Goal: Task Accomplishment & Management: Manage account settings

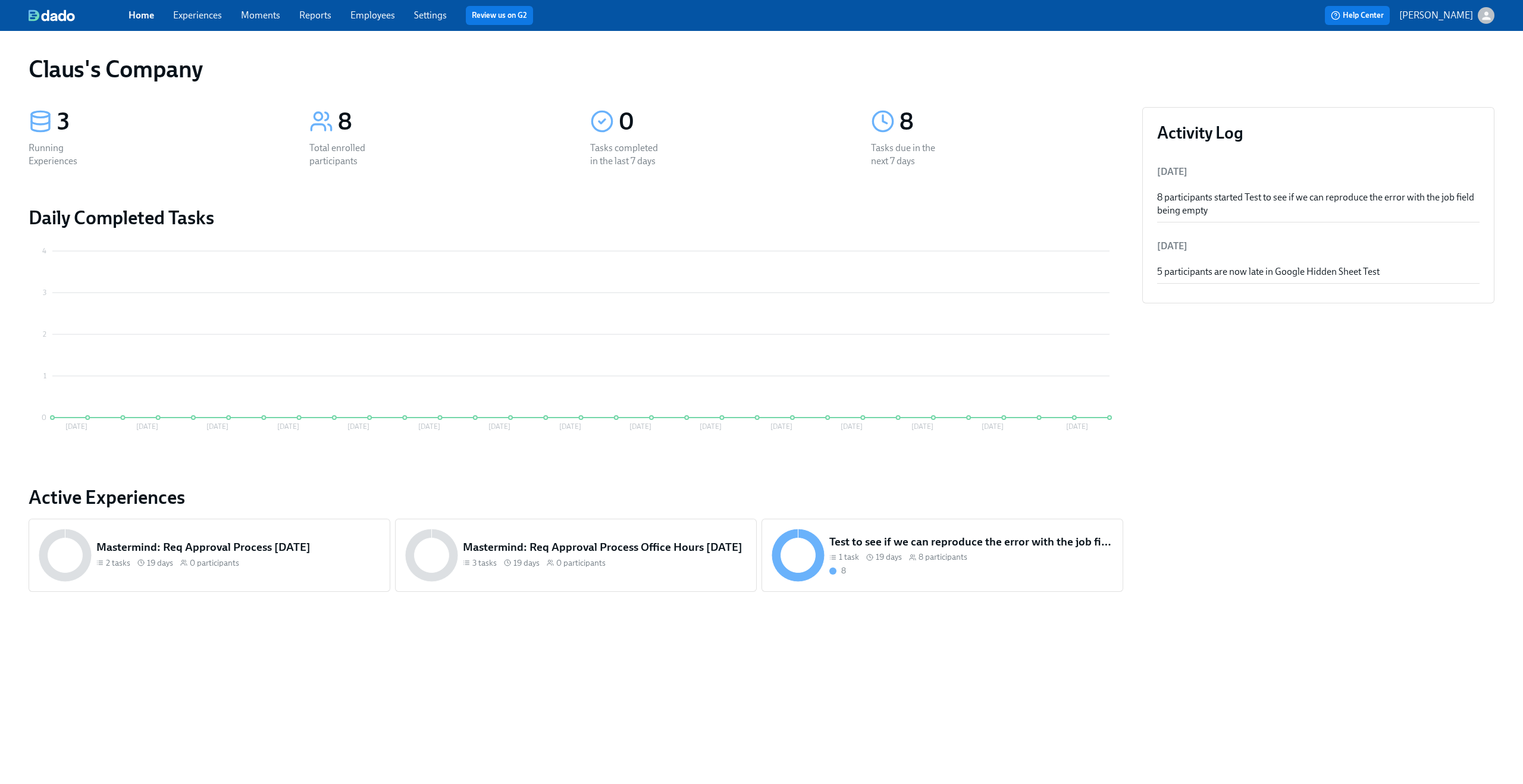
click at [1491, 14] on icon "button" at bounding box center [1486, 15] width 12 height 12
click at [1431, 71] on span "Switch organization..." at bounding box center [1429, 69] width 112 height 13
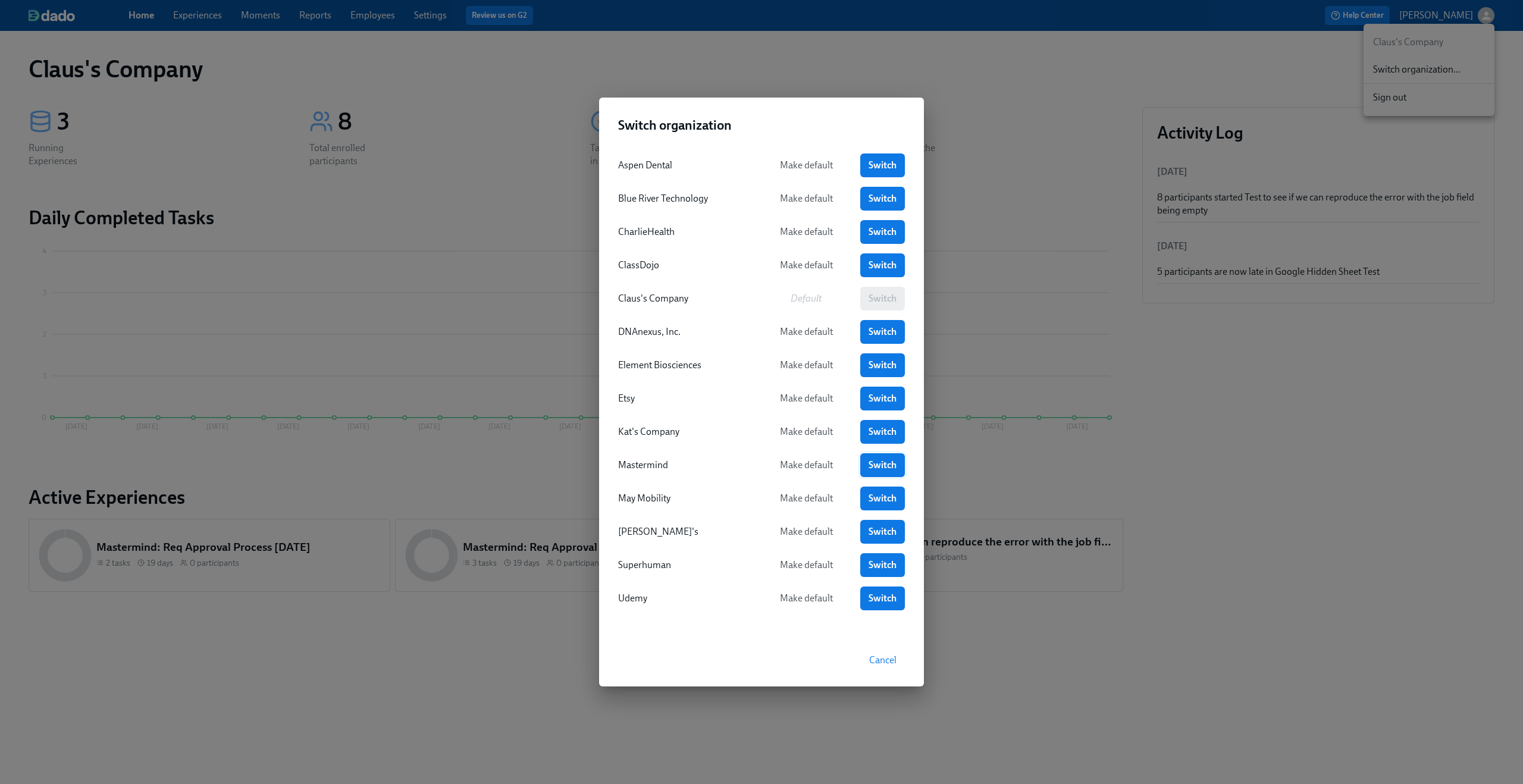
click at [865, 464] on link "Switch" at bounding box center [883, 465] width 44 height 24
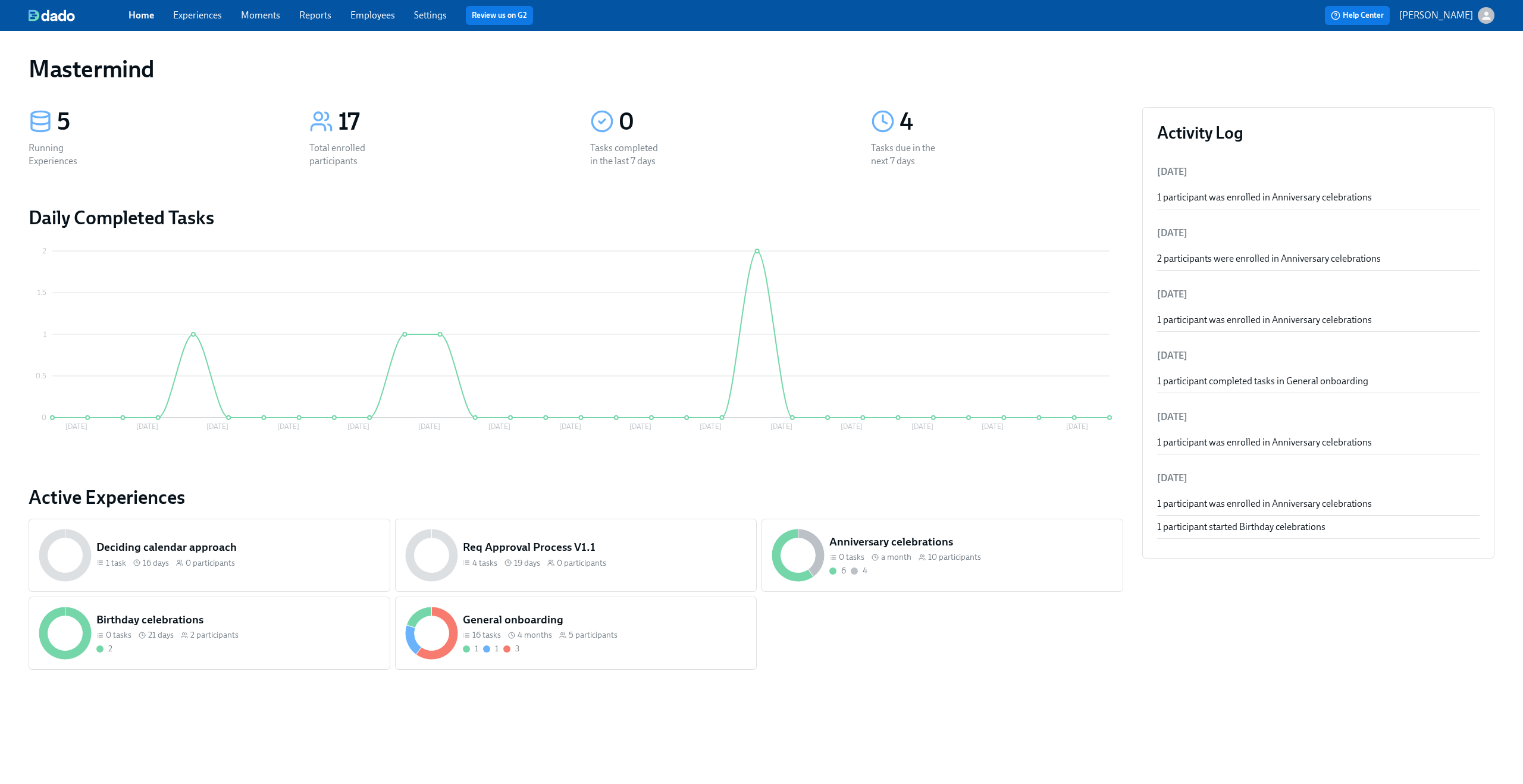
click at [435, 11] on link "Settings" at bounding box center [431, 15] width 33 height 11
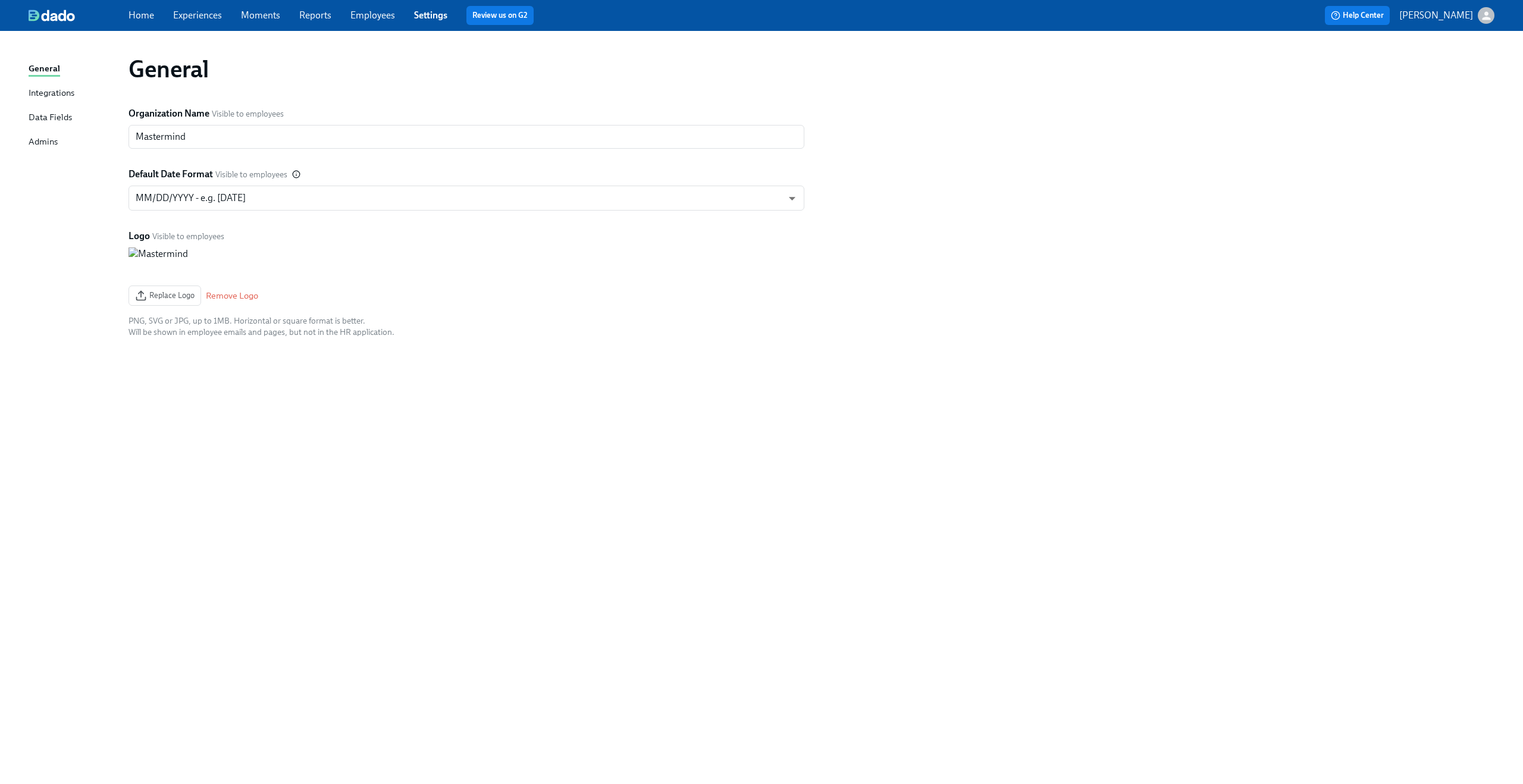
click at [43, 142] on div "Admins" at bounding box center [43, 142] width 29 height 15
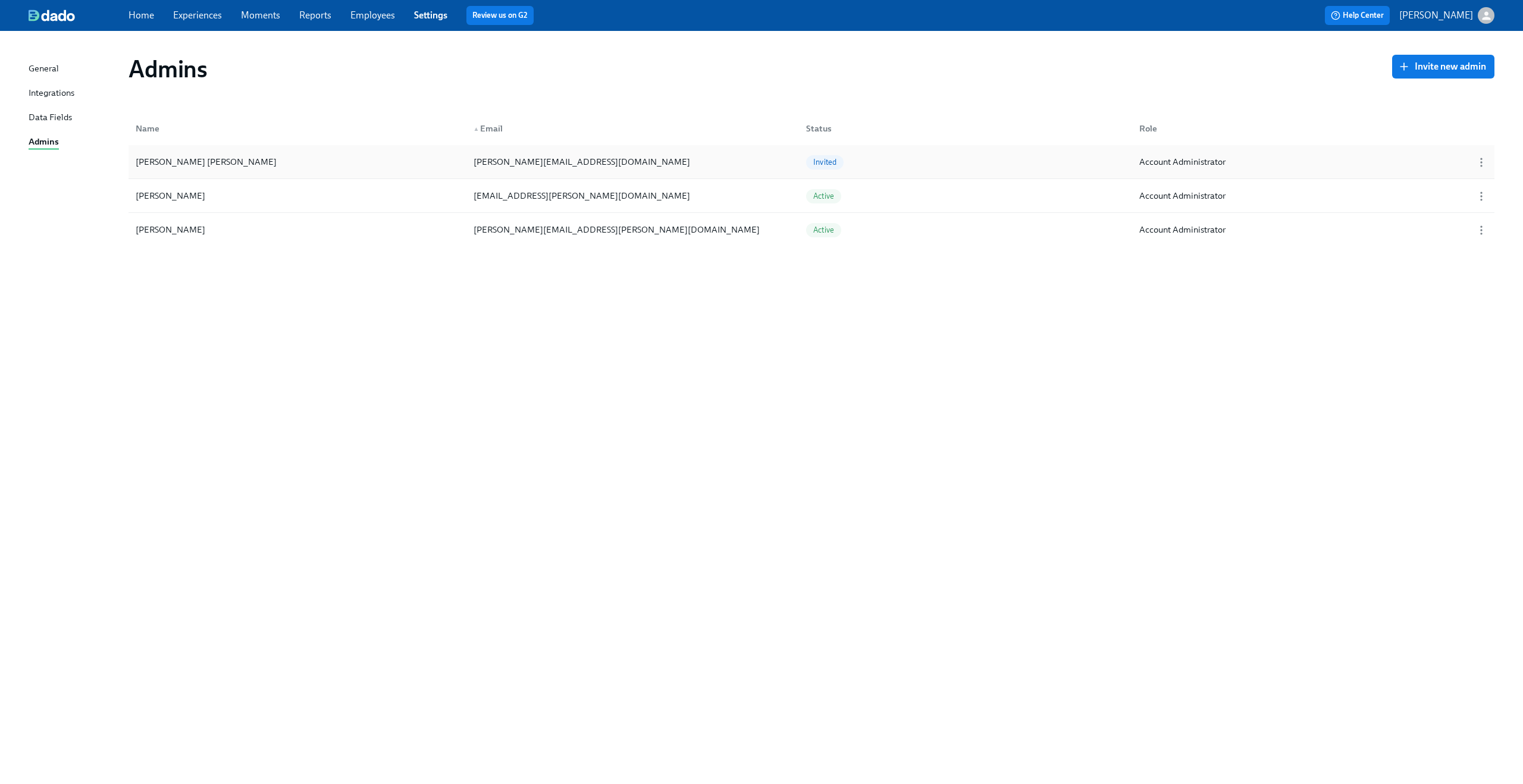
click at [405, 170] on div "[PERSON_NAME] [PERSON_NAME]" at bounding box center [297, 161] width 333 height 24
click at [1476, 159] on icon "button" at bounding box center [1481, 162] width 12 height 12
click at [1469, 181] on div "Revoke Invitation" at bounding box center [1458, 183] width 70 height 13
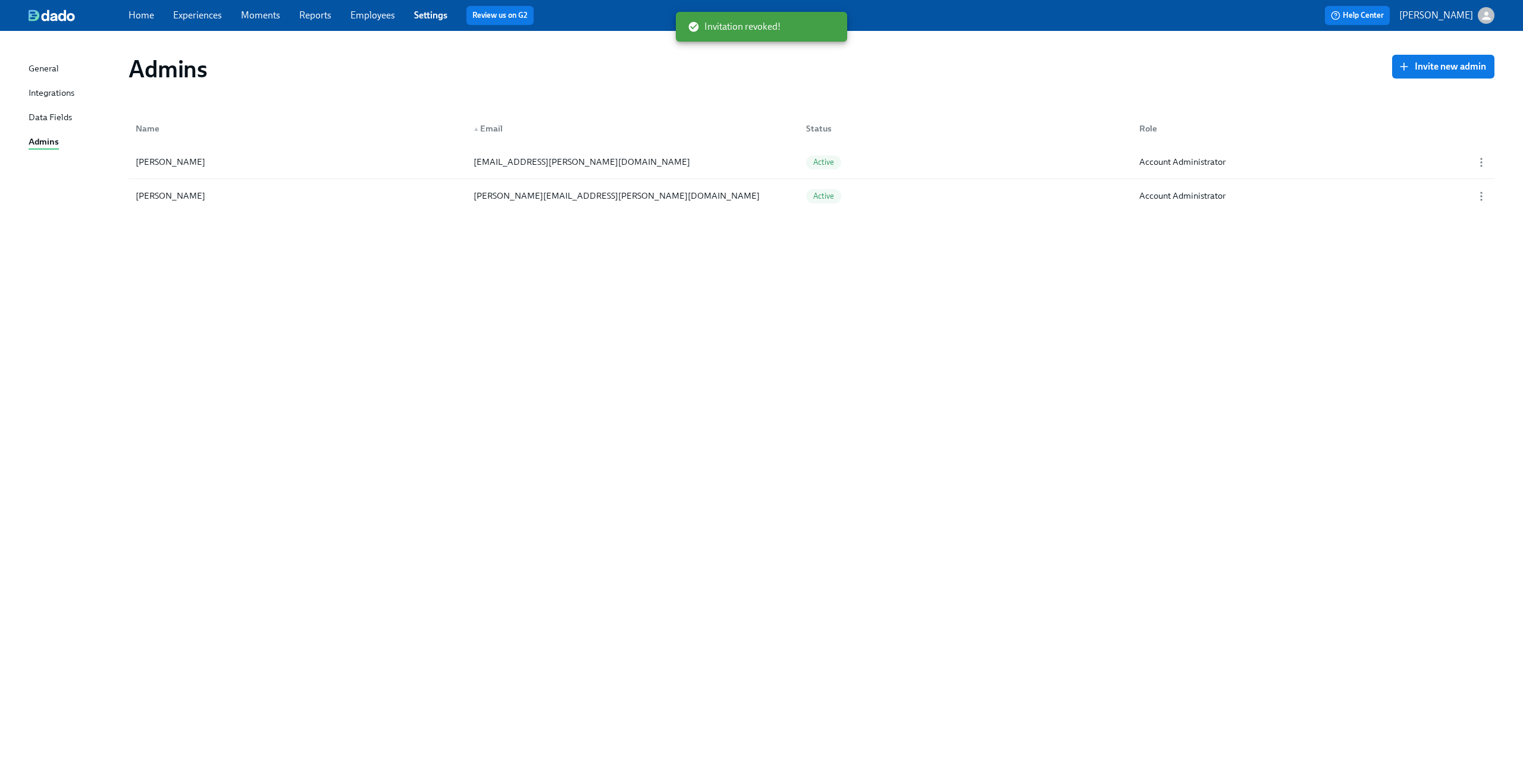
click at [980, 305] on div "Admins Invite new admin Name ▲ Email Status Role Austin Martin austin.martin@ma…" at bounding box center [761, 400] width 1466 height 710
click at [1441, 59] on button "Invite new admin" at bounding box center [1443, 66] width 102 height 24
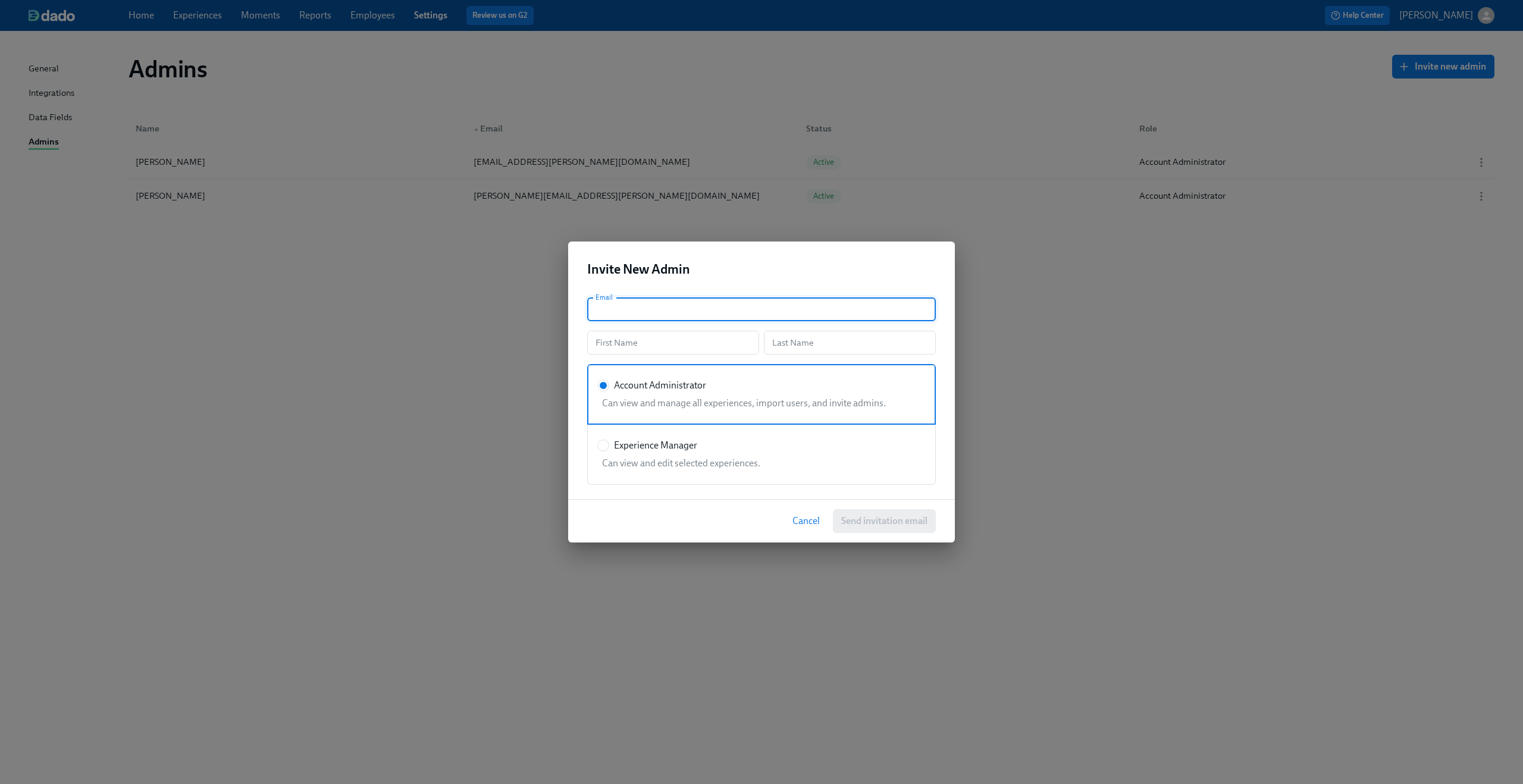
click at [765, 308] on input "text" at bounding box center [761, 309] width 348 height 24
paste input "Andres Sette Arruza"
click at [668, 337] on input "text" at bounding box center [673, 342] width 172 height 24
click at [608, 312] on input "Andres Sette Arruza" at bounding box center [761, 309] width 348 height 24
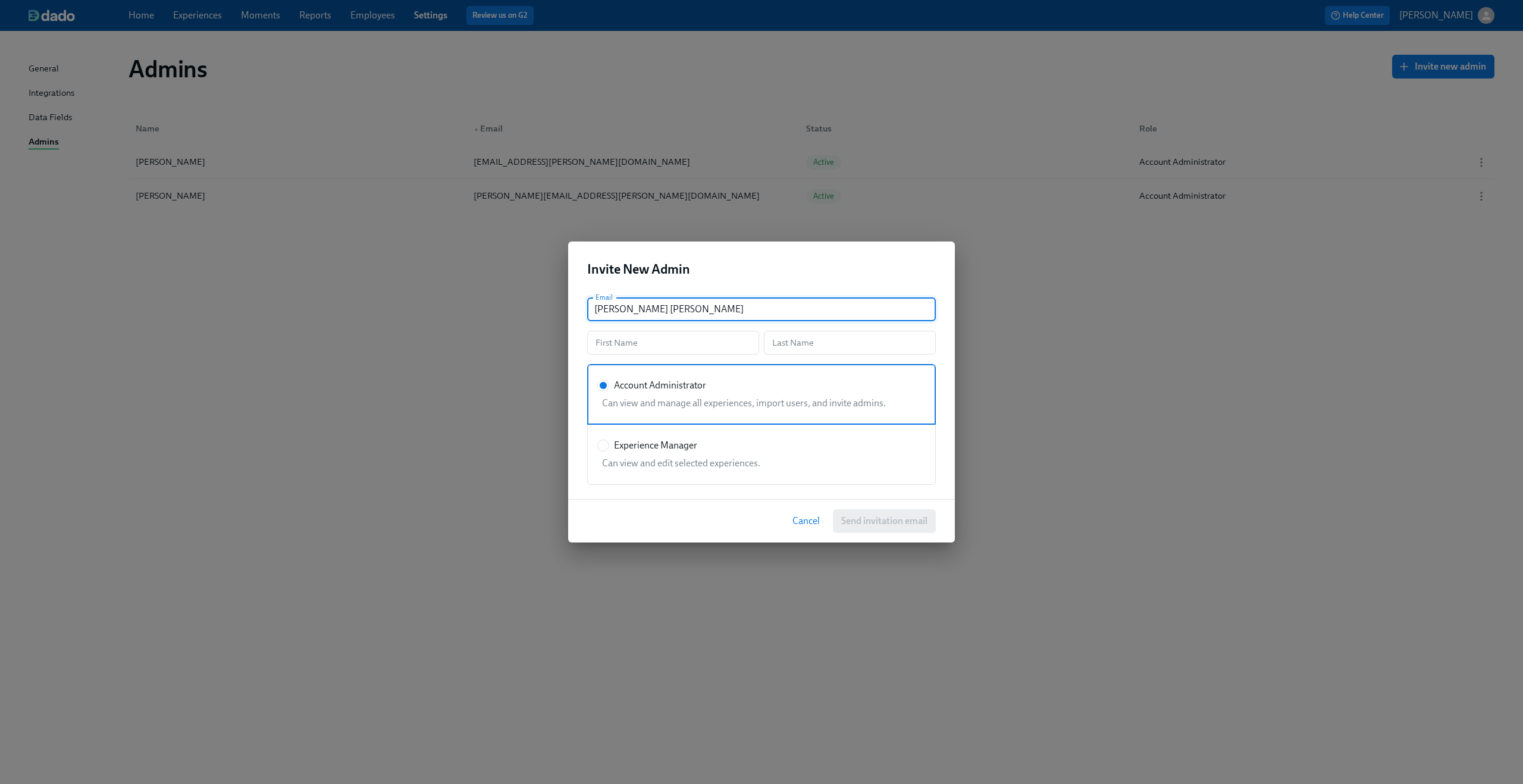
drag, startPoint x: 693, startPoint y: 309, endPoint x: 515, endPoint y: 308, distance: 178.0
click at [516, 308] on div "Invite New Admin Email Andres Sette Arruza Email First Name First Name Last Nam…" at bounding box center [761, 392] width 1523 height 784
click at [618, 307] on input "Andres Sette Arruza" at bounding box center [761, 309] width 348 height 24
drag, startPoint x: 626, startPoint y: 309, endPoint x: 719, endPoint y: 308, distance: 93.0
click at [719, 308] on input "Andres Sette Arruza" at bounding box center [761, 309] width 348 height 24
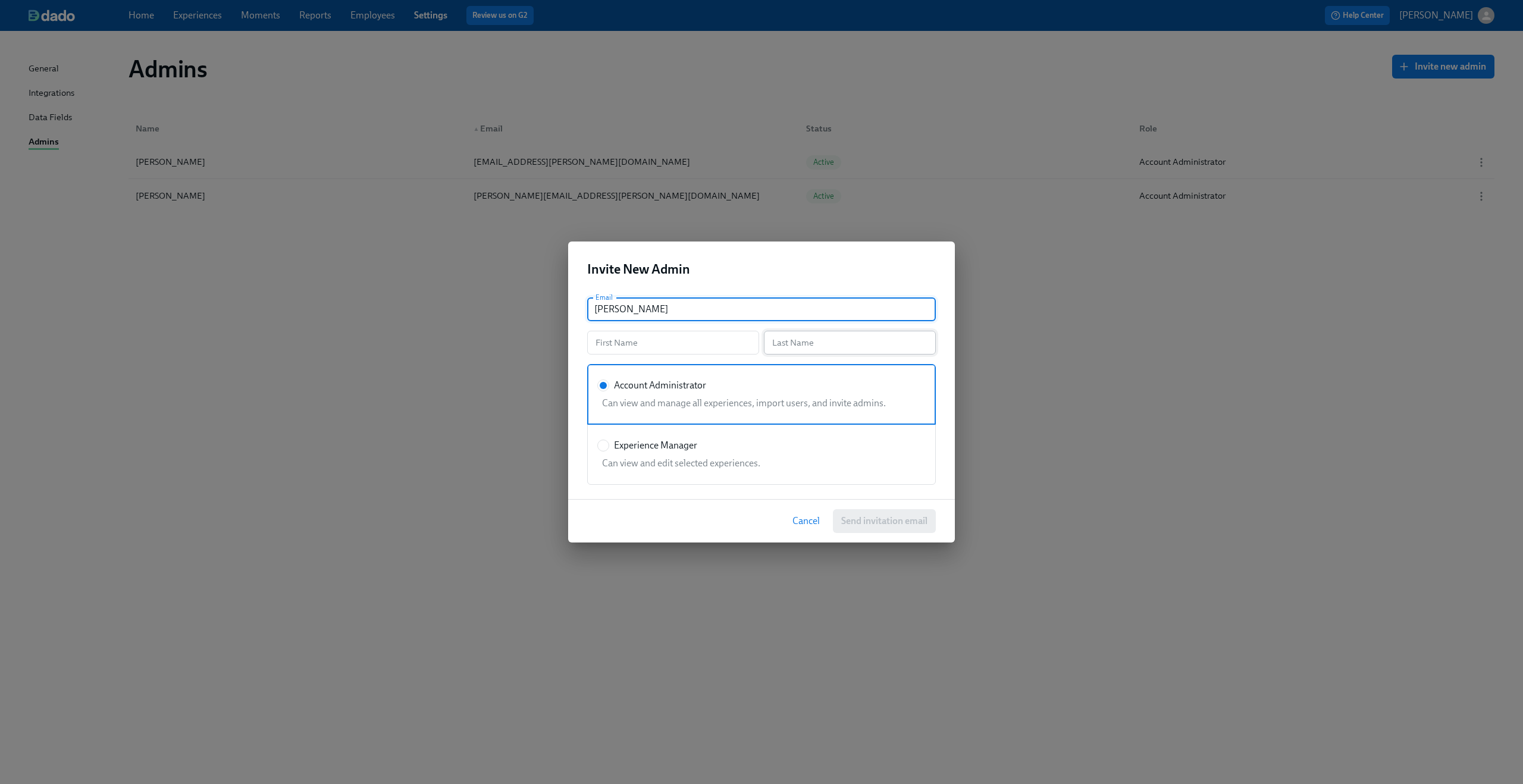
type input "Andres"
click at [795, 339] on input "text" at bounding box center [850, 342] width 172 height 24
paste input "Sette Arruza"
type input "Sette Arruza"
drag, startPoint x: 668, startPoint y: 316, endPoint x: 548, endPoint y: 315, distance: 120.0
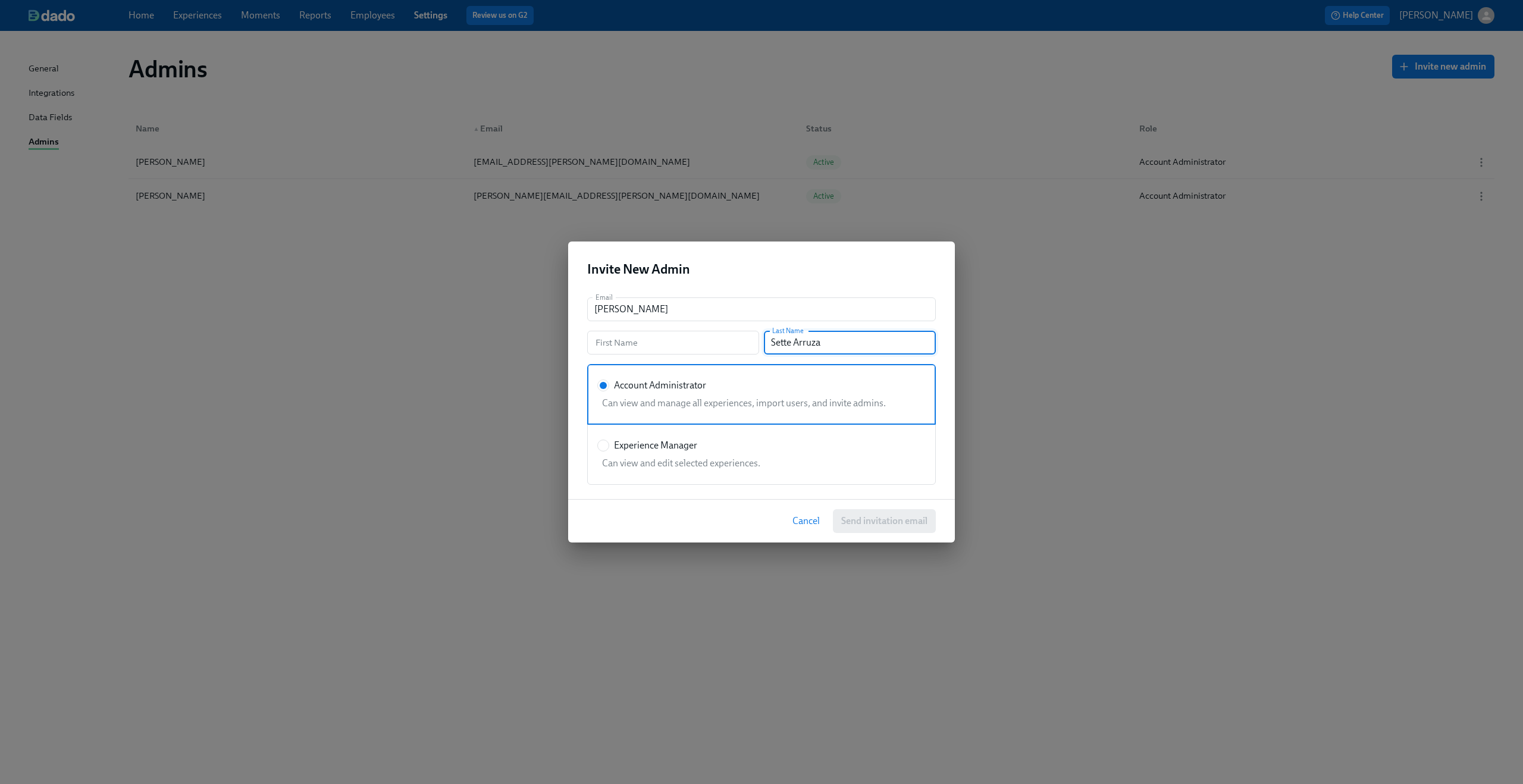
click at [548, 315] on div "Invite New Admin Email Andres Email First Name First Name Last Name Sette Arruz…" at bounding box center [761, 392] width 1523 height 784
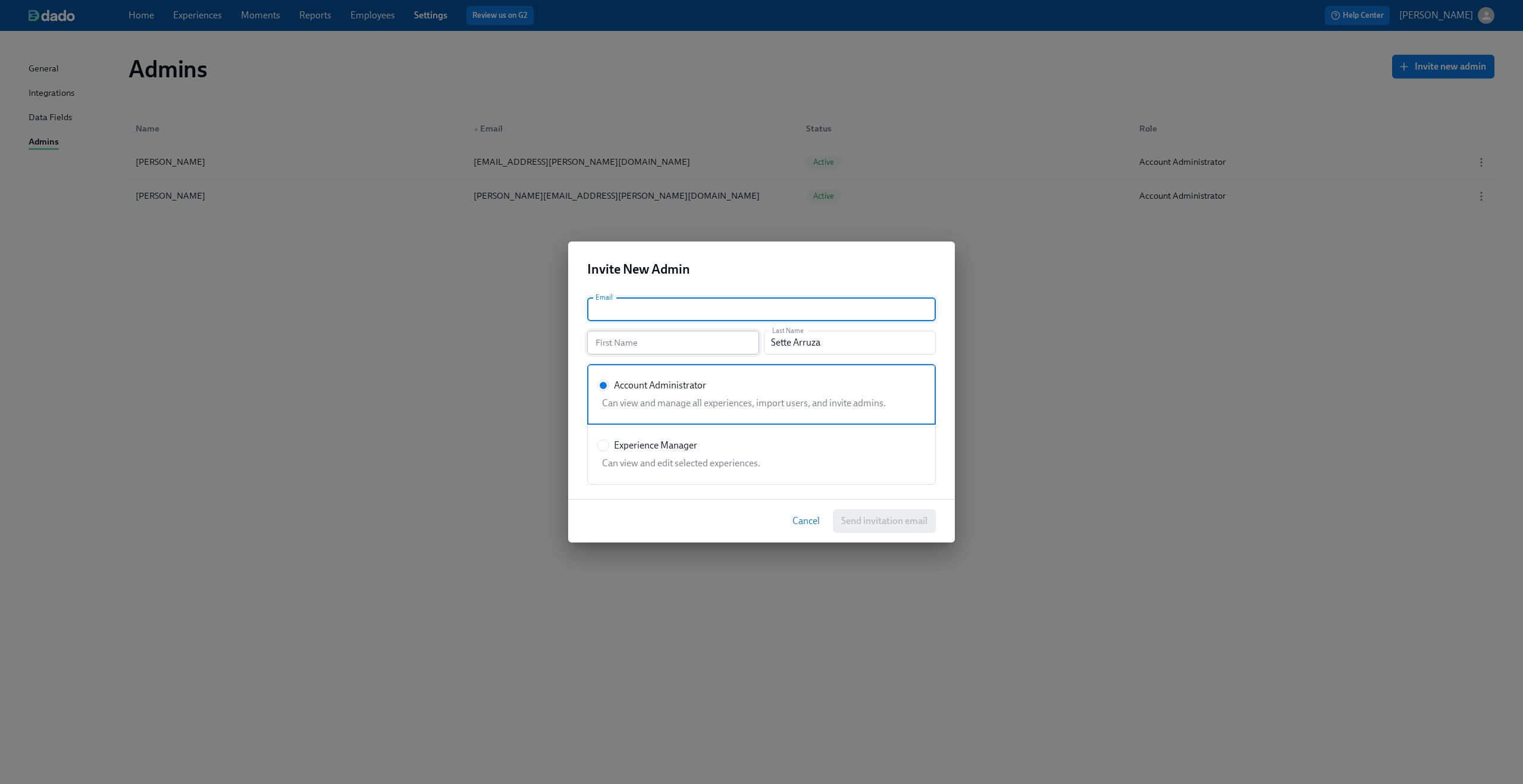
click at [617, 345] on input "text" at bounding box center [673, 342] width 172 height 24
paste input "Andres"
type input "Andres"
click at [682, 286] on div "Invite New Admin" at bounding box center [762, 264] width 387 height 46
click at [666, 314] on input "text" at bounding box center [761, 309] width 348 height 24
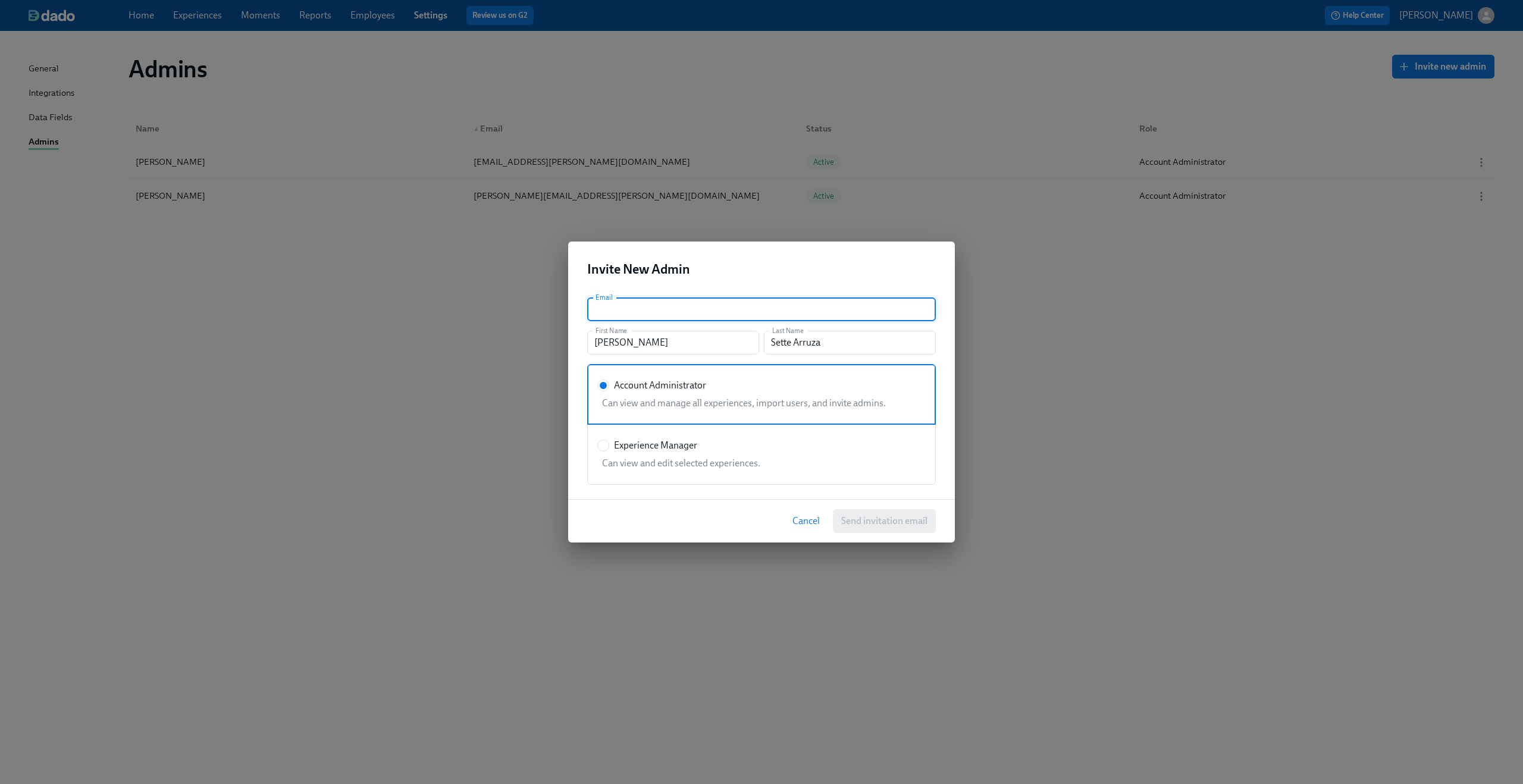
paste input "andres@mastermind.com"
type input "andres@mastermind.com"
click at [716, 281] on div "Invite New Admin" at bounding box center [762, 264] width 387 height 46
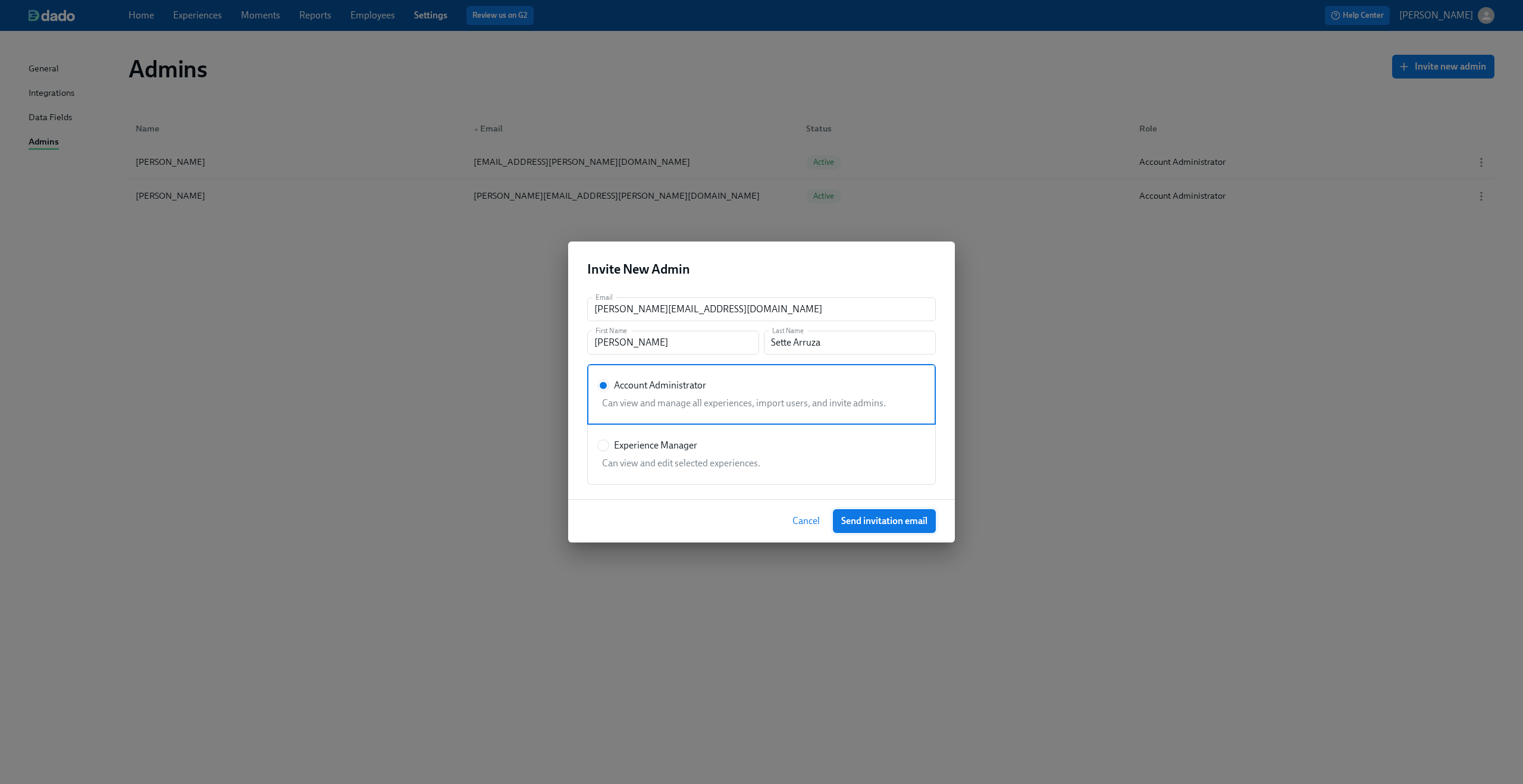
click at [897, 524] on span "Send invitation email" at bounding box center [884, 521] width 86 height 12
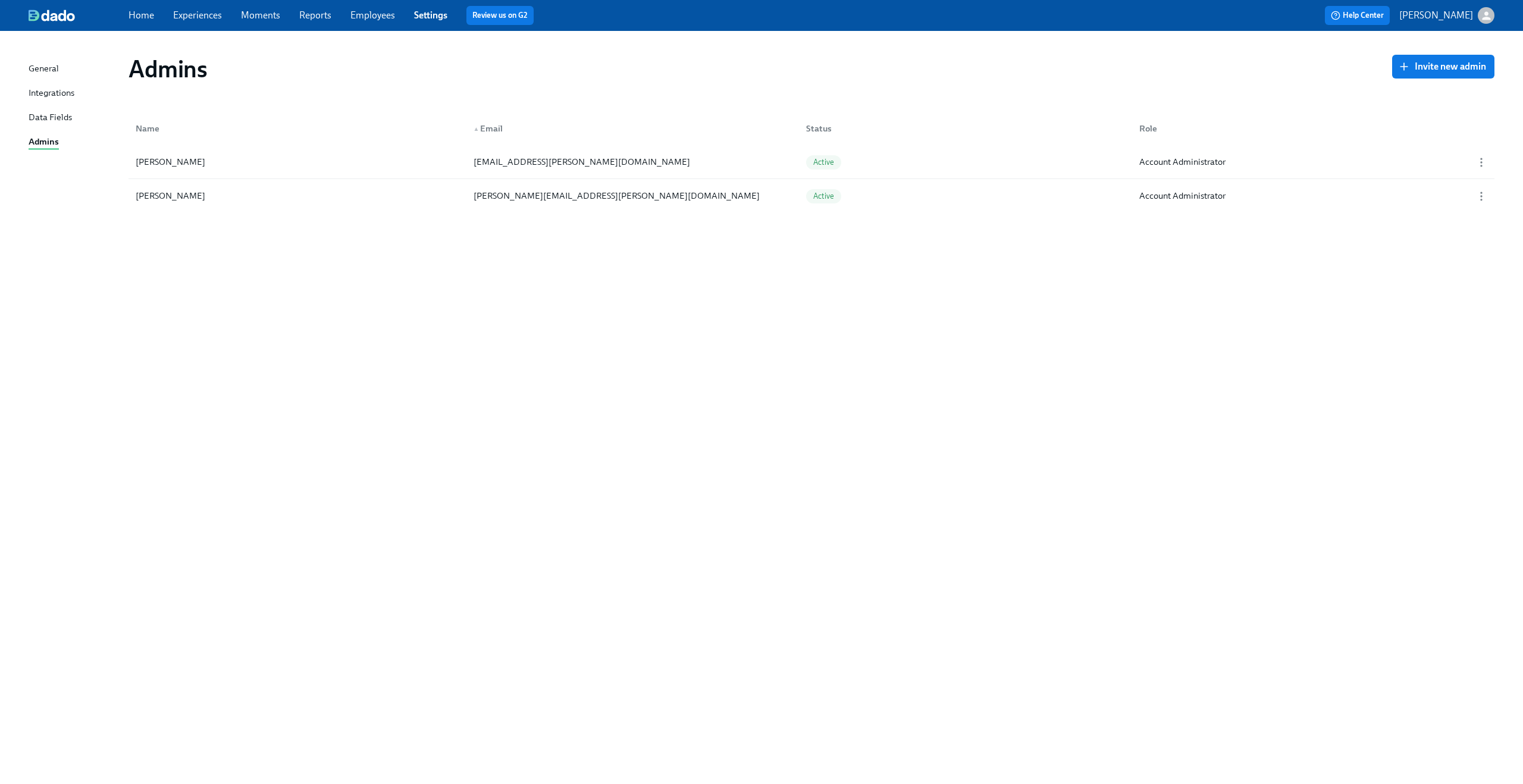
click at [366, 9] on div "Home Experiences Moments Reports Employees Settings Review us on G2" at bounding box center [470, 15] width 683 height 19
click at [367, 16] on link "Employees" at bounding box center [373, 15] width 44 height 11
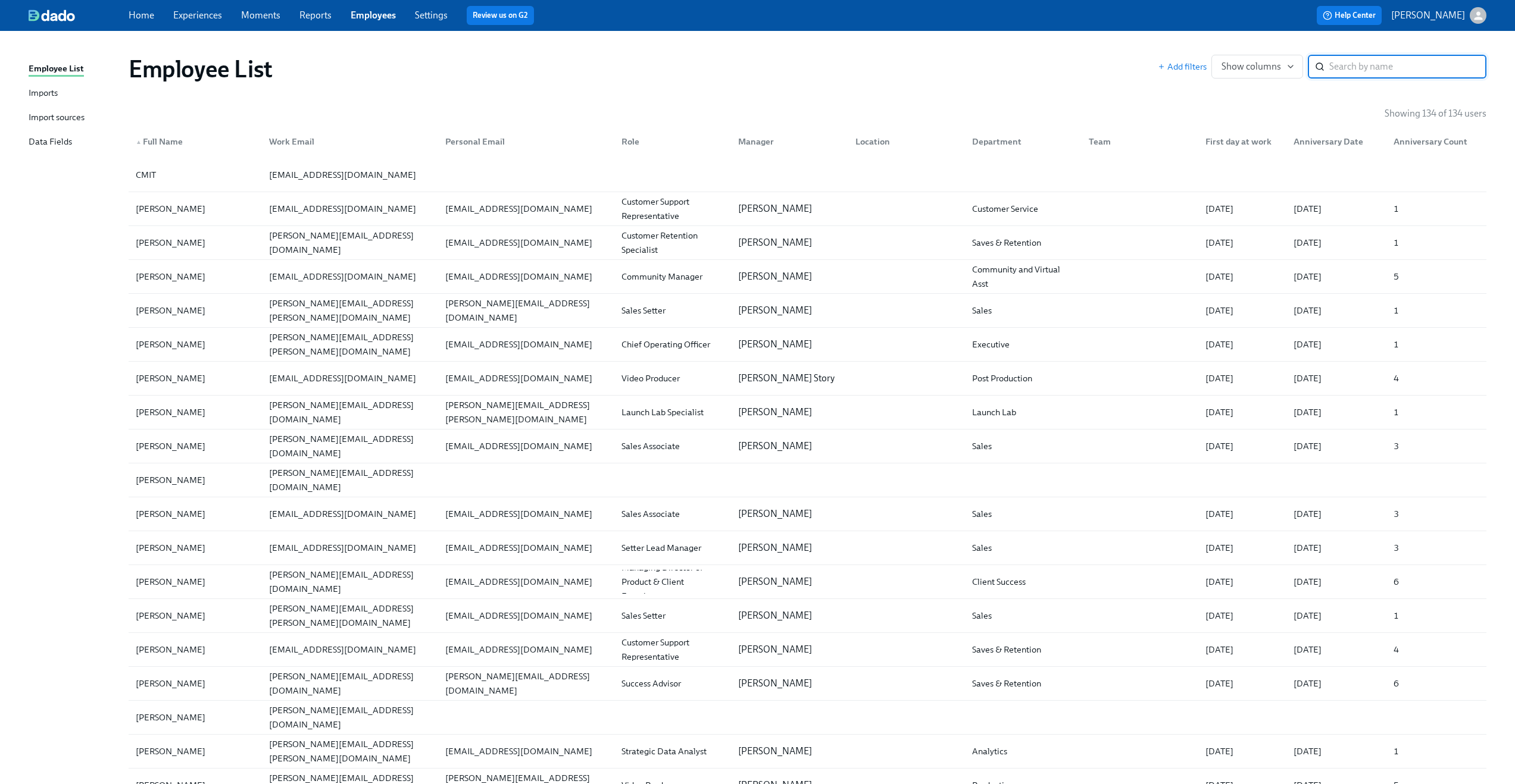
click at [1392, 64] on input "search" at bounding box center [1408, 66] width 157 height 24
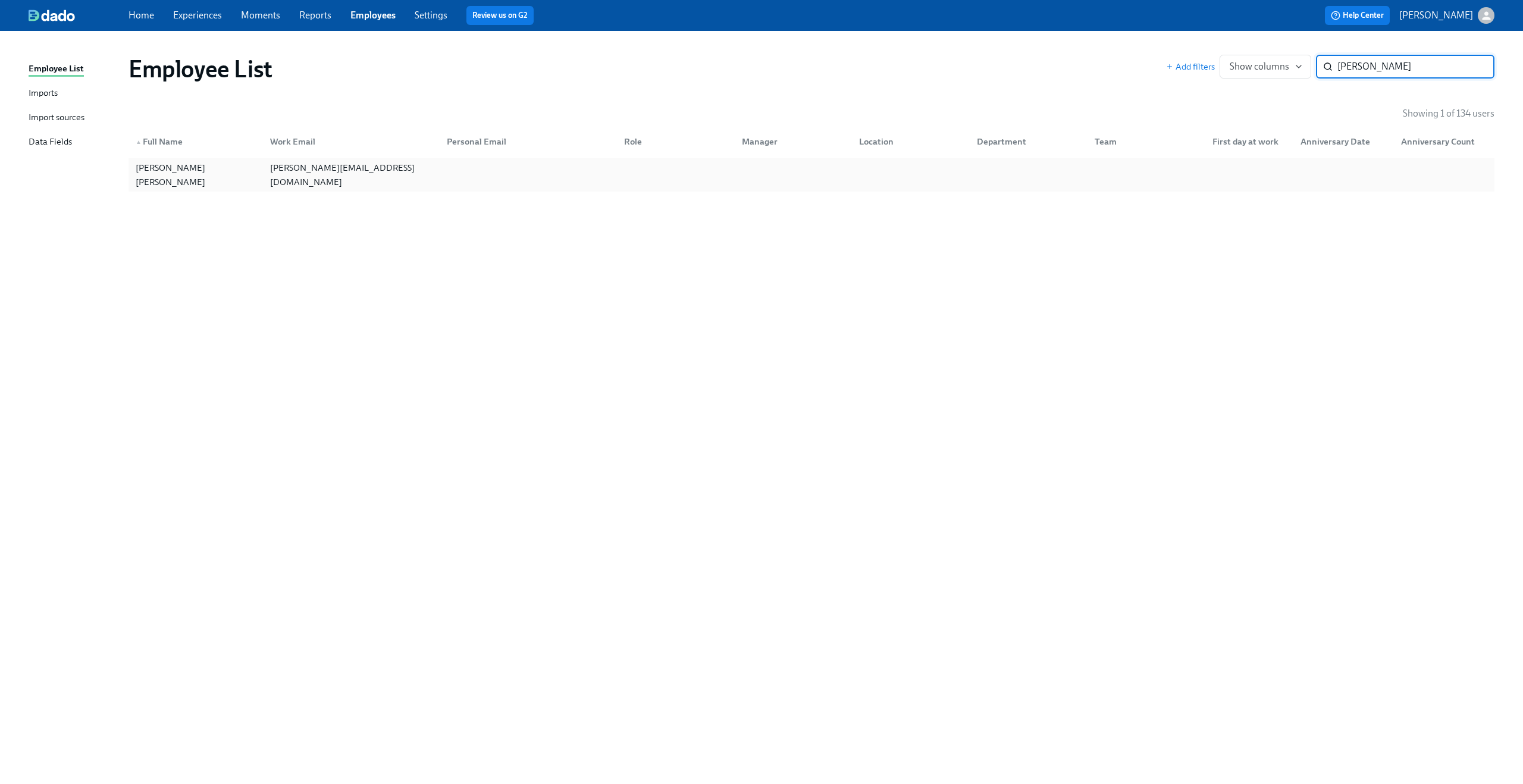
type input "andres"
click at [383, 172] on div "[PERSON_NAME][EMAIL_ADDRESS][DOMAIN_NAME]" at bounding box center [349, 174] width 177 height 24
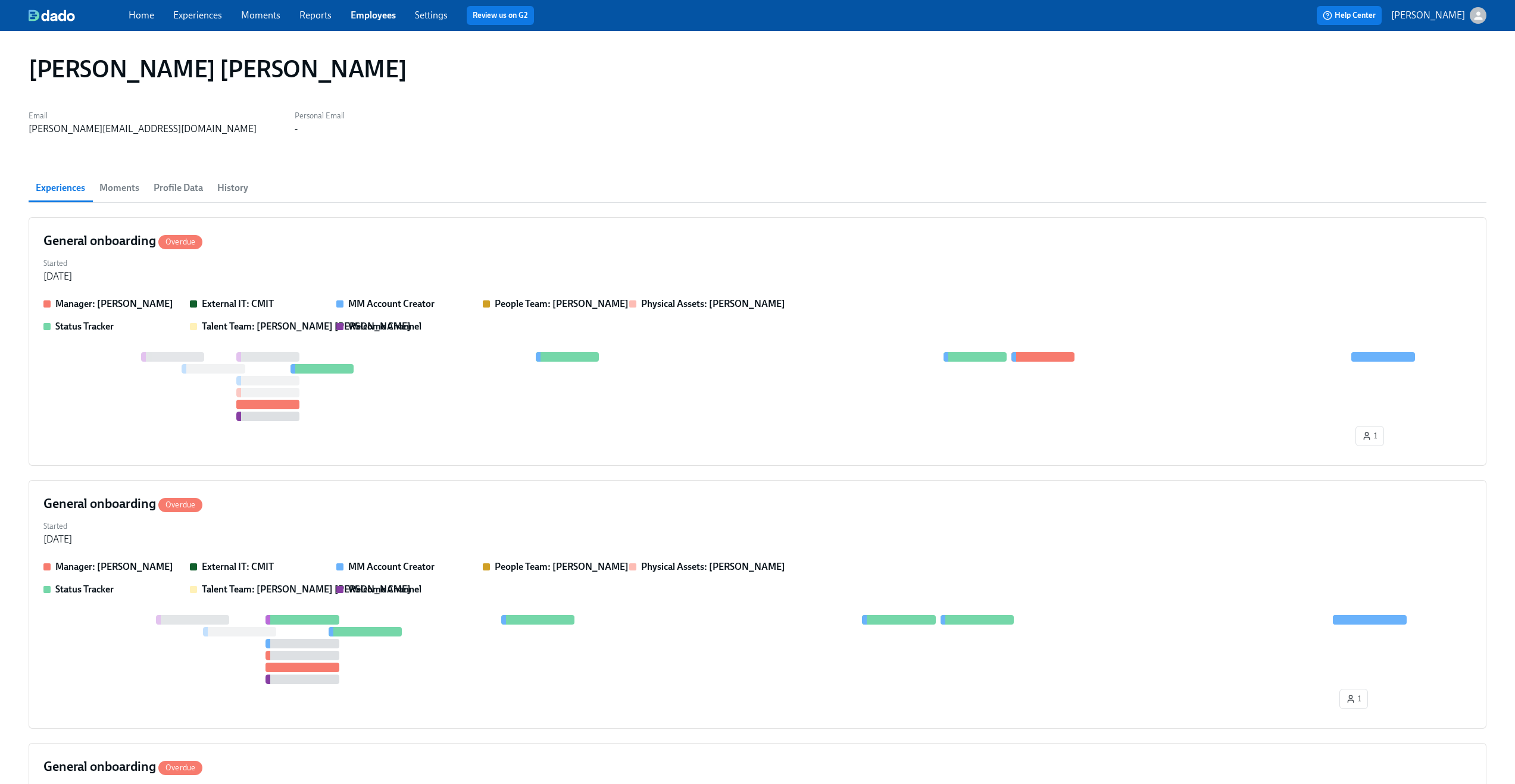
click at [171, 190] on span "Profile Data" at bounding box center [178, 188] width 49 height 16
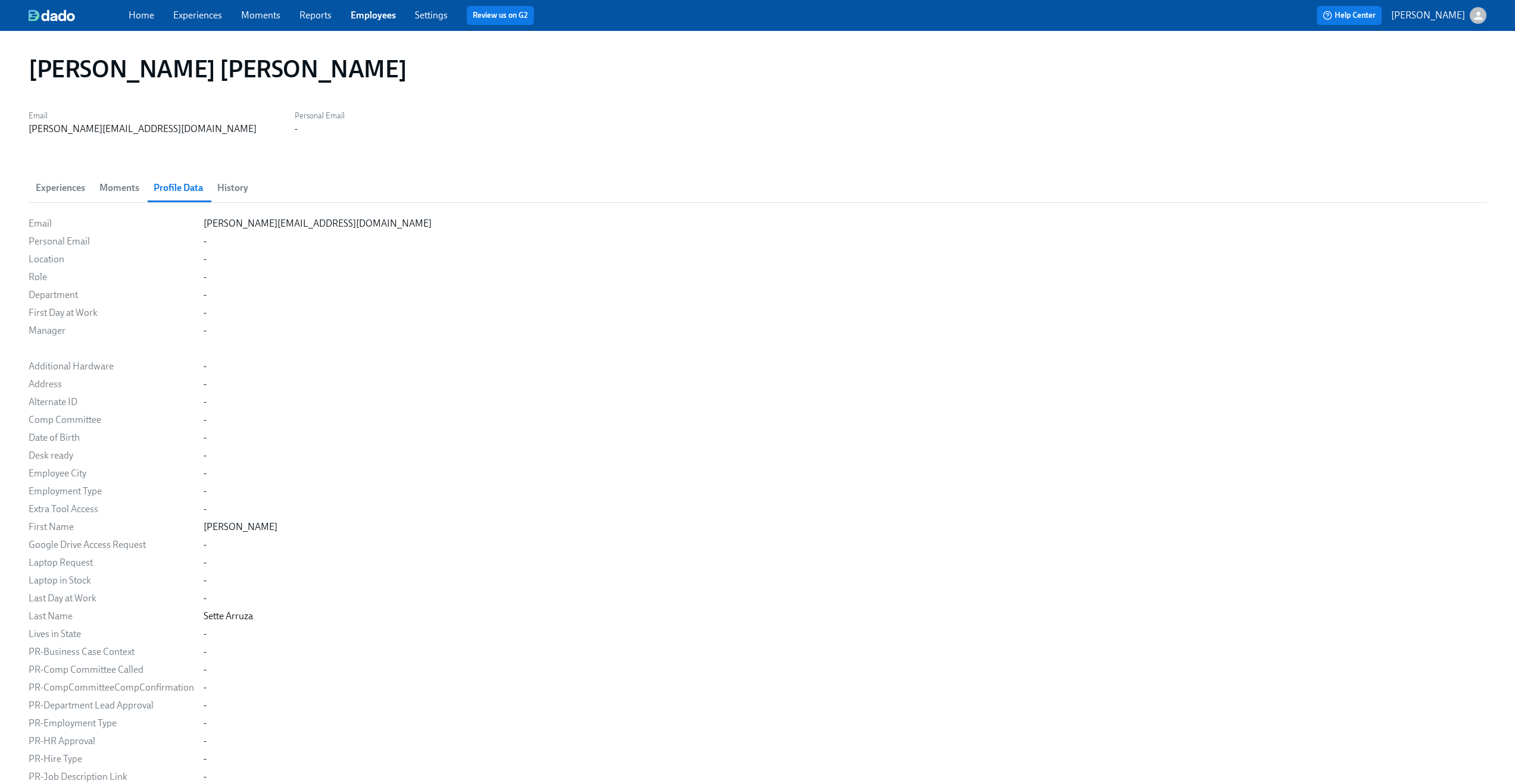
click at [155, 75] on h1 "Andres Sette Arruza" at bounding box center [217, 69] width 378 height 29
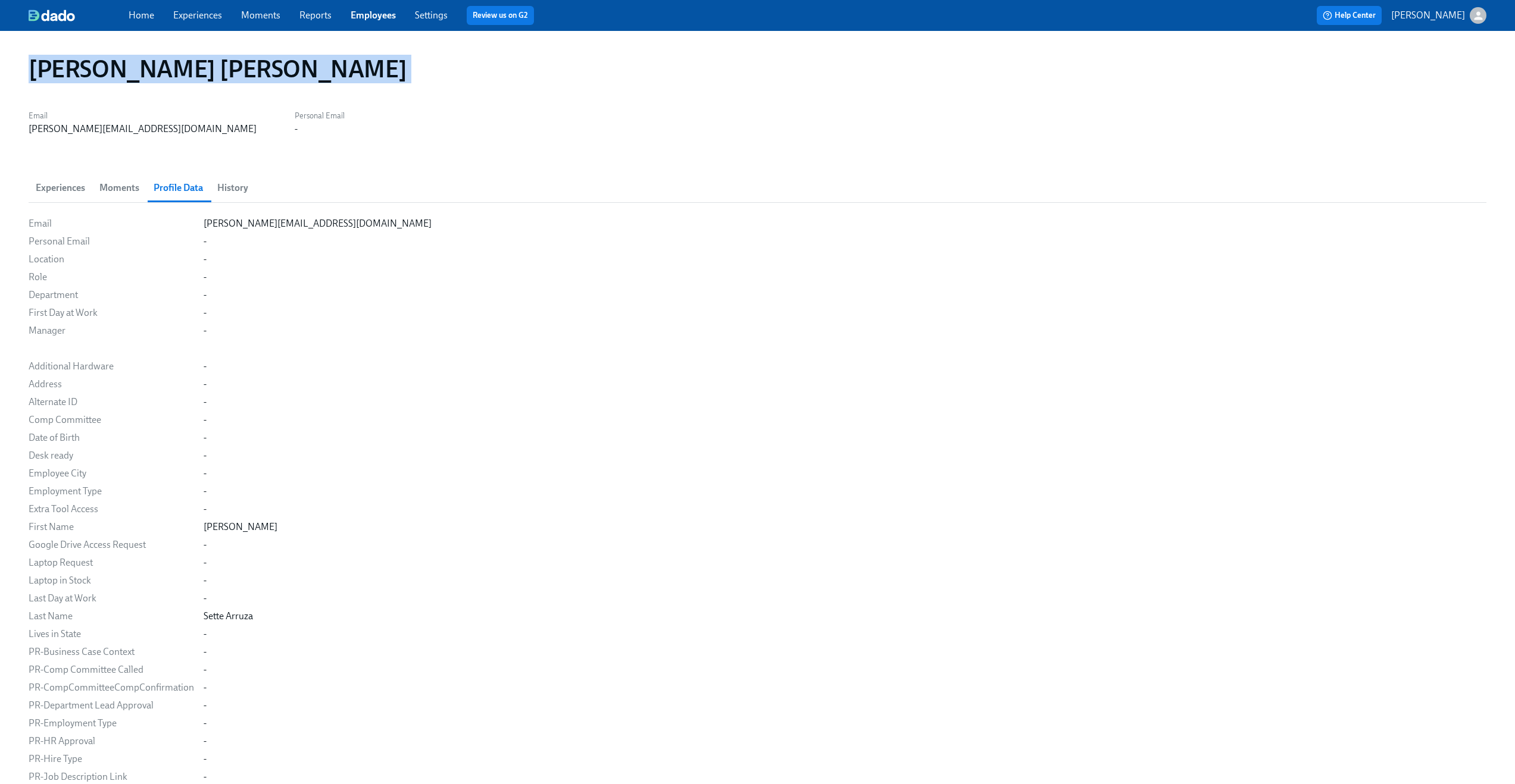
click at [155, 75] on h1 "Andres Sette Arruza" at bounding box center [217, 69] width 378 height 29
copy h1 "Andres Sette Arruza"
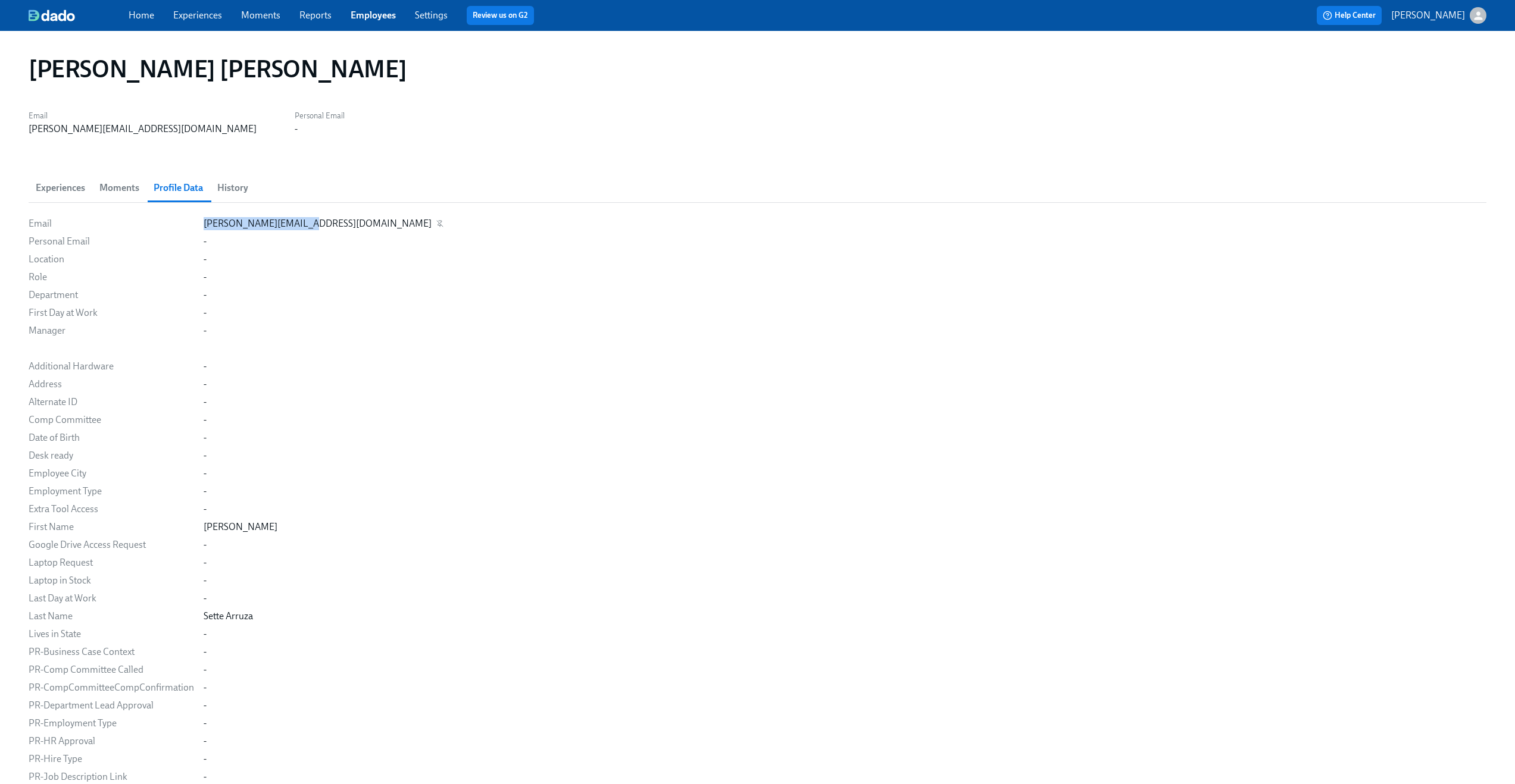
drag, startPoint x: 202, startPoint y: 223, endPoint x: 306, endPoint y: 220, distance: 104.0
click at [306, 220] on div "andres@mastermind.com" at bounding box center [317, 223] width 228 height 13
copy div "andres@mastermind.com"
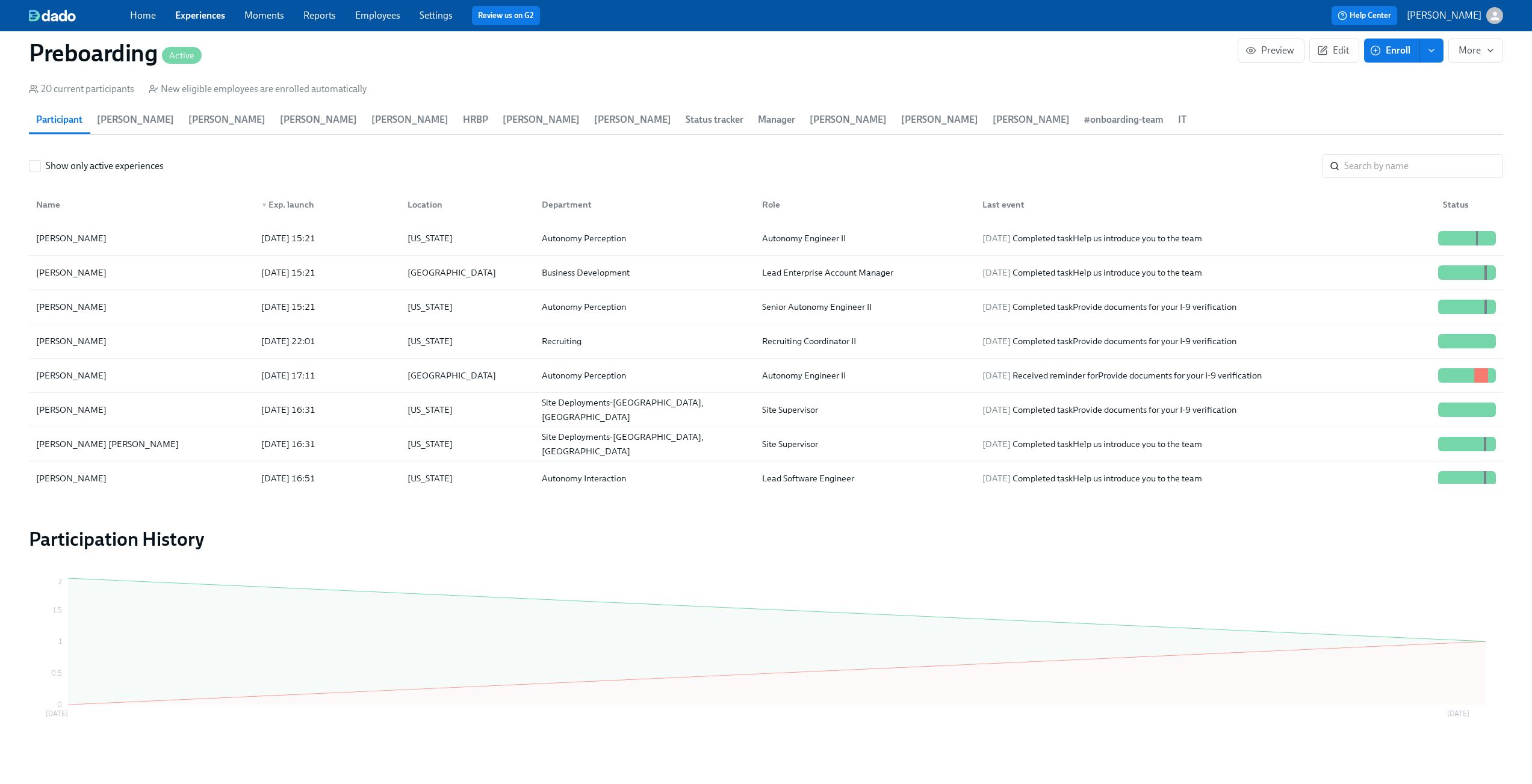
scroll to position [0, 410]
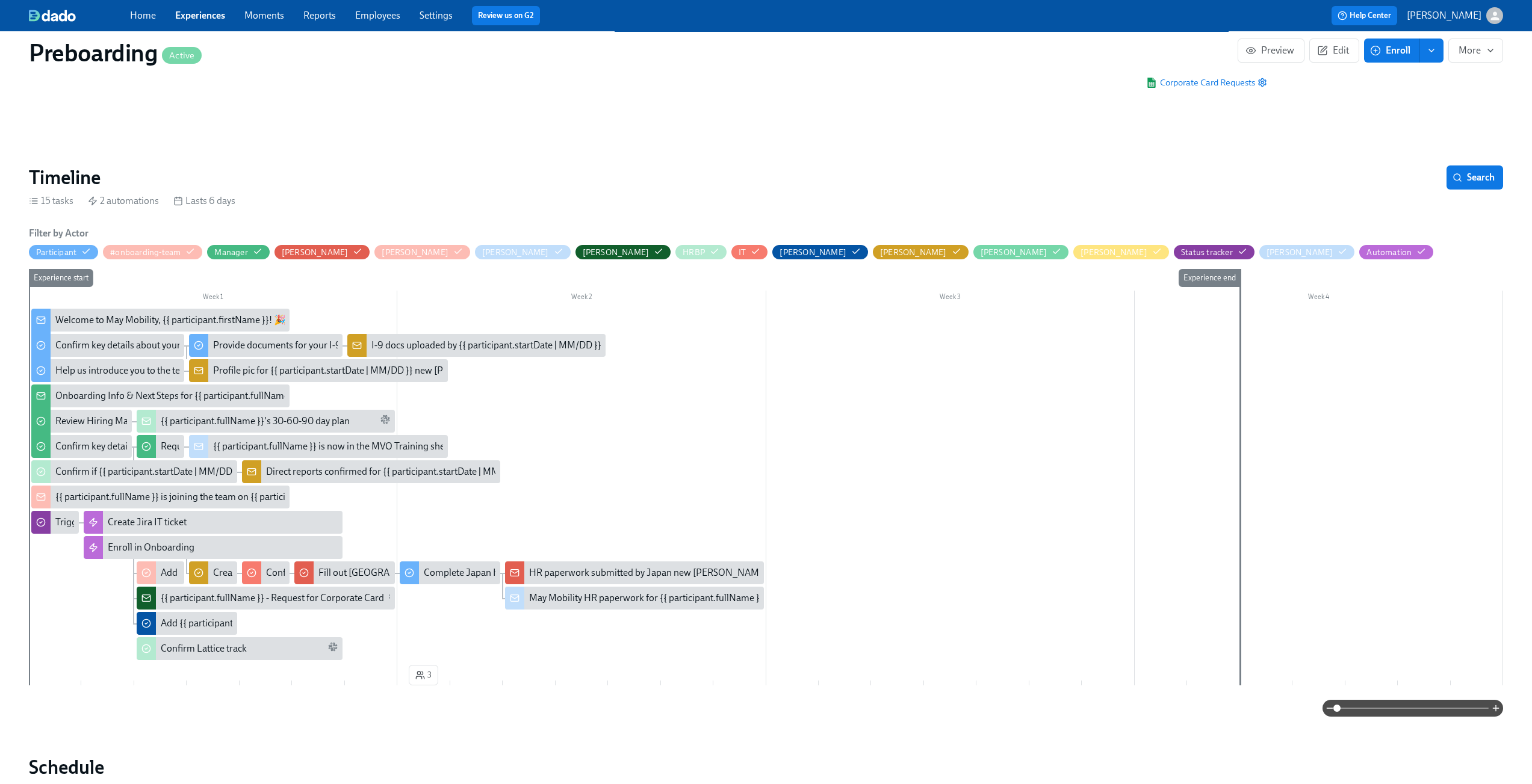
scroll to position [142, 0]
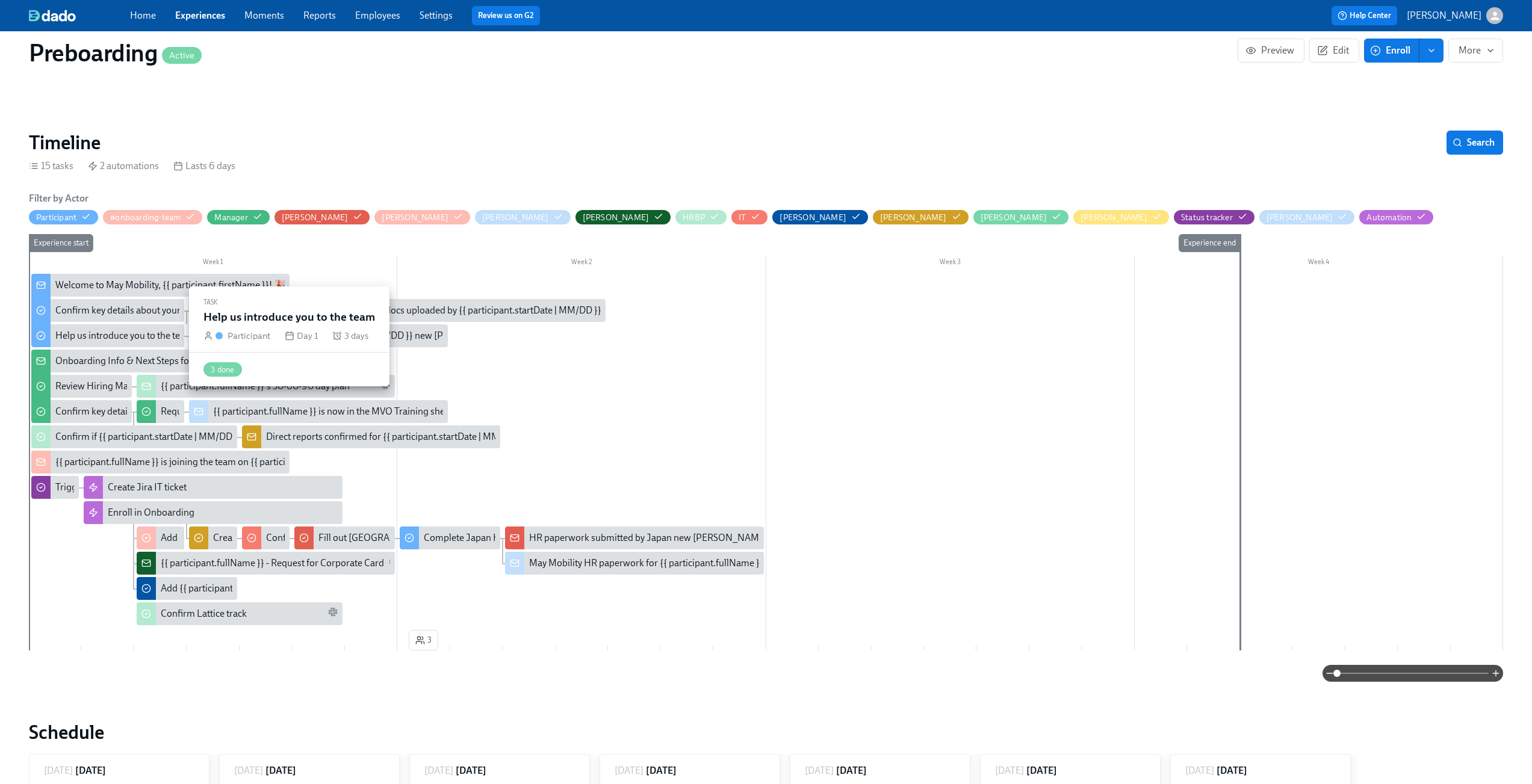
click at [122, 334] on div "Help us introduce you to the team" at bounding box center [124, 336] width 138 height 13
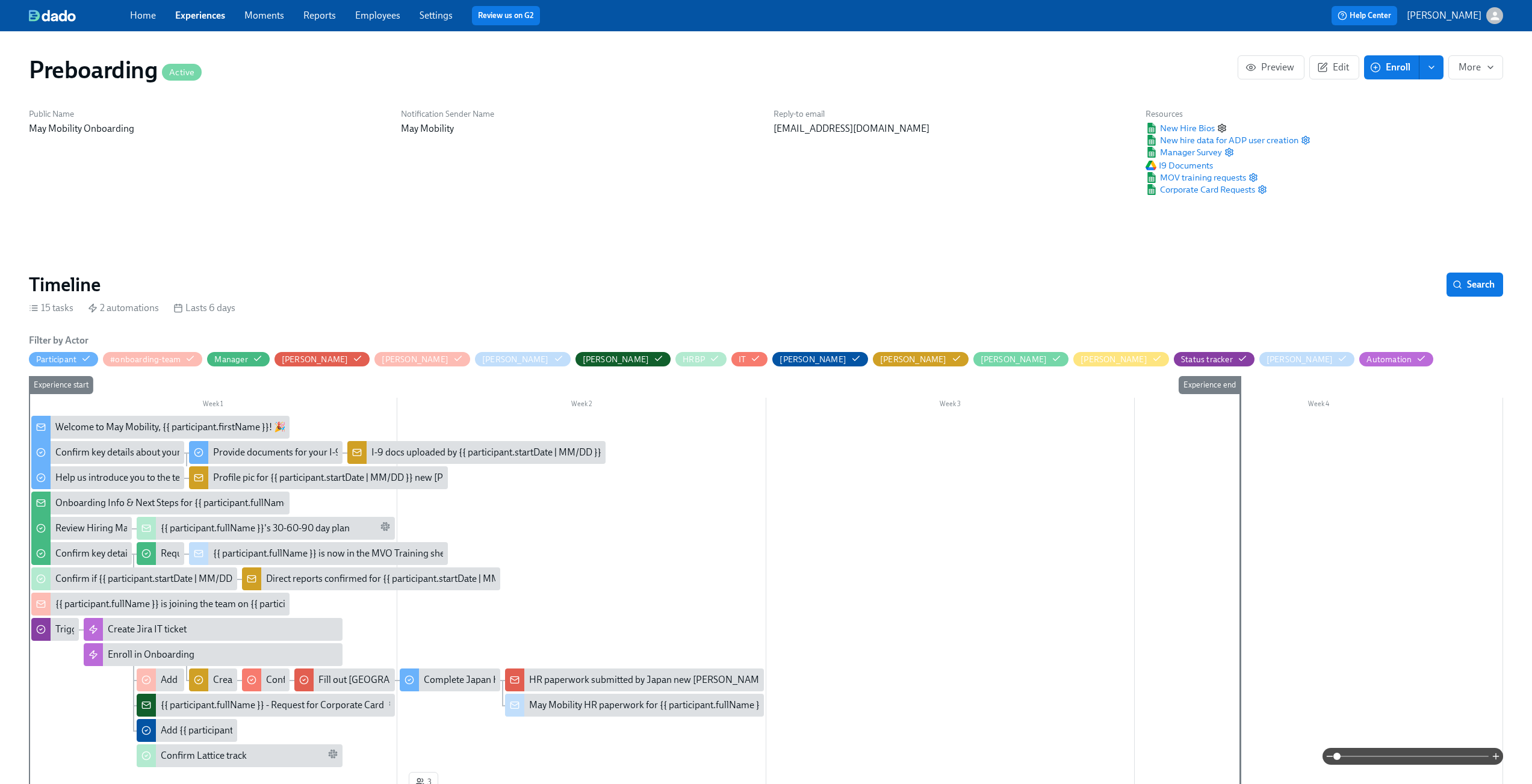
click at [1222, 127] on circle "button" at bounding box center [1221, 128] width 2 height 2
click at [203, 12] on link "Experiences" at bounding box center [199, 15] width 50 height 12
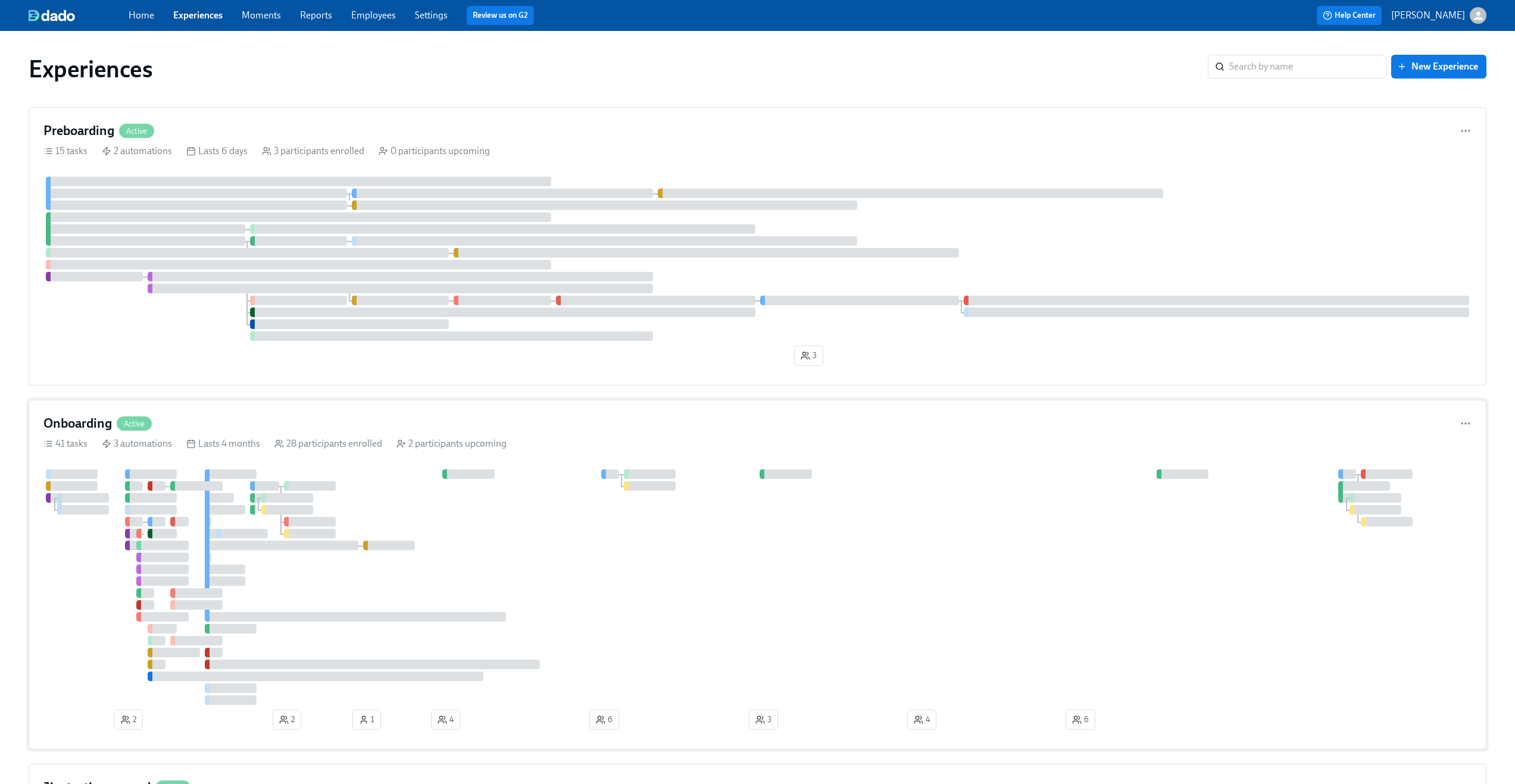
click at [330, 438] on div "28 participants enrolled" at bounding box center [328, 443] width 108 height 13
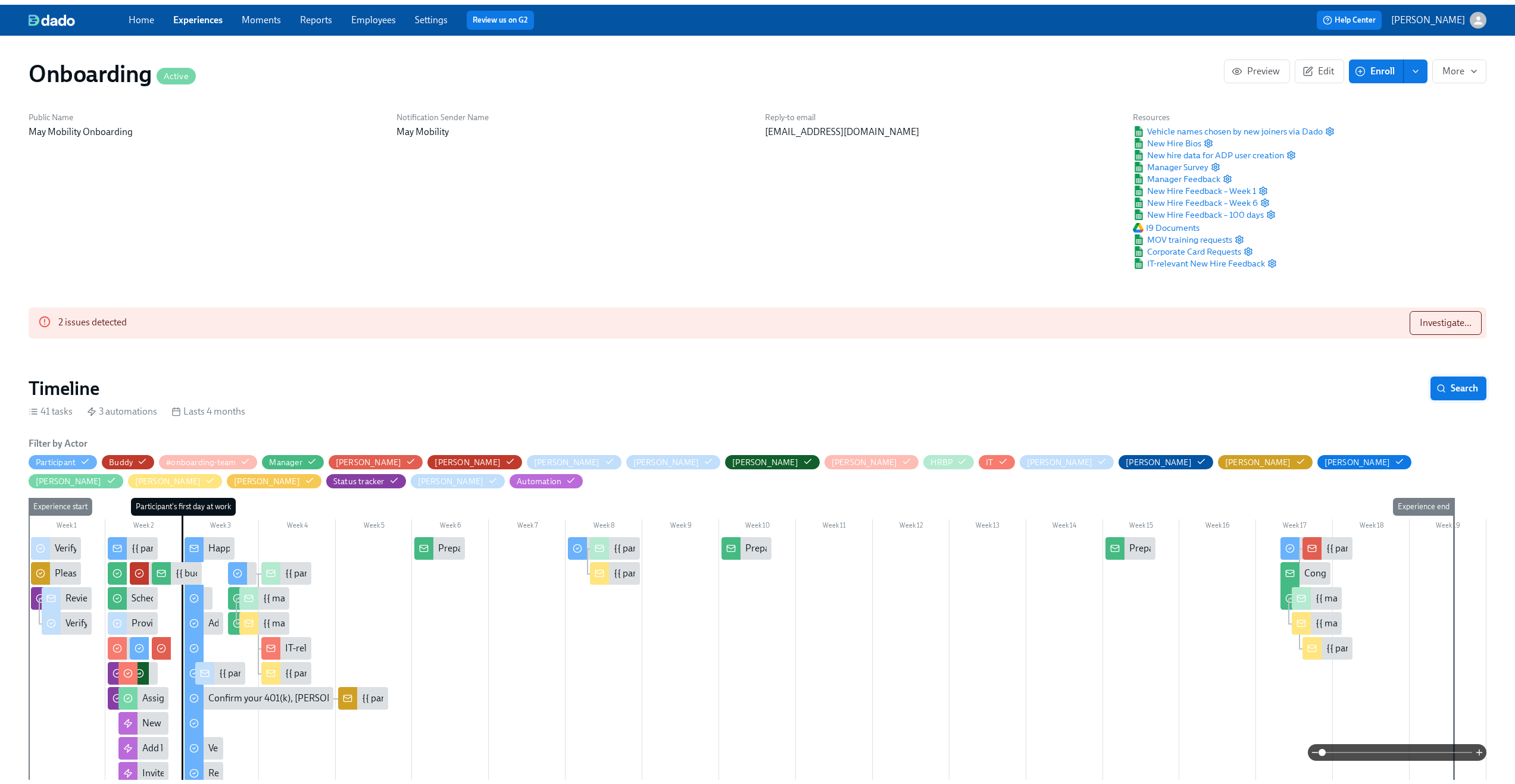
scroll to position [0, 9023]
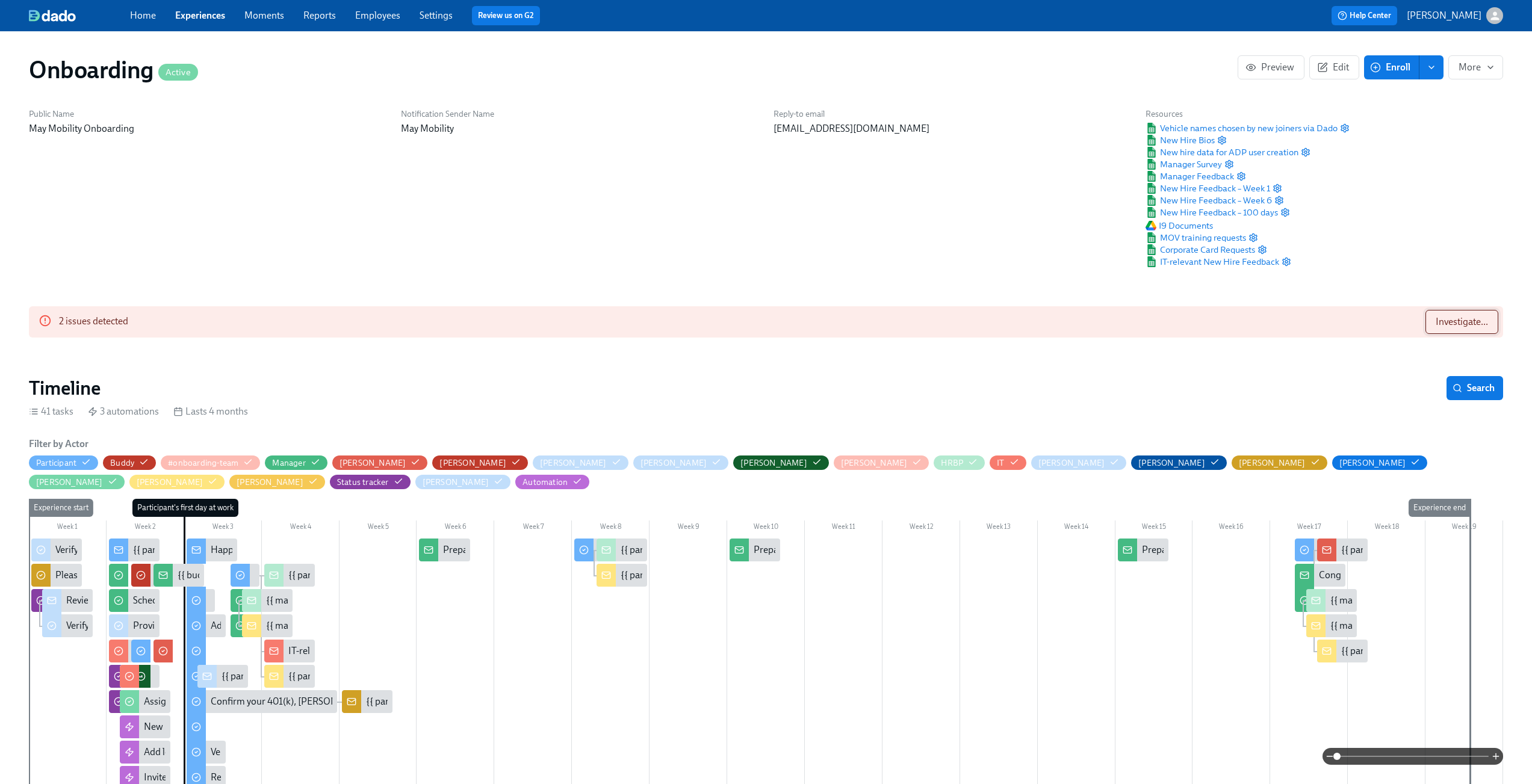
click at [1471, 319] on span "Investigate..." at bounding box center [1461, 321] width 52 height 12
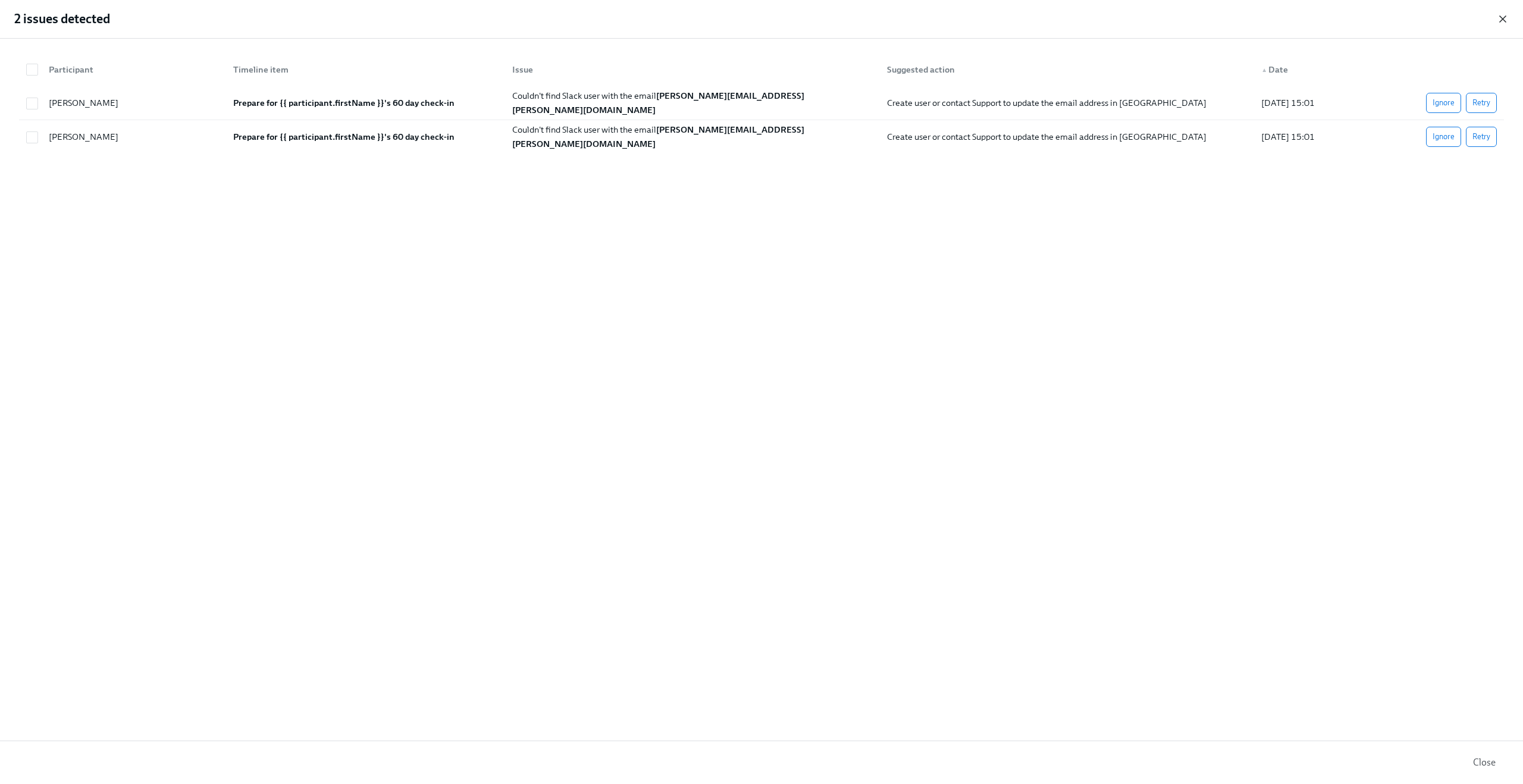
click at [1508, 20] on icon "button" at bounding box center [1502, 19] width 12 height 12
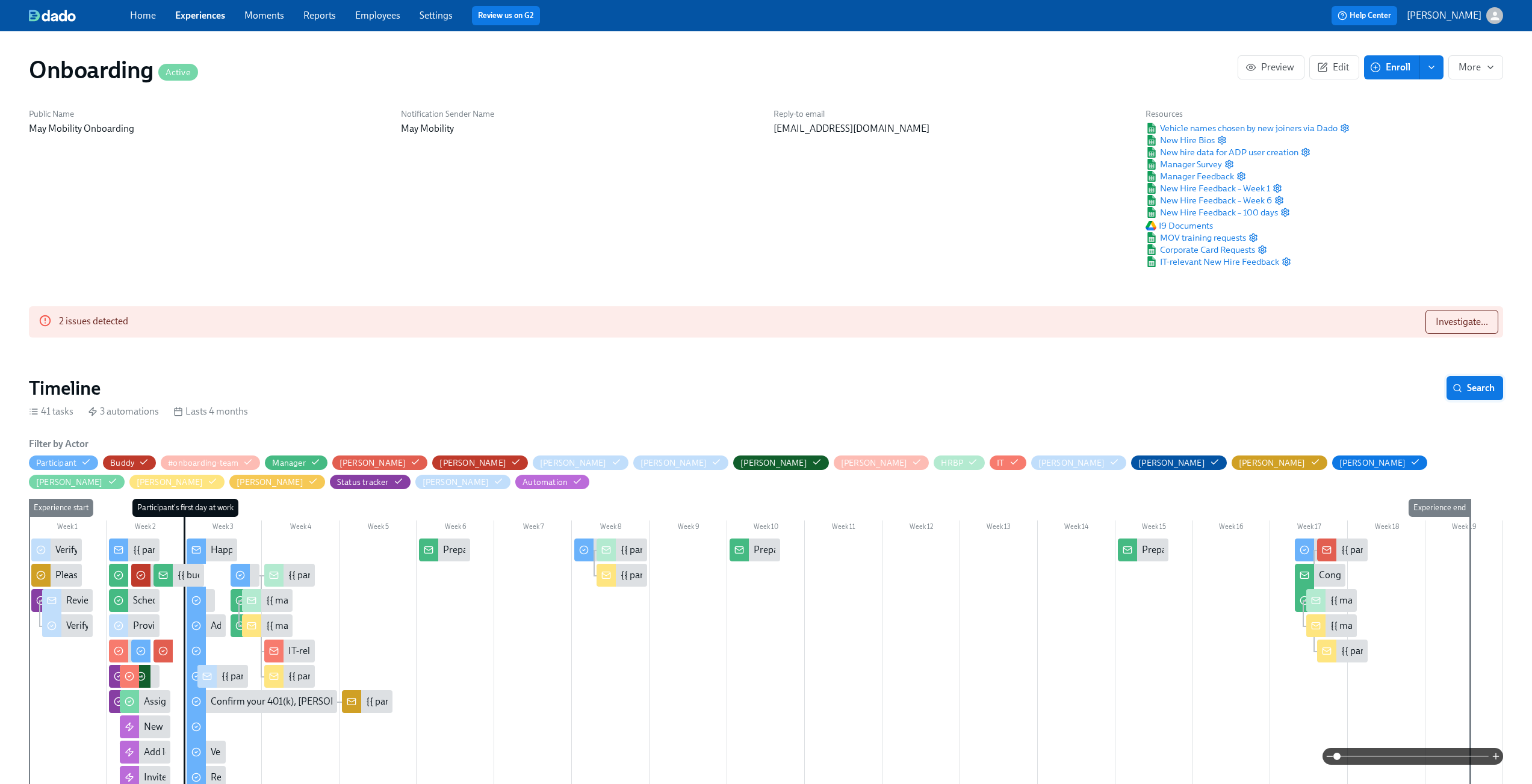
click at [1485, 398] on button "Search" at bounding box center [1474, 388] width 56 height 24
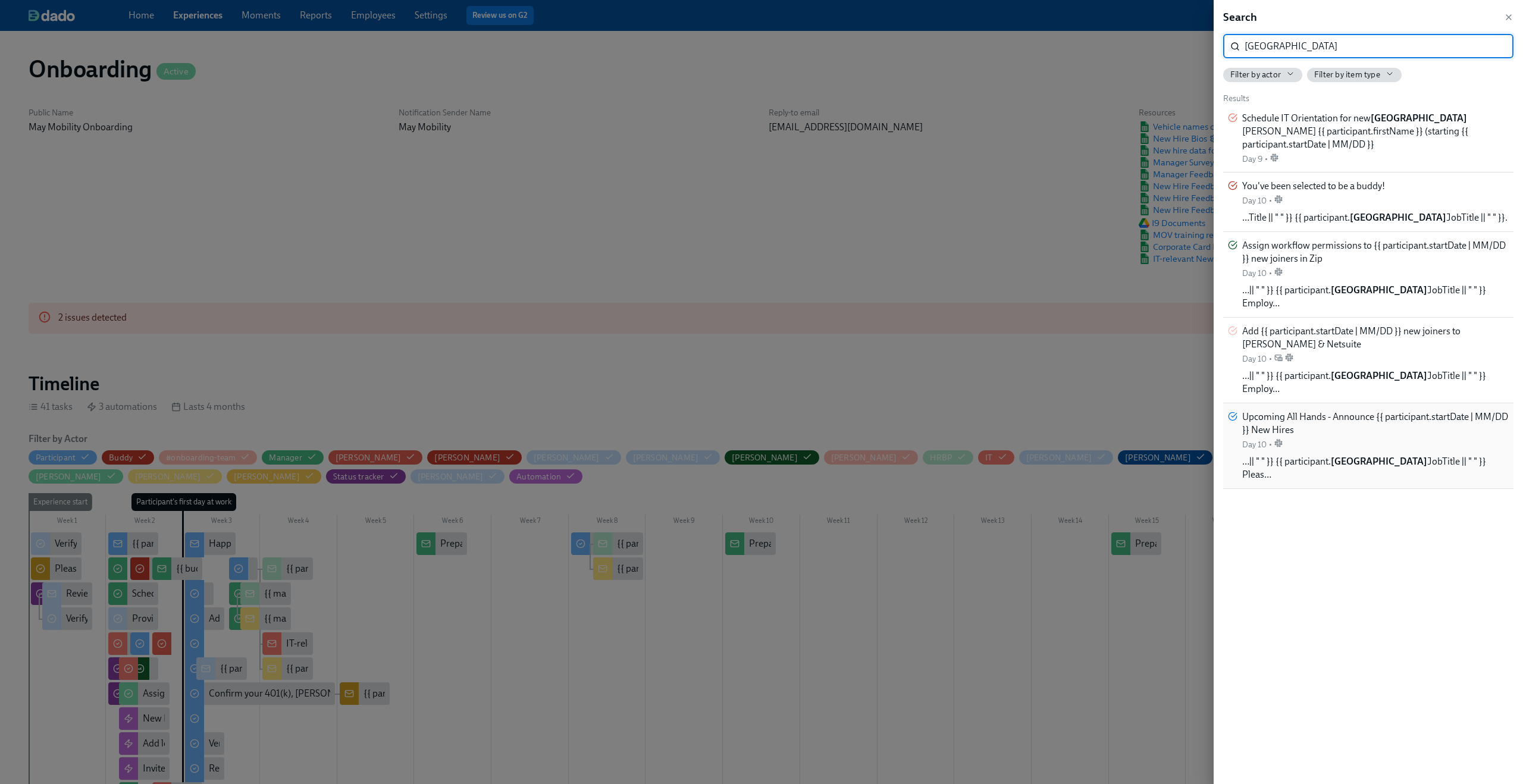
type input "japan"
click at [1337, 422] on div "Upcoming All Hands - Announce {{ participant.startDate | MM/DD }} New Hires Day…" at bounding box center [1375, 431] width 266 height 40
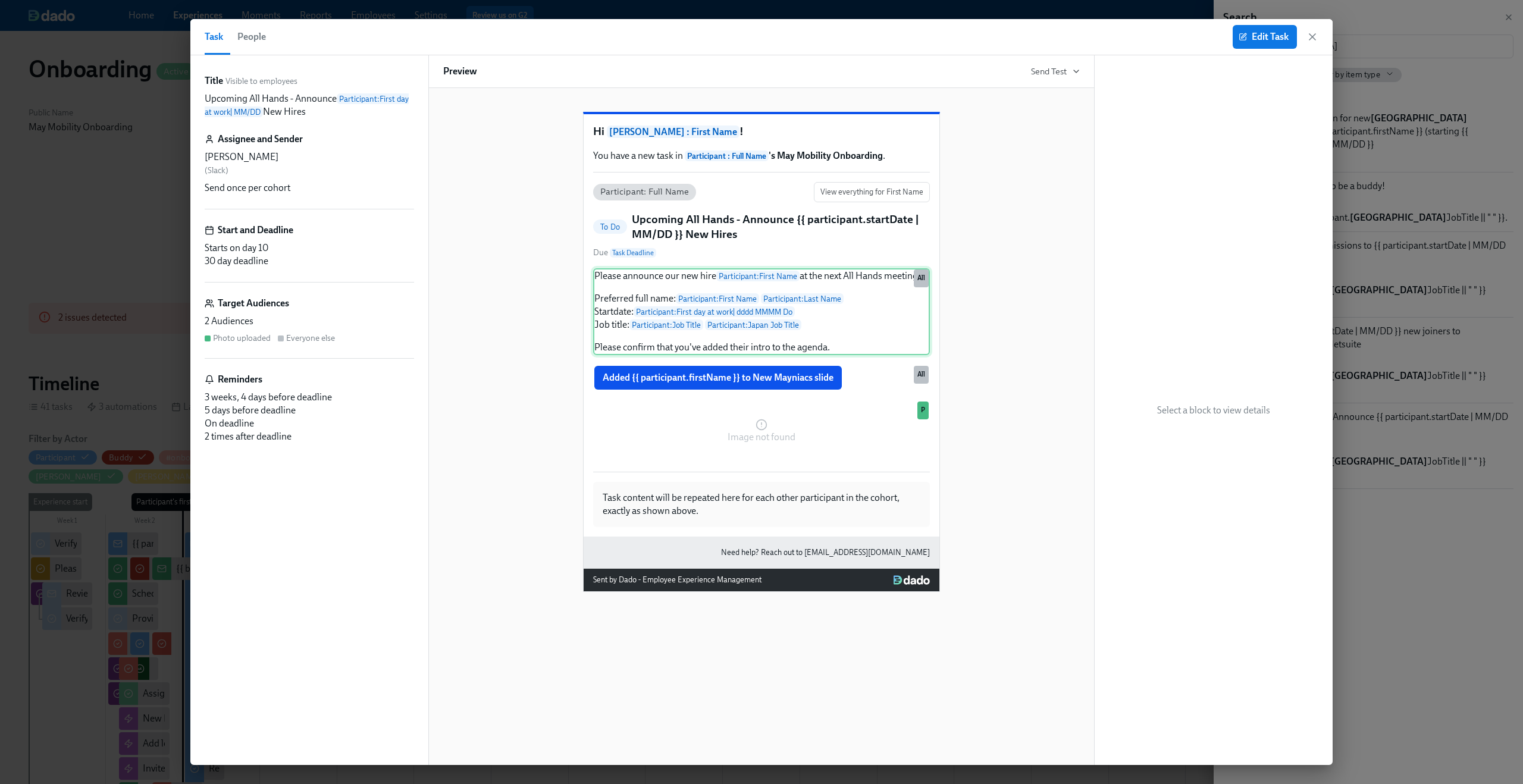
click at [669, 353] on div "Please announce our new hire Participant : First Name at the next All Hands mee…" at bounding box center [762, 312] width 337 height 87
click at [731, 353] on div "Please announce our new hire Participant : First Name at the next All Hands mee…" at bounding box center [762, 312] width 337 height 87
click at [1267, 39] on span "Edit Task" at bounding box center [1265, 36] width 48 height 12
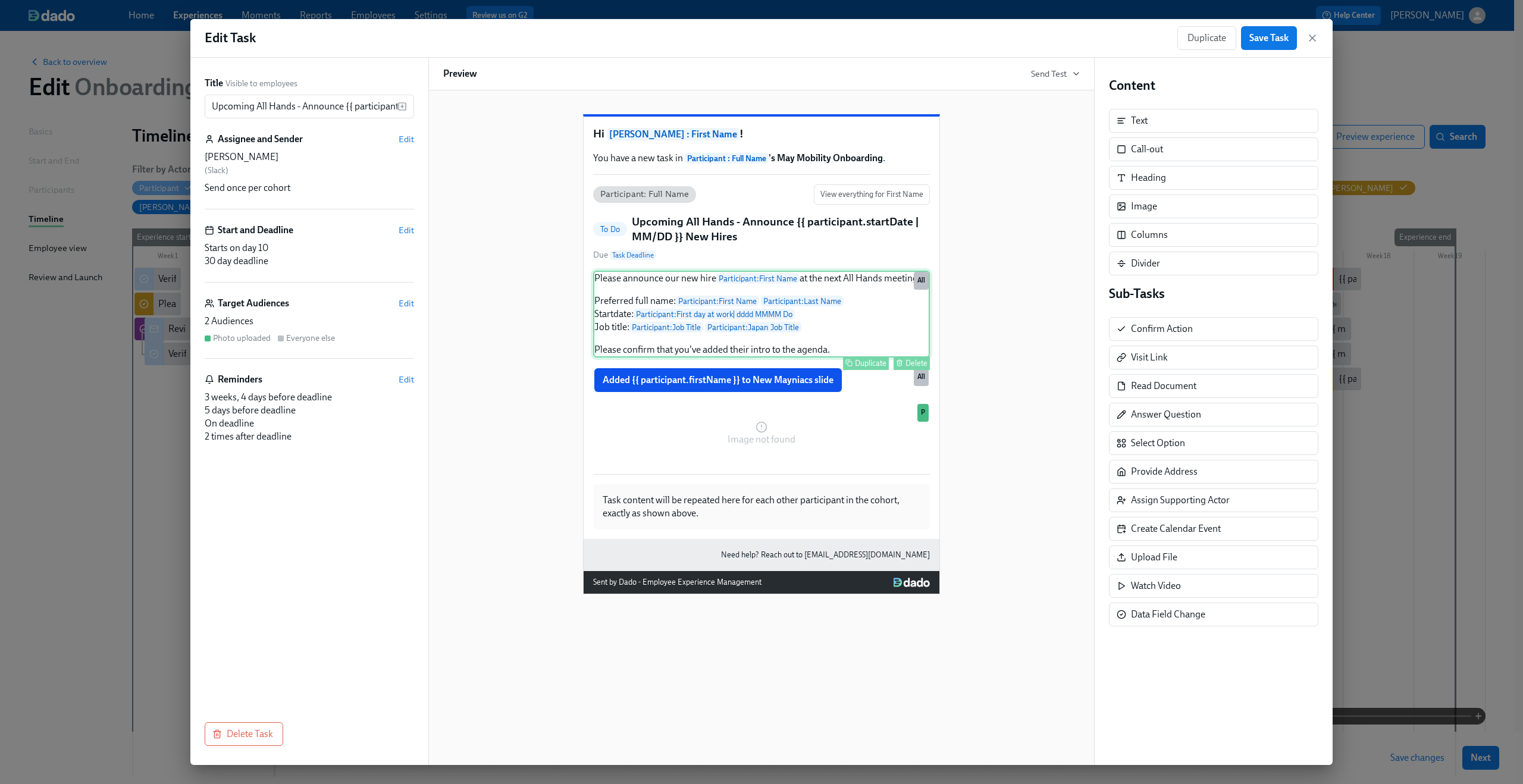
click at [738, 358] on div "Please announce our new hire Participant : First Name at the next All Hands mee…" at bounding box center [762, 314] width 337 height 87
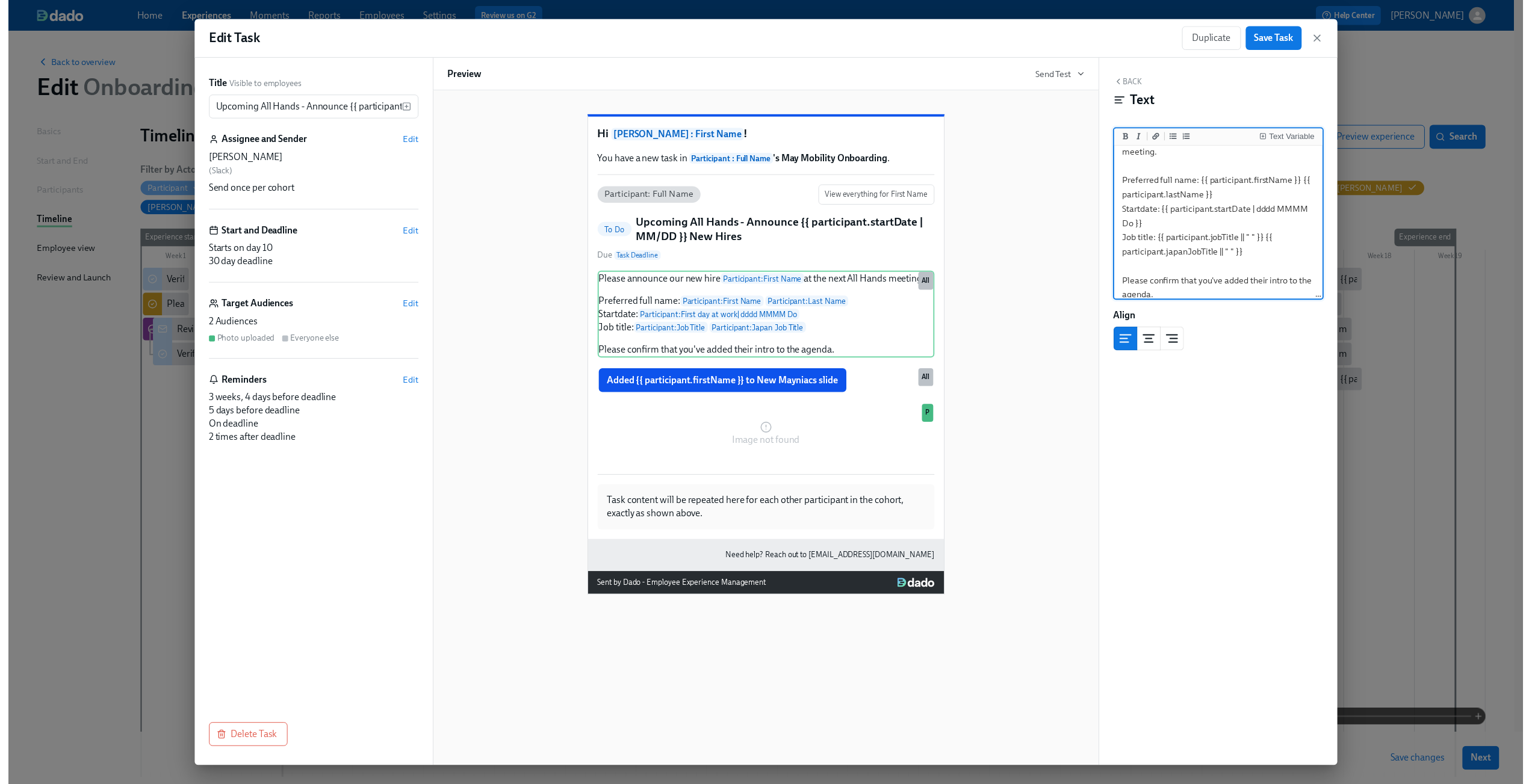
scroll to position [41, 0]
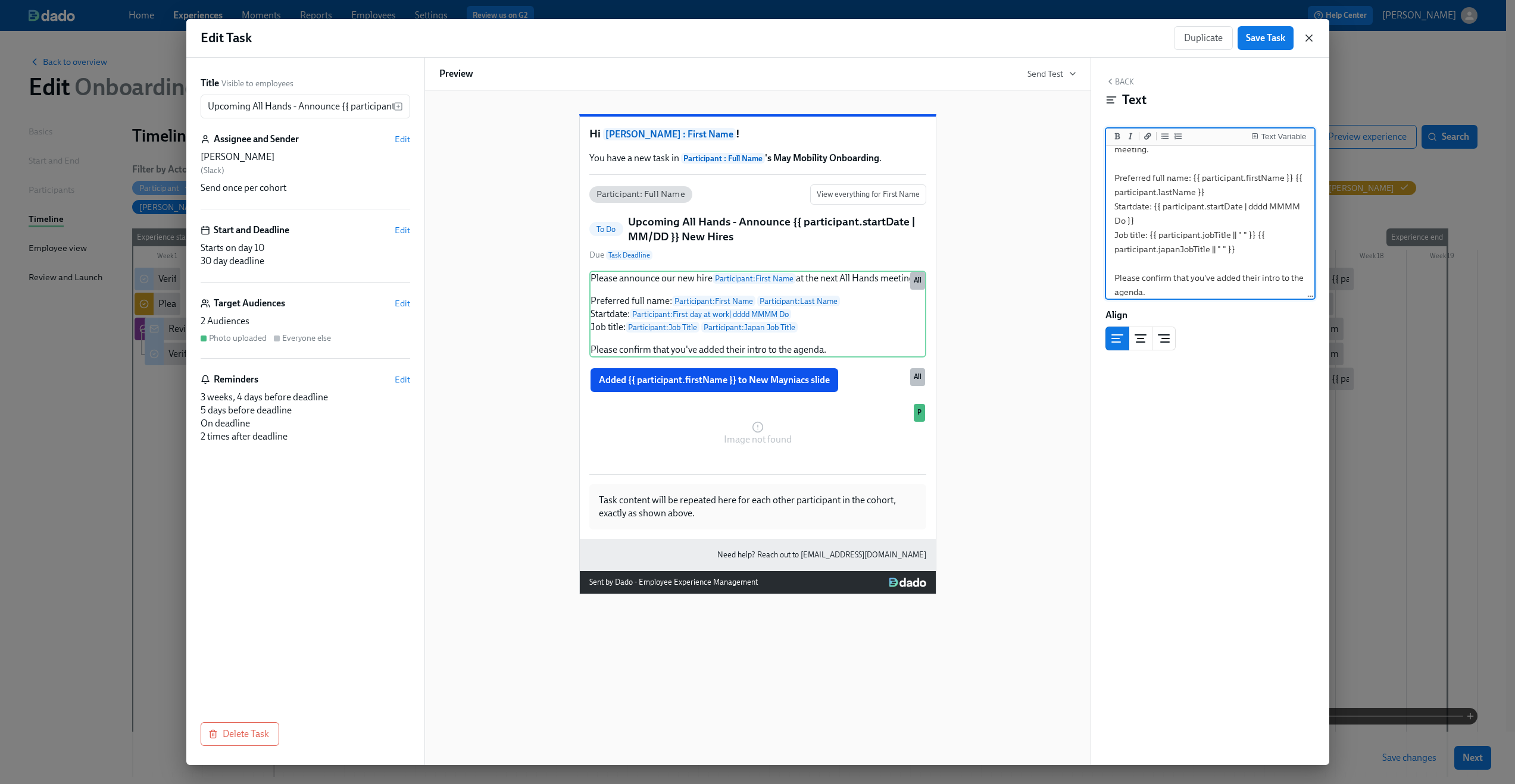
click at [1310, 41] on icon "button" at bounding box center [1309, 38] width 12 height 12
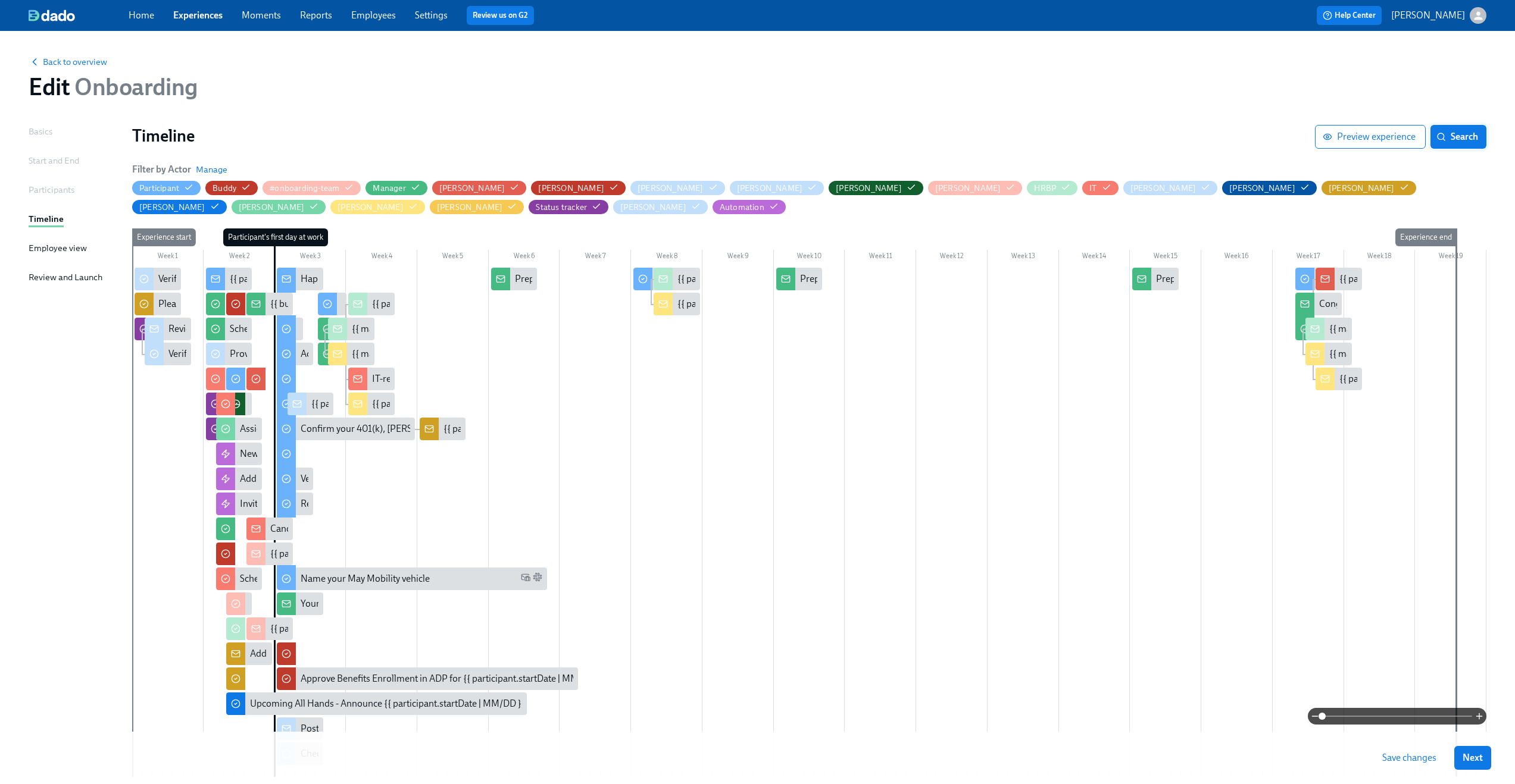
click at [1454, 131] on span "Search" at bounding box center [1458, 136] width 39 height 12
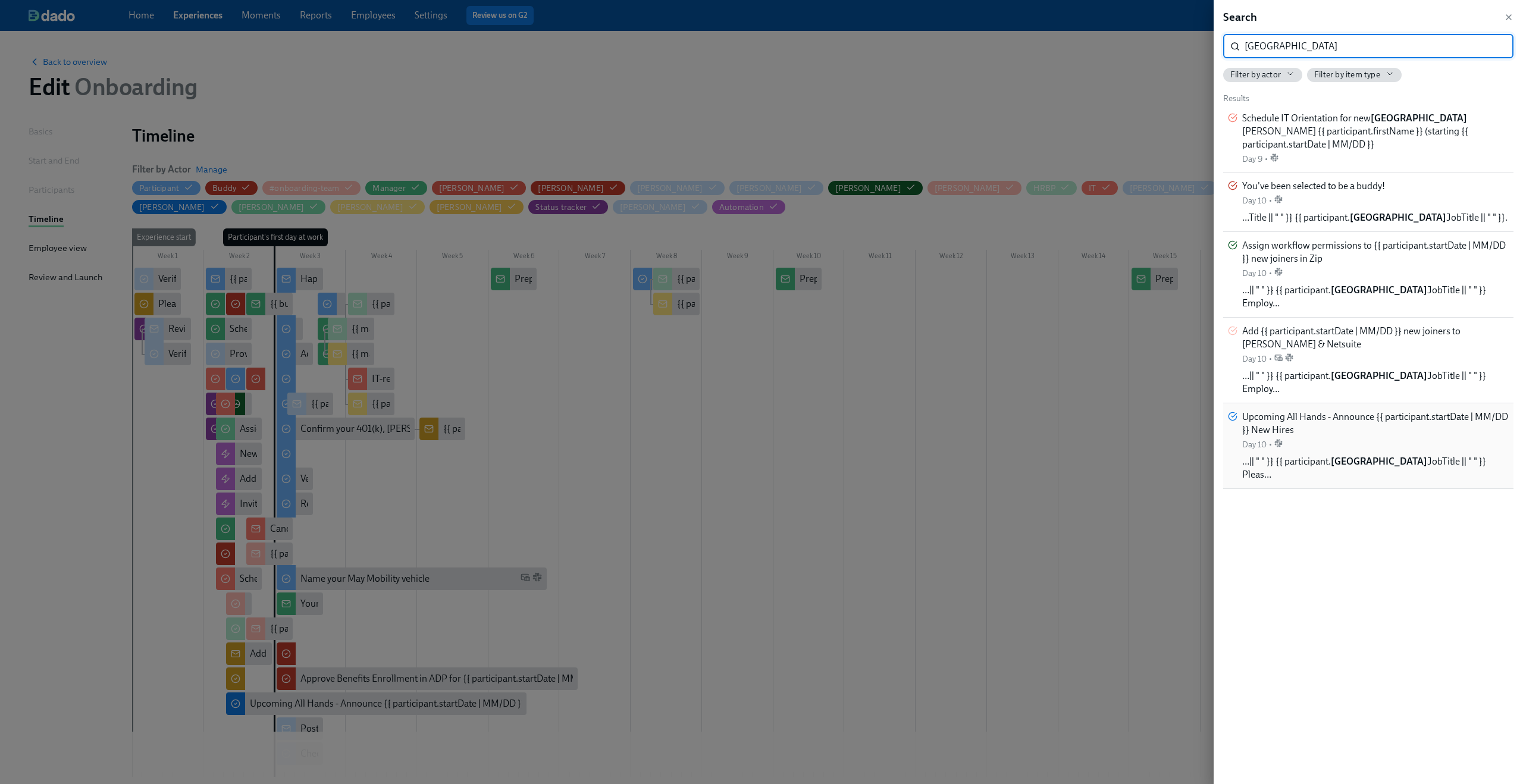
type input "japan"
click at [1430, 413] on div "Upcoming All Hands - Announce {{ participant.startDate | MM/DD }} New Hires Day…" at bounding box center [1375, 431] width 266 height 40
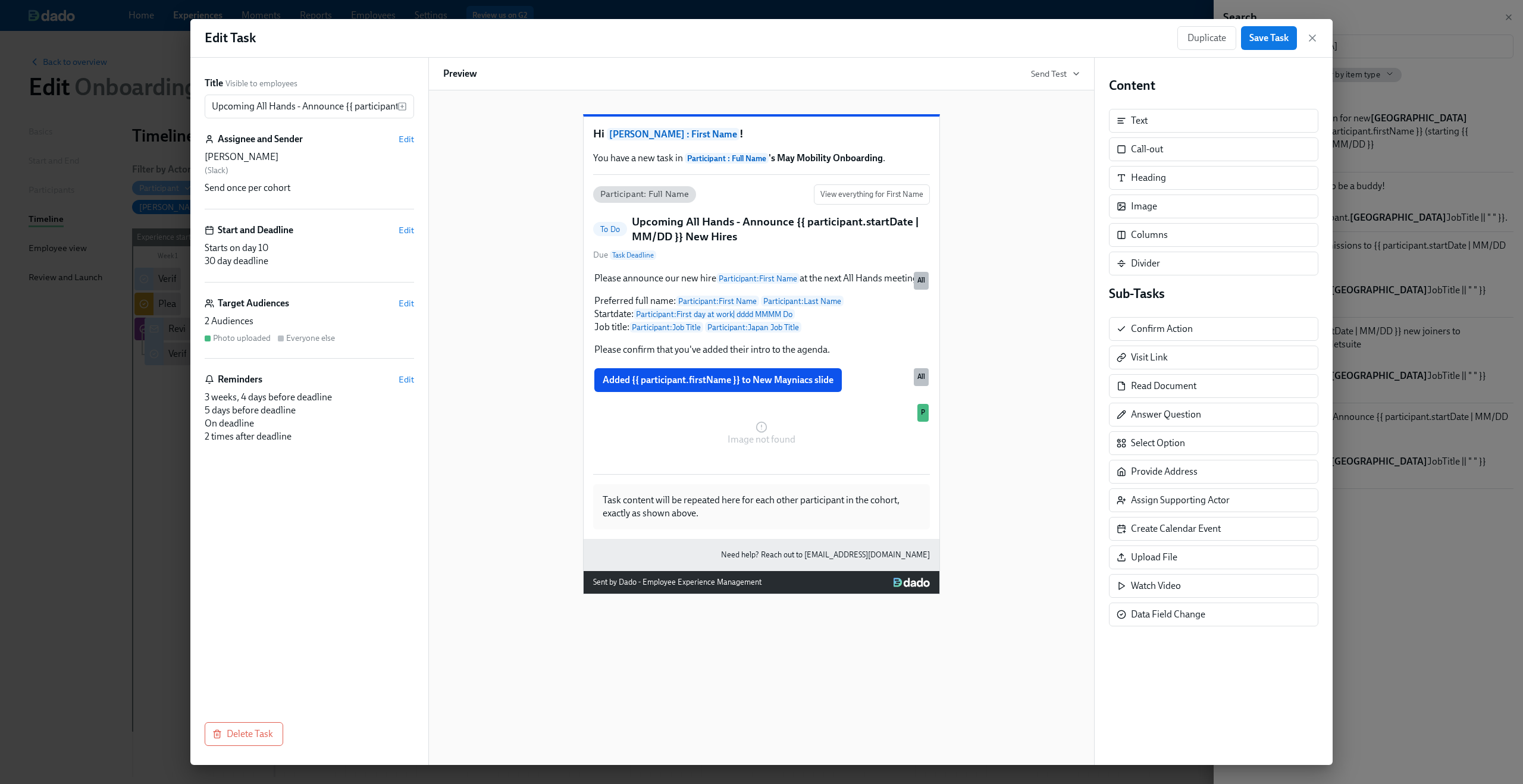
click at [1321, 30] on div "Edit Task Duplicate Save Task" at bounding box center [762, 39] width 1142 height 39
click at [1315, 32] on icon "button" at bounding box center [1312, 38] width 12 height 12
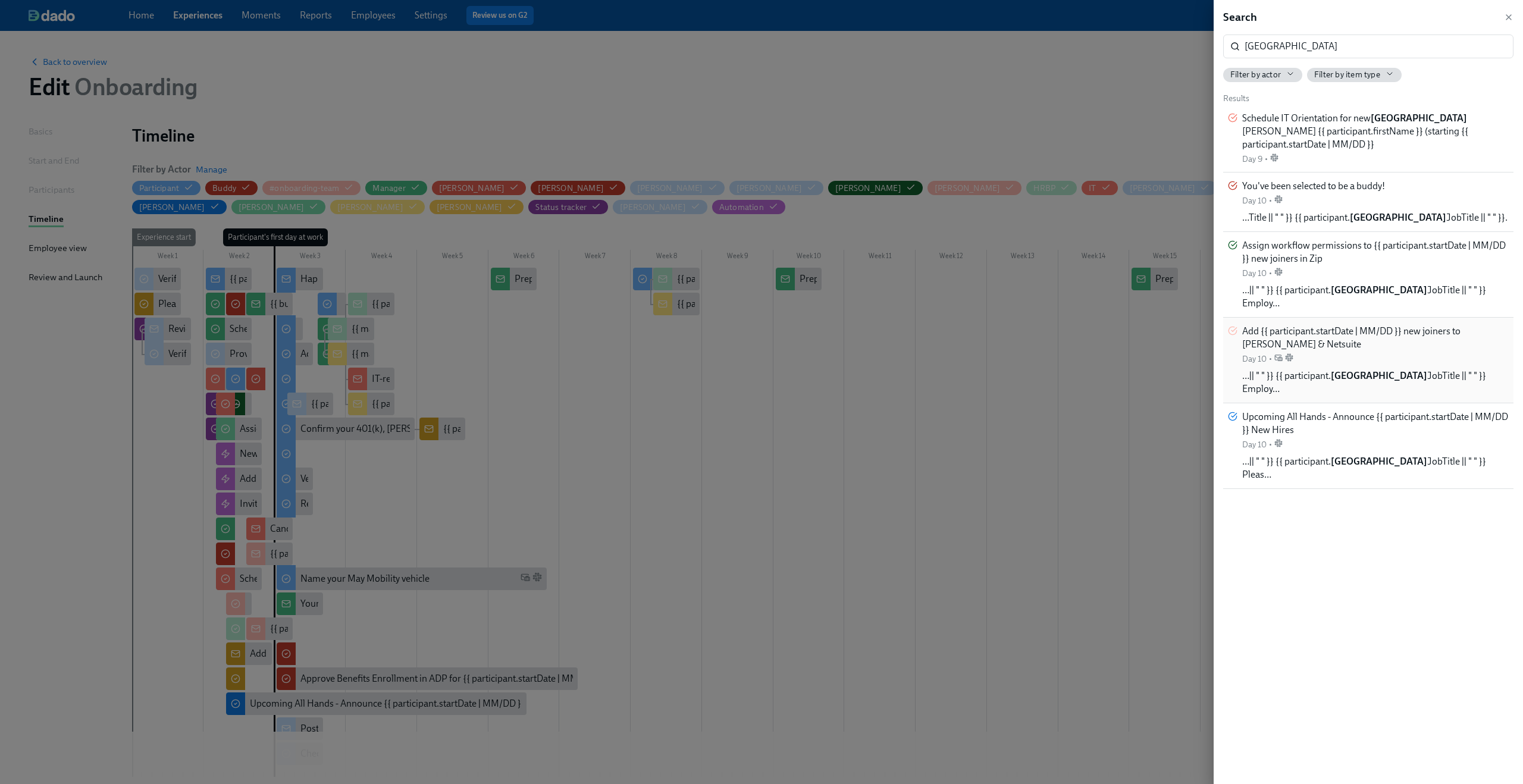
click at [1329, 338] on div "Add {{ participant.startDate | MM/DD }} new joiners to Fyle & Netsuite Day 10 •" at bounding box center [1375, 345] width 266 height 40
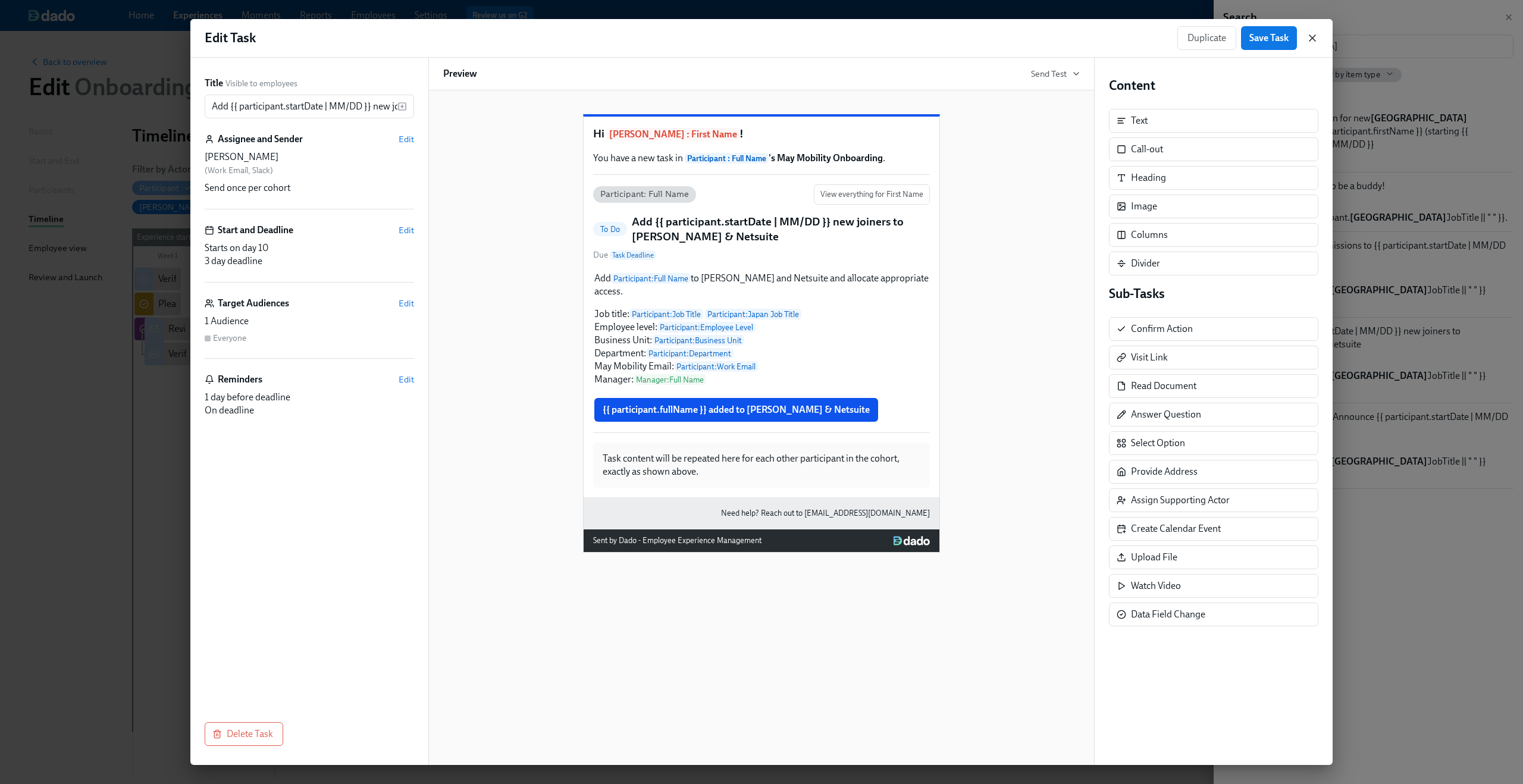
click at [1310, 37] on icon "button" at bounding box center [1312, 38] width 12 height 12
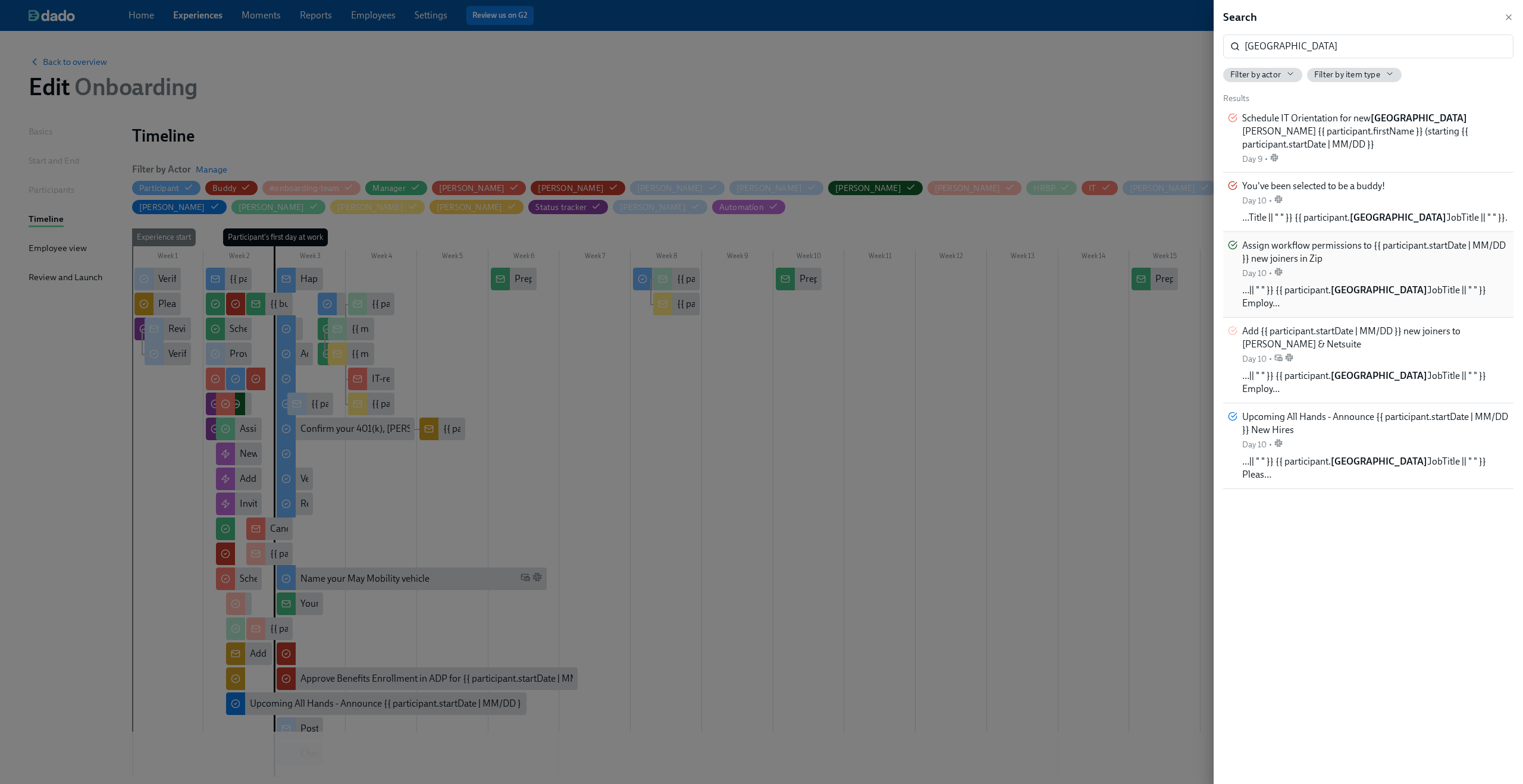
click at [1375, 265] on span "Assign workflow permissions to {{ participant.startDate | MM/DD }} new joiners …" at bounding box center [1375, 252] width 266 height 26
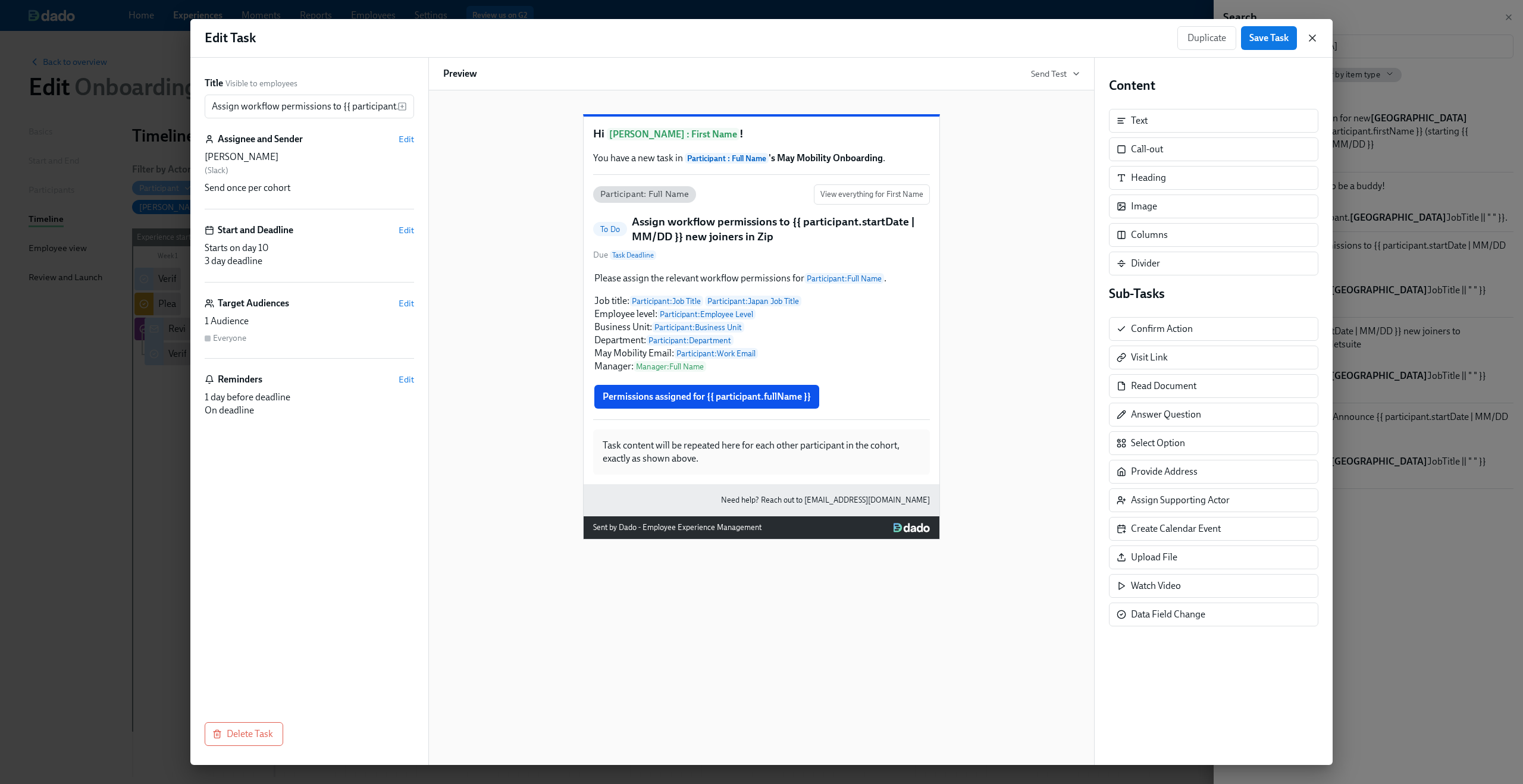
click at [1311, 36] on icon "button" at bounding box center [1312, 38] width 12 height 12
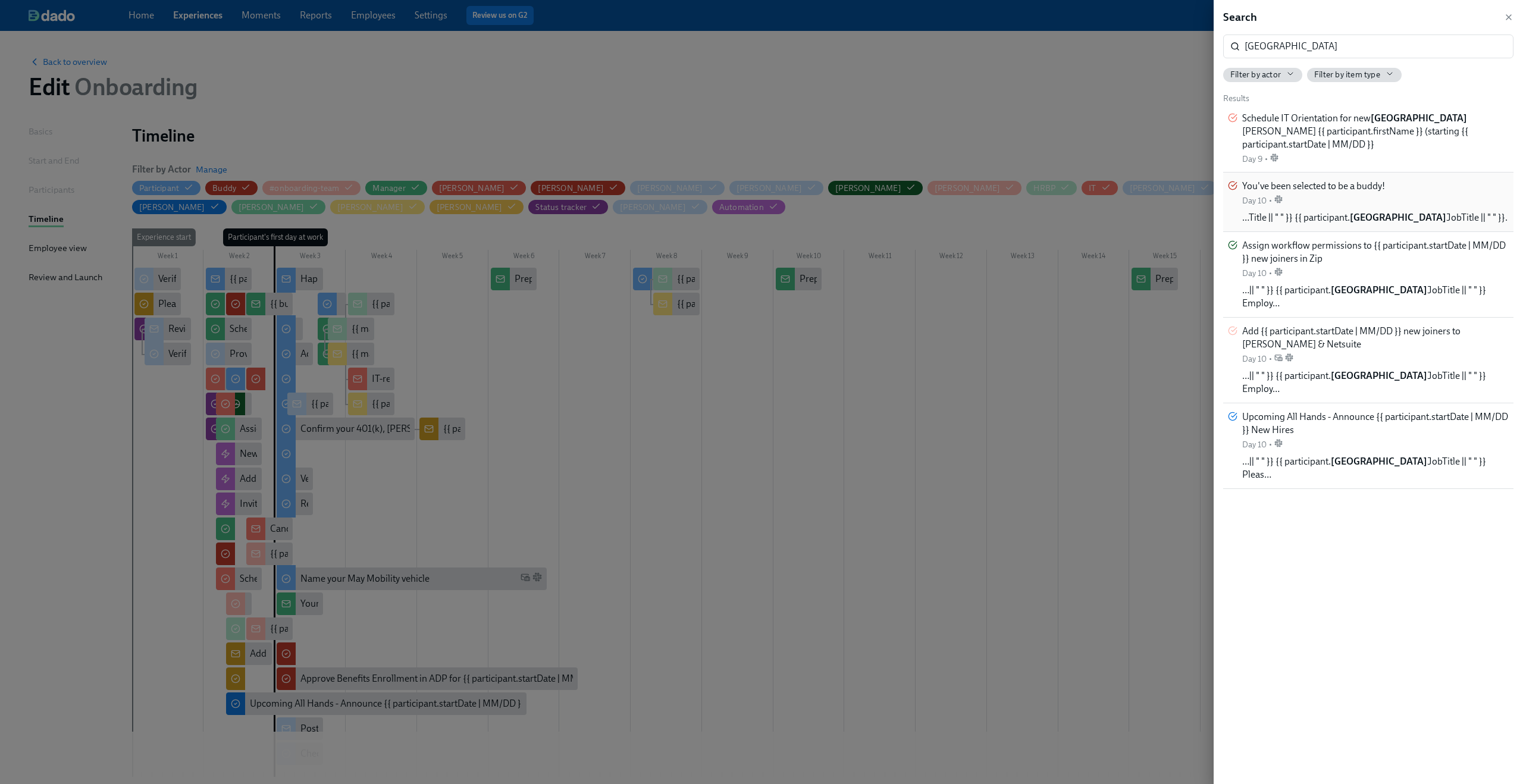
click at [1317, 190] on span "You've been selected to be a buddy!" at bounding box center [1314, 186] width 143 height 13
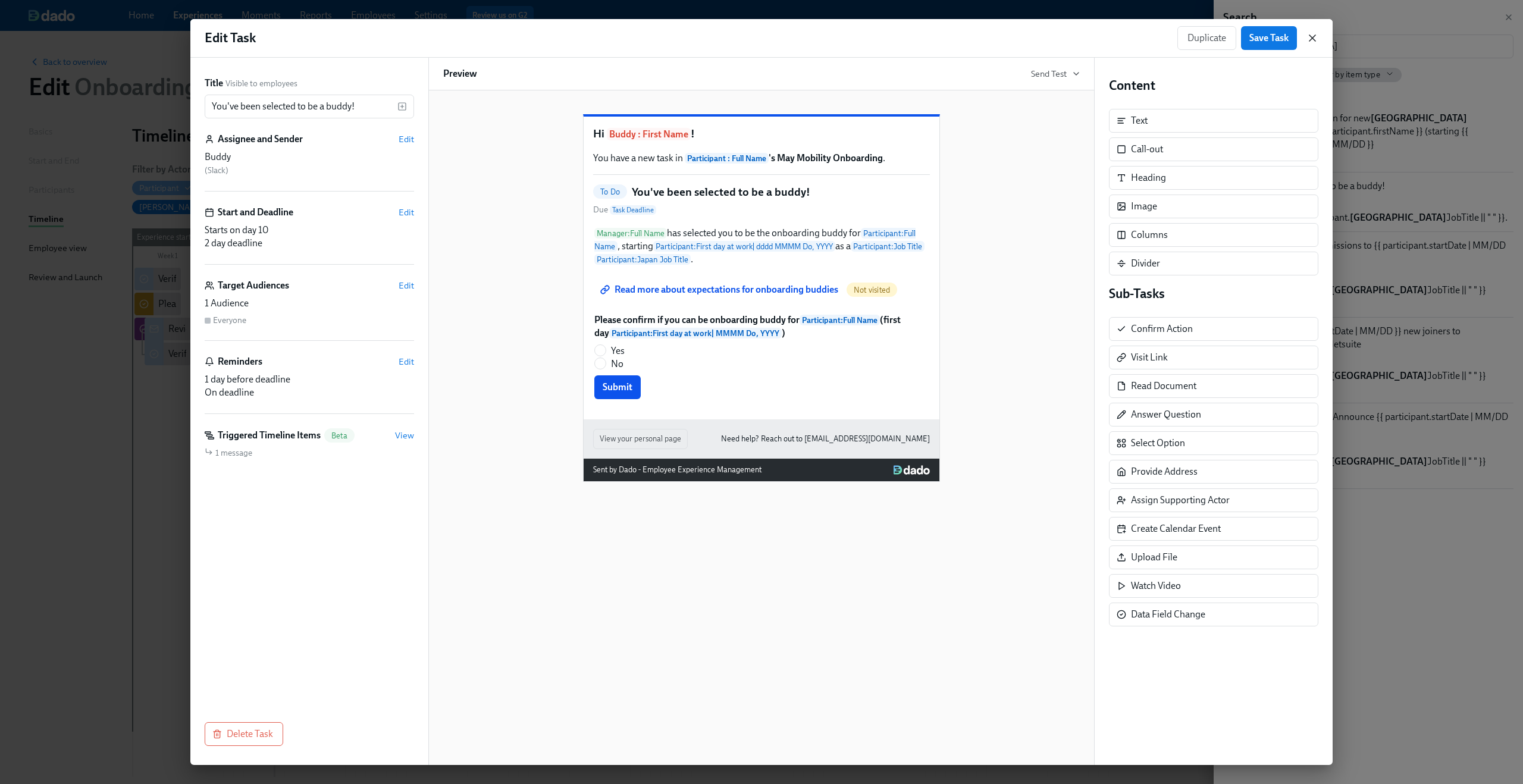
click at [1315, 40] on icon "button" at bounding box center [1312, 38] width 6 height 6
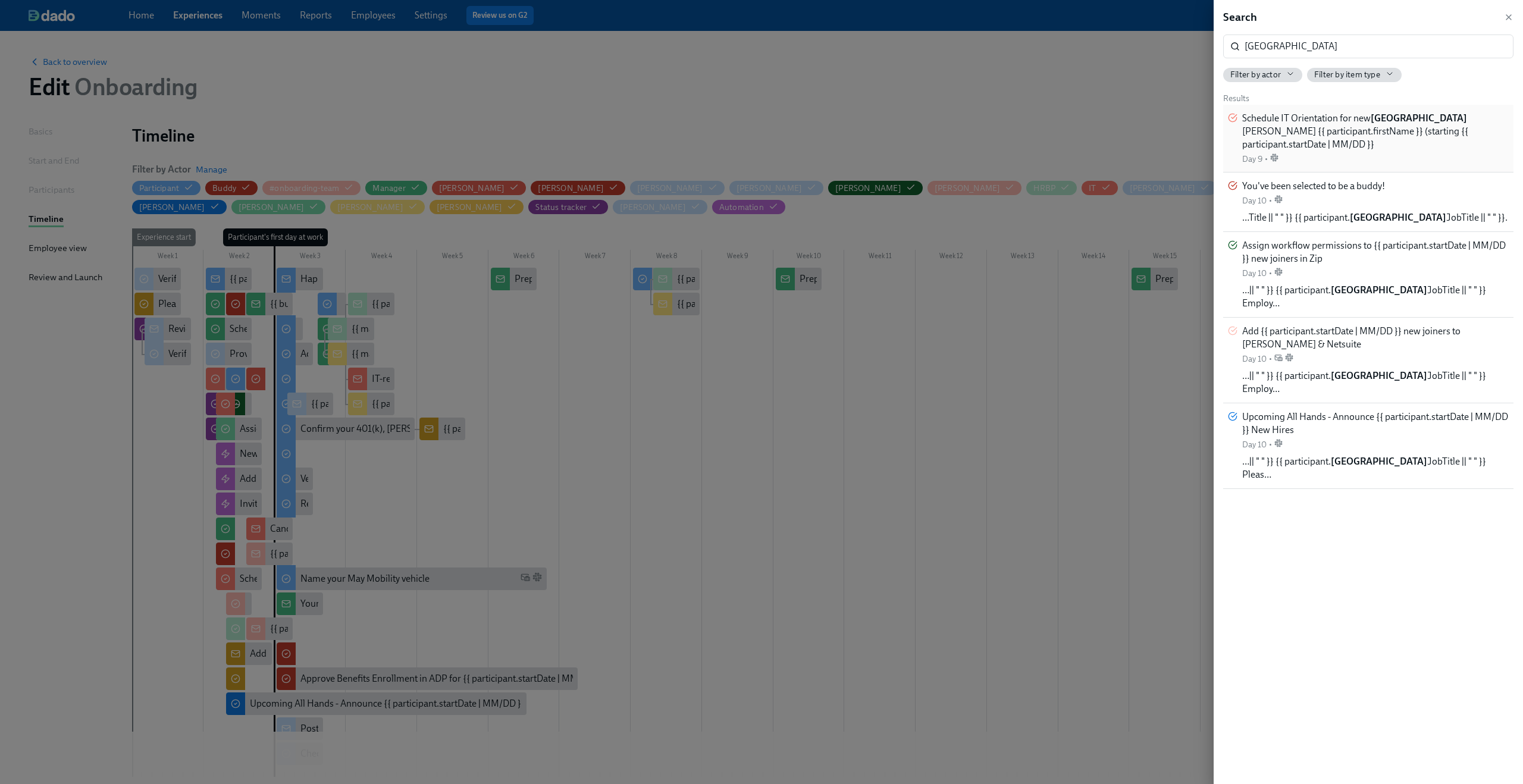
click at [1329, 134] on span "Schedule IT Orientation for new Japan joiner {{ participant.firstName }} (start…" at bounding box center [1375, 131] width 266 height 39
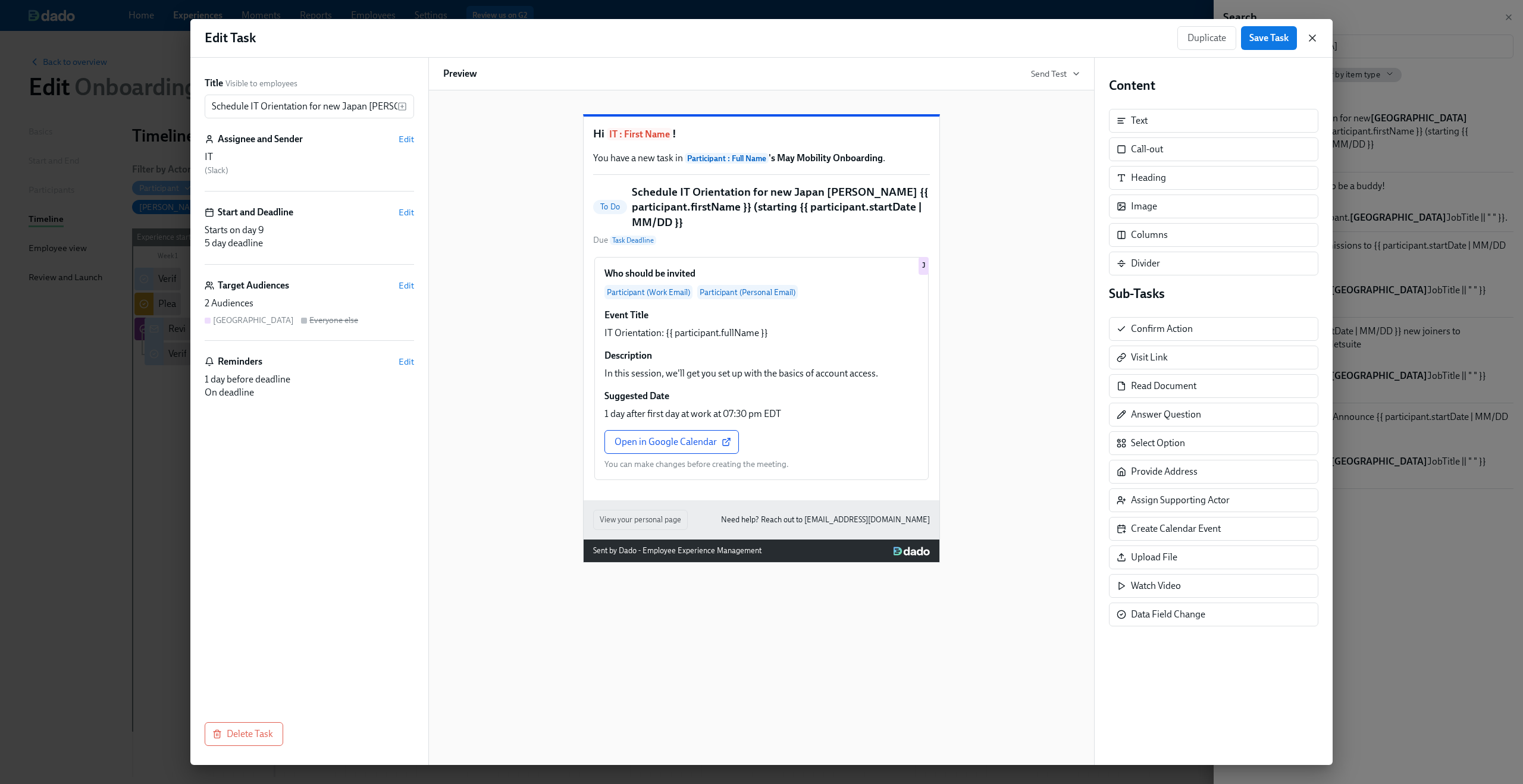
click at [1317, 38] on icon "button" at bounding box center [1312, 38] width 12 height 12
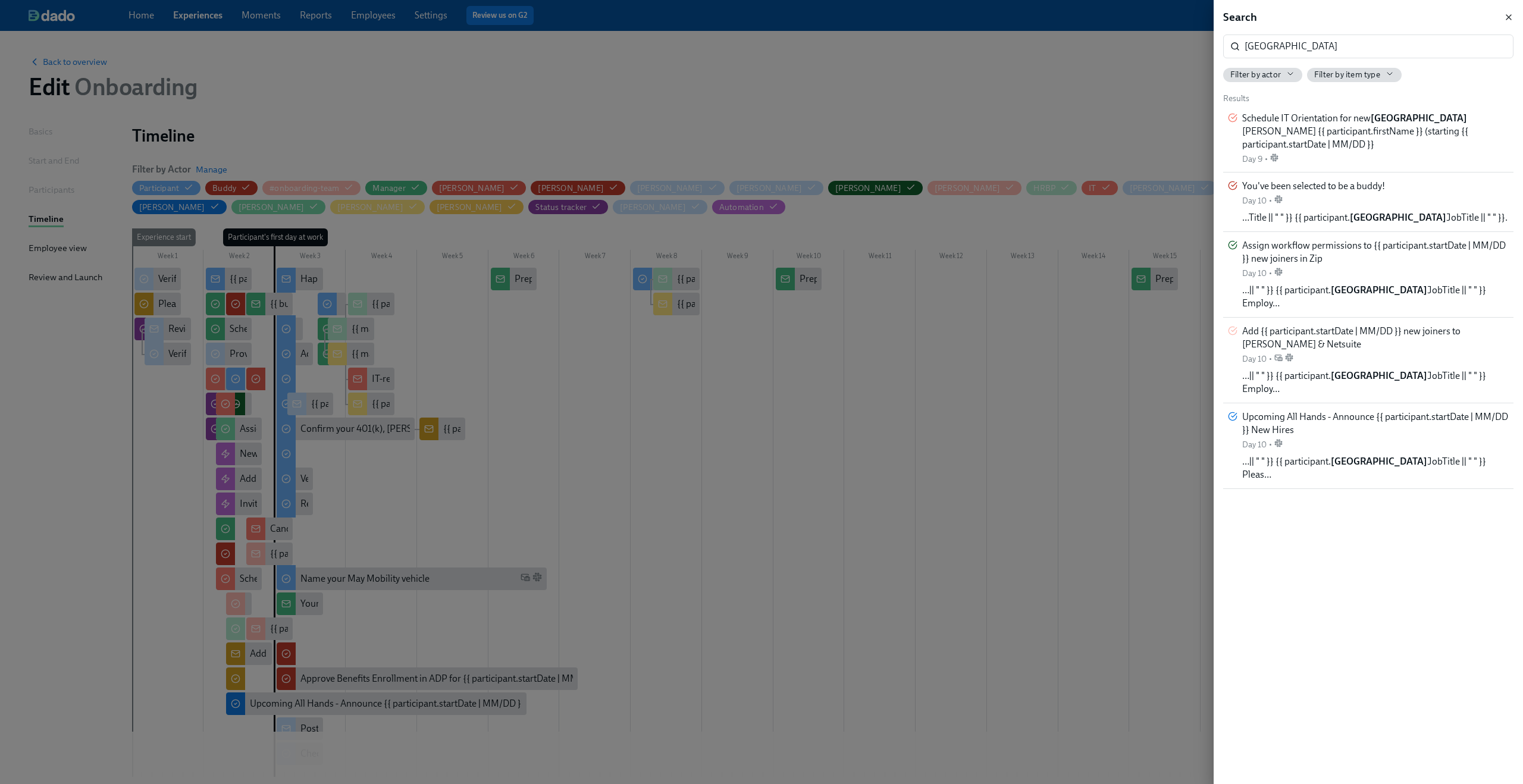
click at [1511, 14] on icon "button" at bounding box center [1508, 16] width 9 height 9
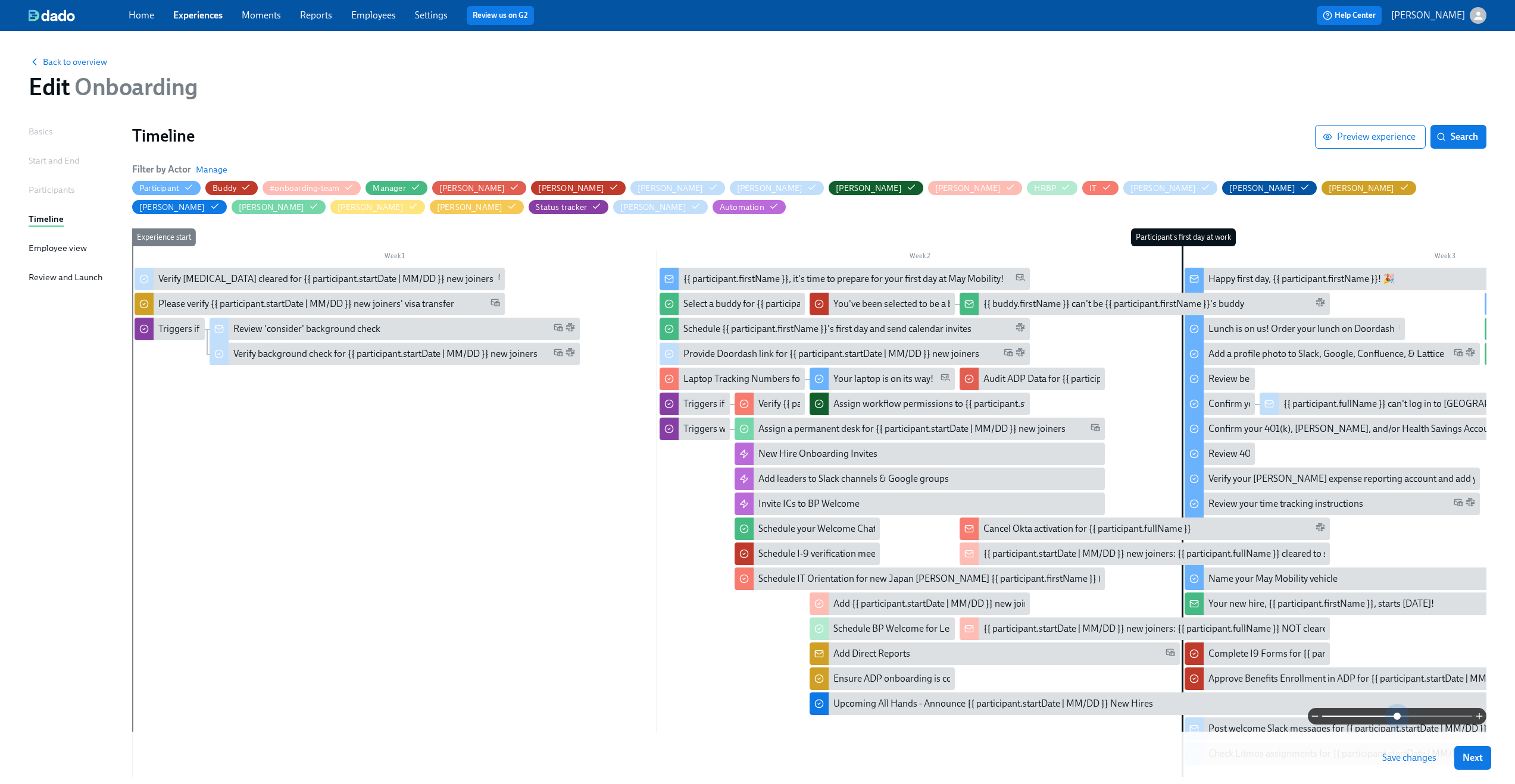
click at [1395, 715] on span at bounding box center [1397, 716] width 150 height 16
click at [77, 66] on span "Back to overview" at bounding box center [68, 61] width 79 height 12
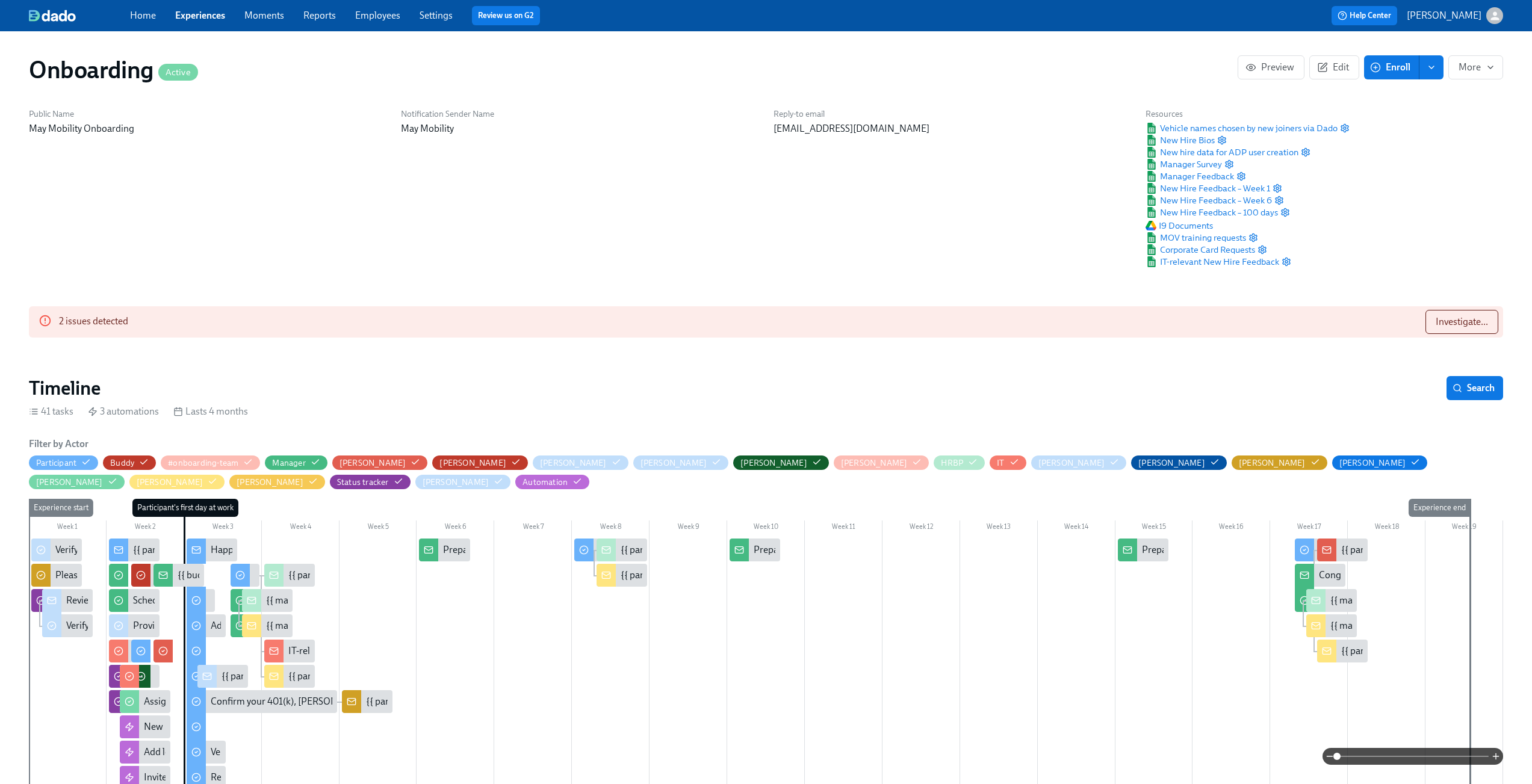
scroll to position [0, 9124]
click at [196, 10] on link "Experiences" at bounding box center [199, 15] width 50 height 12
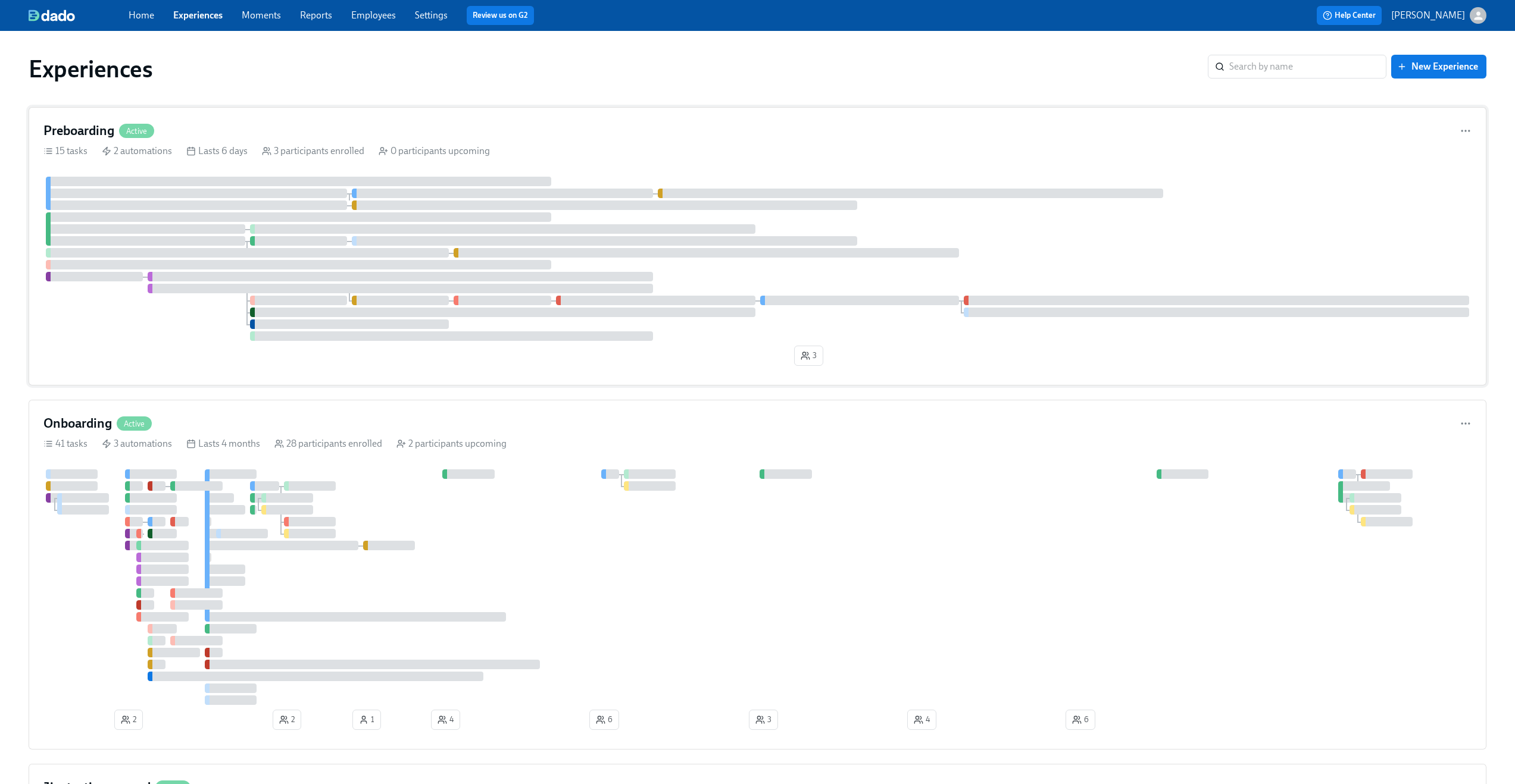
click at [214, 123] on div "Preboarding Active" at bounding box center [757, 131] width 1428 height 18
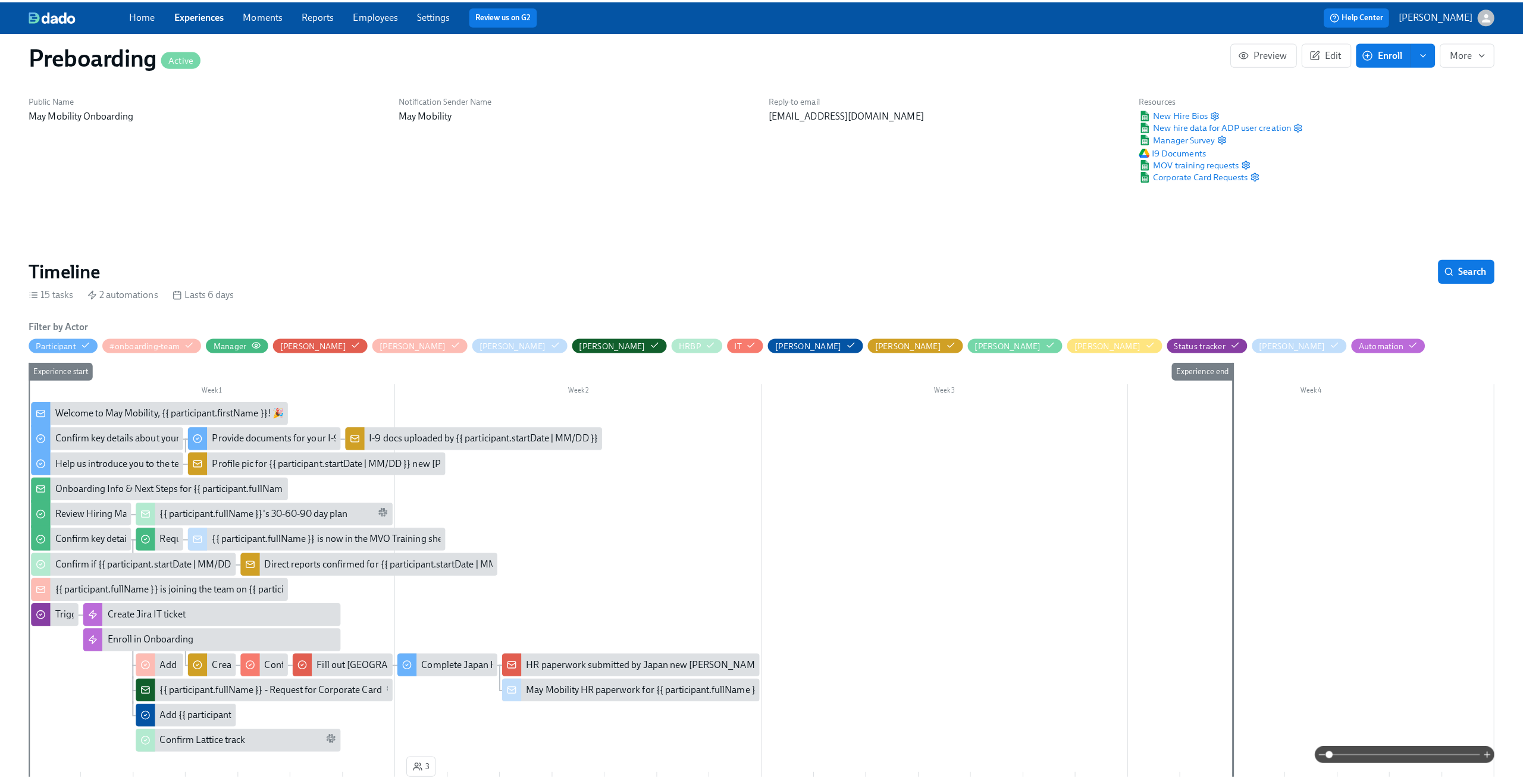
scroll to position [23, 0]
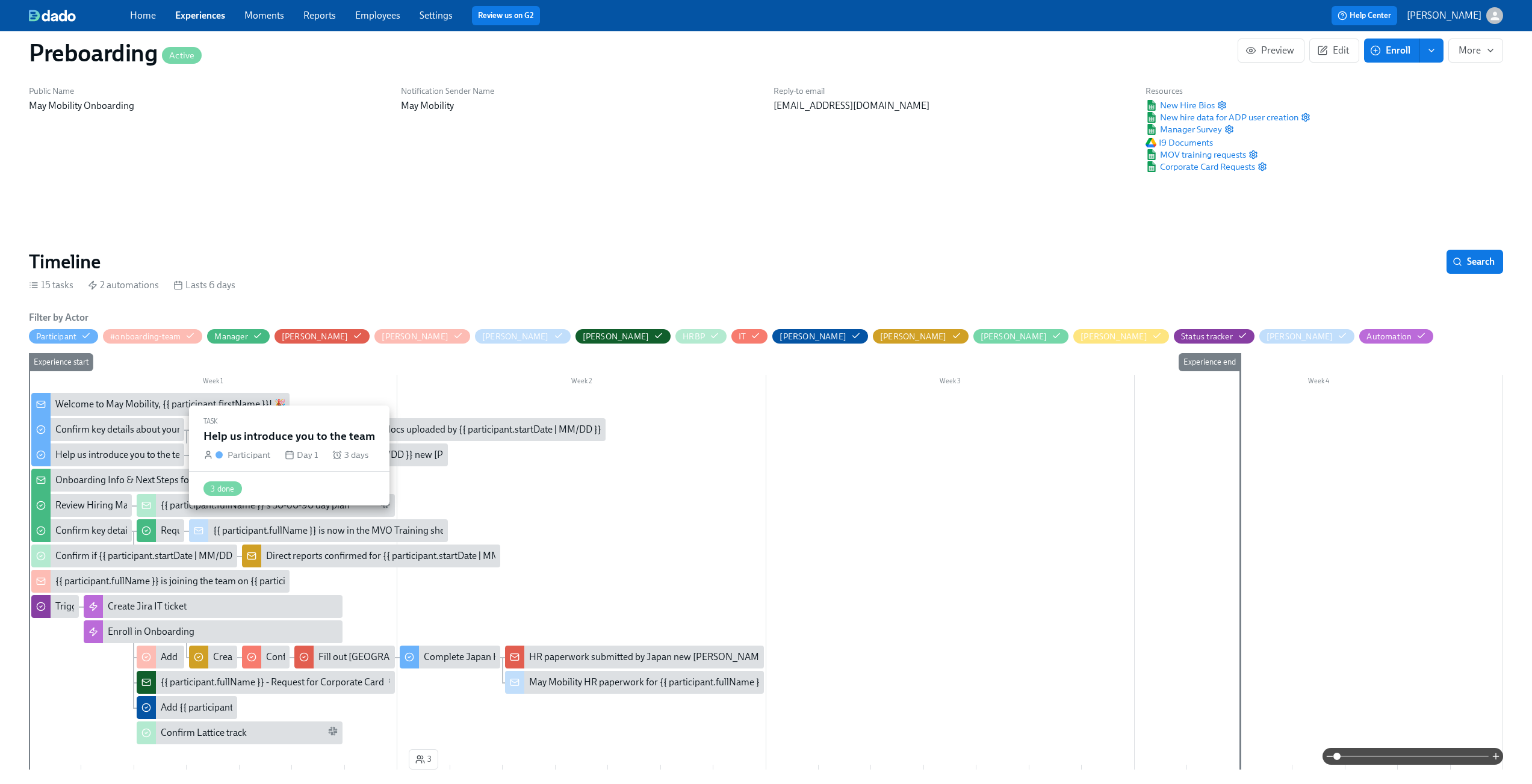
click at [105, 452] on div "Help us introduce you to the team" at bounding box center [124, 455] width 138 height 13
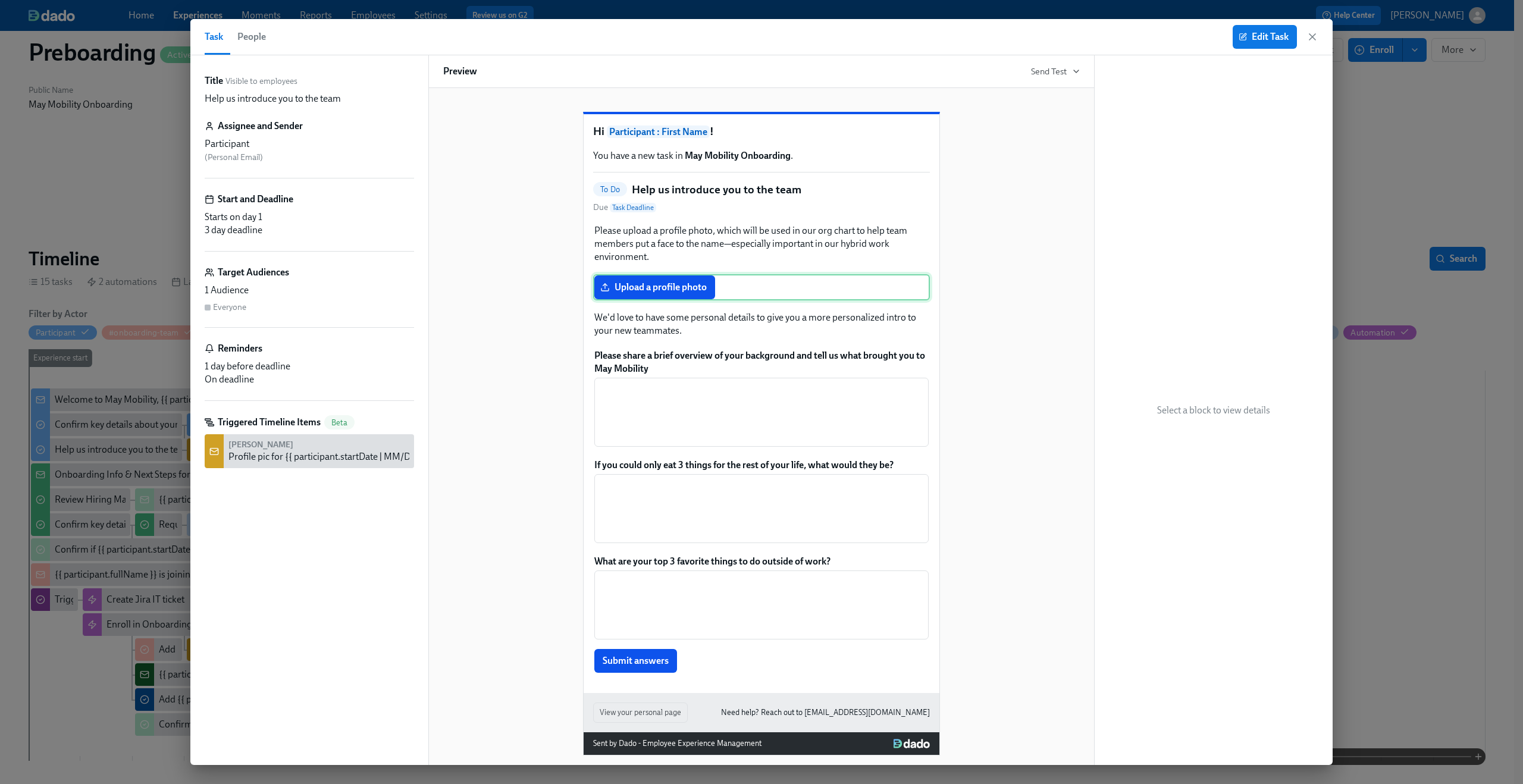
click at [675, 301] on div "Upload a profile photo" at bounding box center [762, 287] width 337 height 26
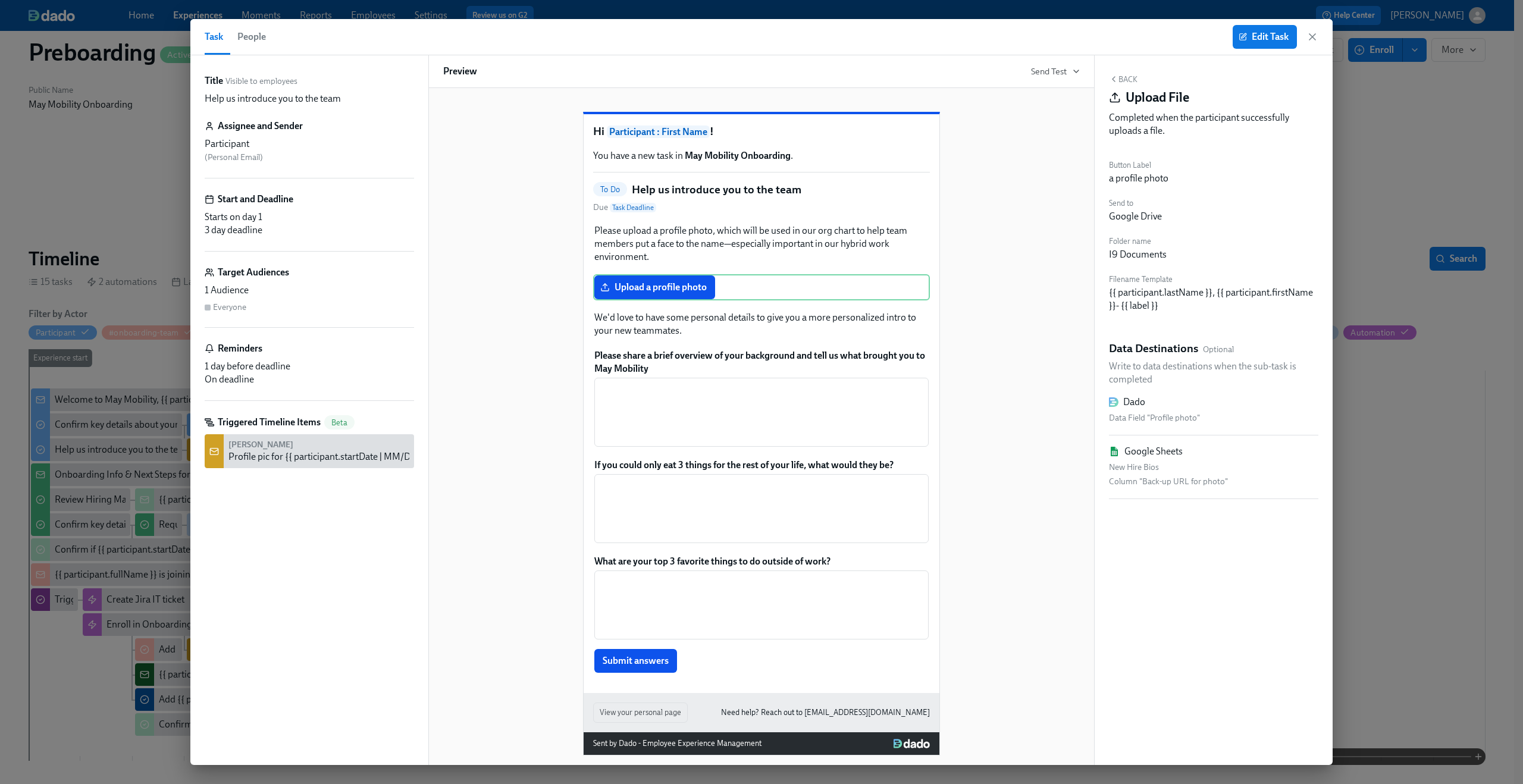
click at [1168, 405] on div "Dado" at bounding box center [1213, 402] width 209 height 13
click at [1264, 43] on button "Edit Task" at bounding box center [1265, 36] width 64 height 24
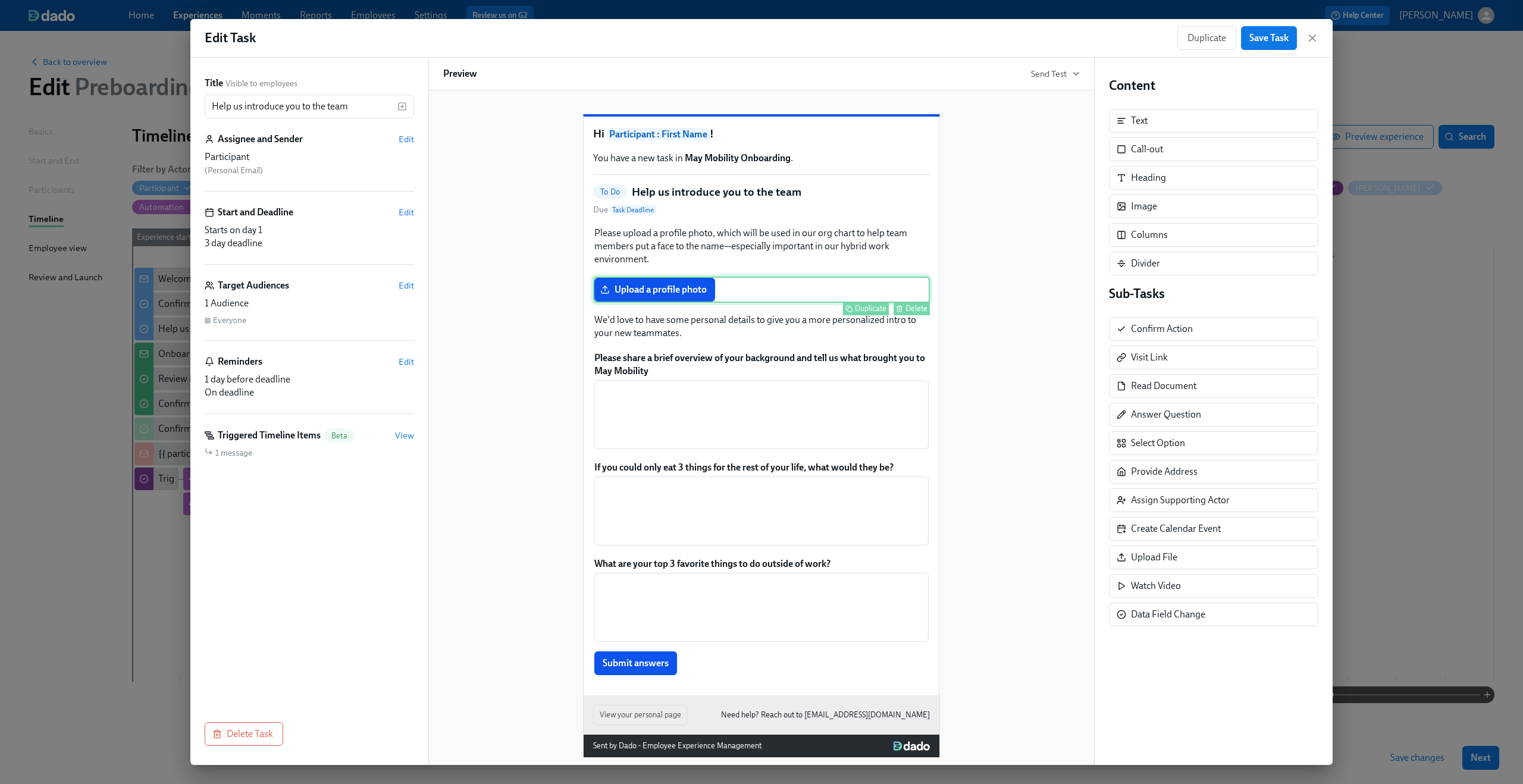
click at [759, 303] on div "Upload a profile photo Duplicate Delete" at bounding box center [762, 289] width 337 height 26
click at [832, 353] on div "Duplicate Delete" at bounding box center [763, 346] width 334 height 14
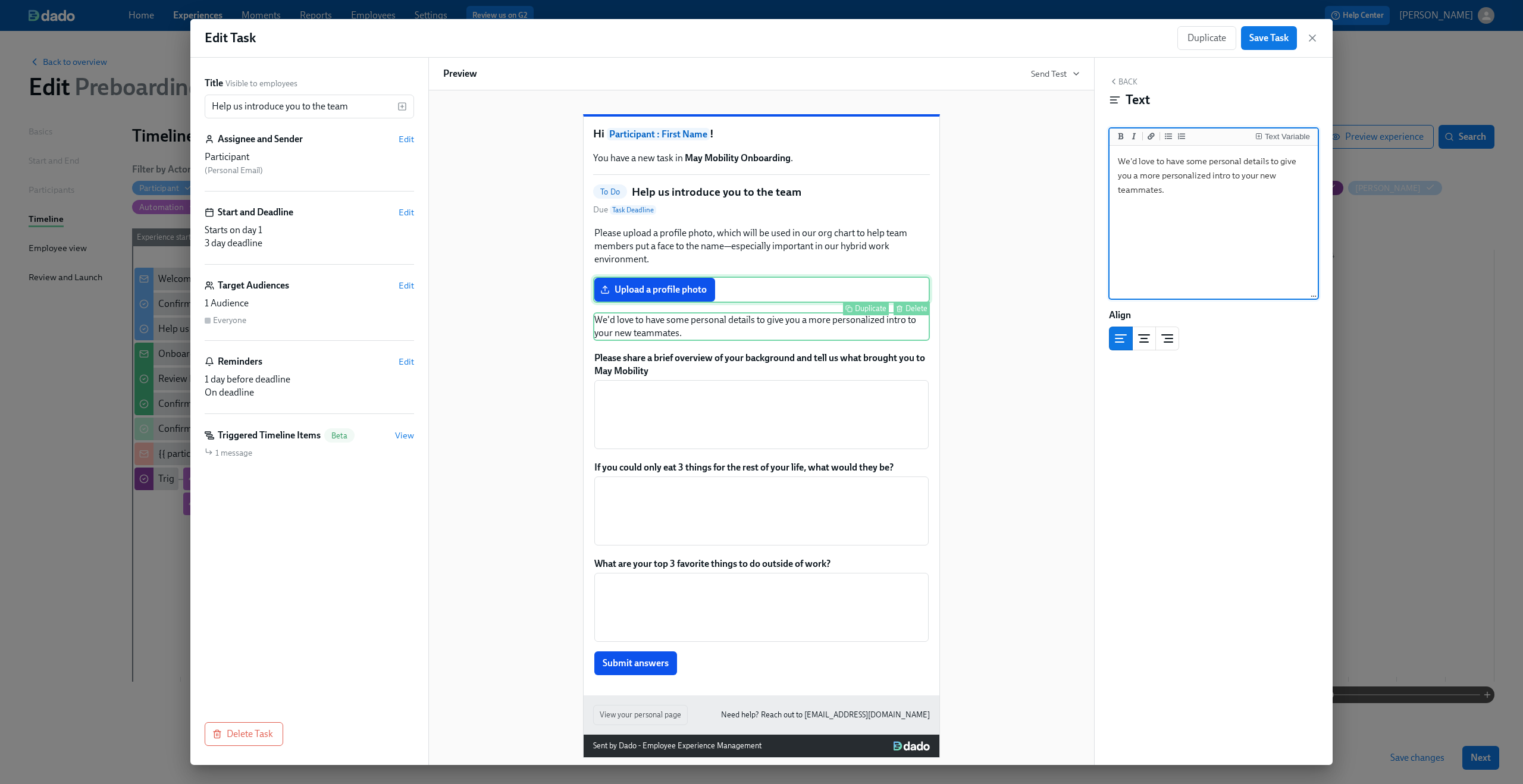
click at [757, 303] on div "Upload a profile photo Duplicate Delete" at bounding box center [762, 289] width 337 height 26
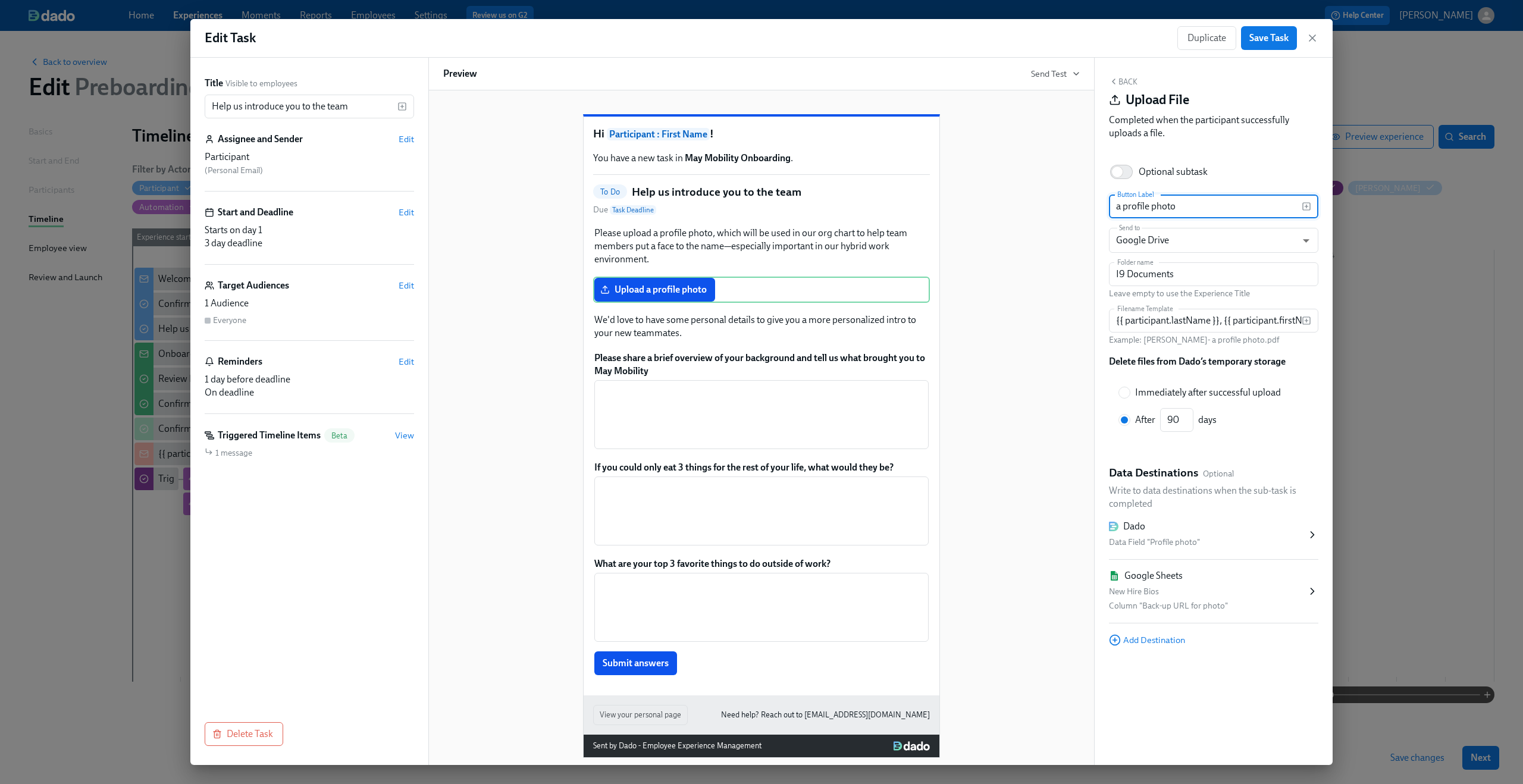
click at [1257, 547] on div "Data Field "Profile photo"" at bounding box center [1207, 543] width 198 height 14
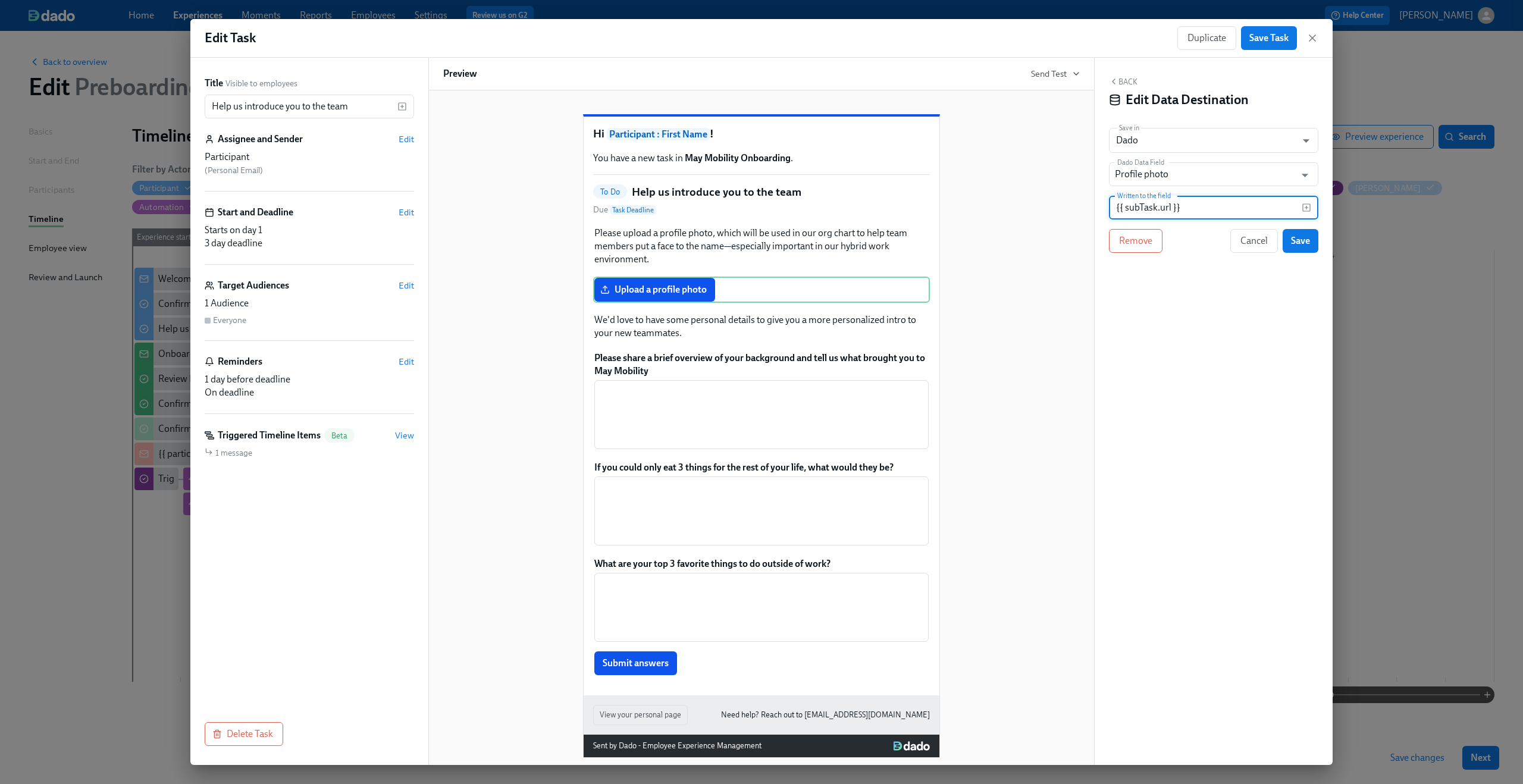
drag, startPoint x: 1187, startPoint y: 212, endPoint x: 1095, endPoint y: 196, distance: 93.4
click at [1095, 196] on div "Back Edit Data Destination Save in Dado USER_PROFILE ​ Dado Data Field Profile …" at bounding box center [1213, 411] width 238 height 708
click at [1309, 38] on icon "button" at bounding box center [1312, 38] width 12 height 12
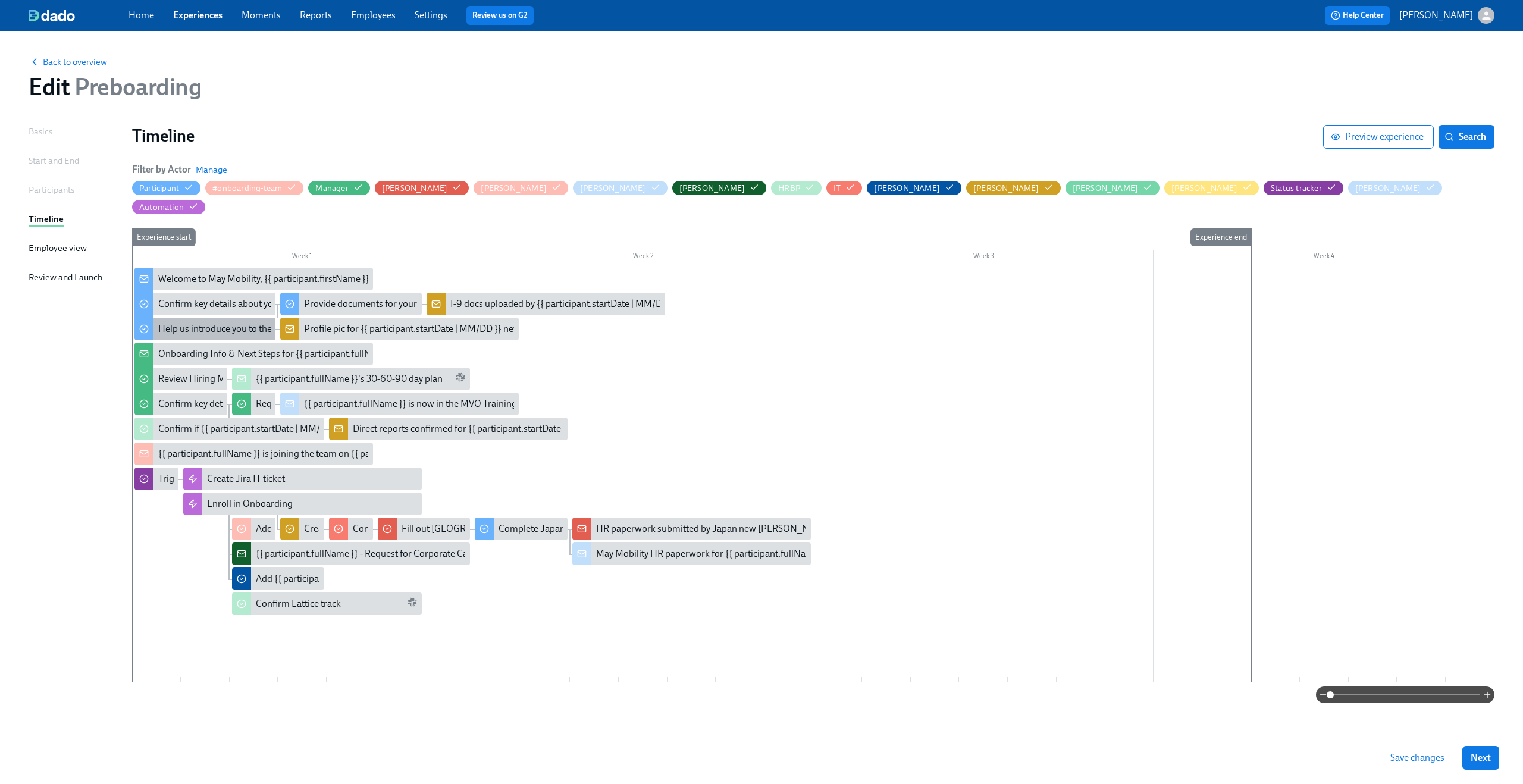
click at [195, 323] on div "Help us introduce you to the team" at bounding box center [226, 329] width 136 height 13
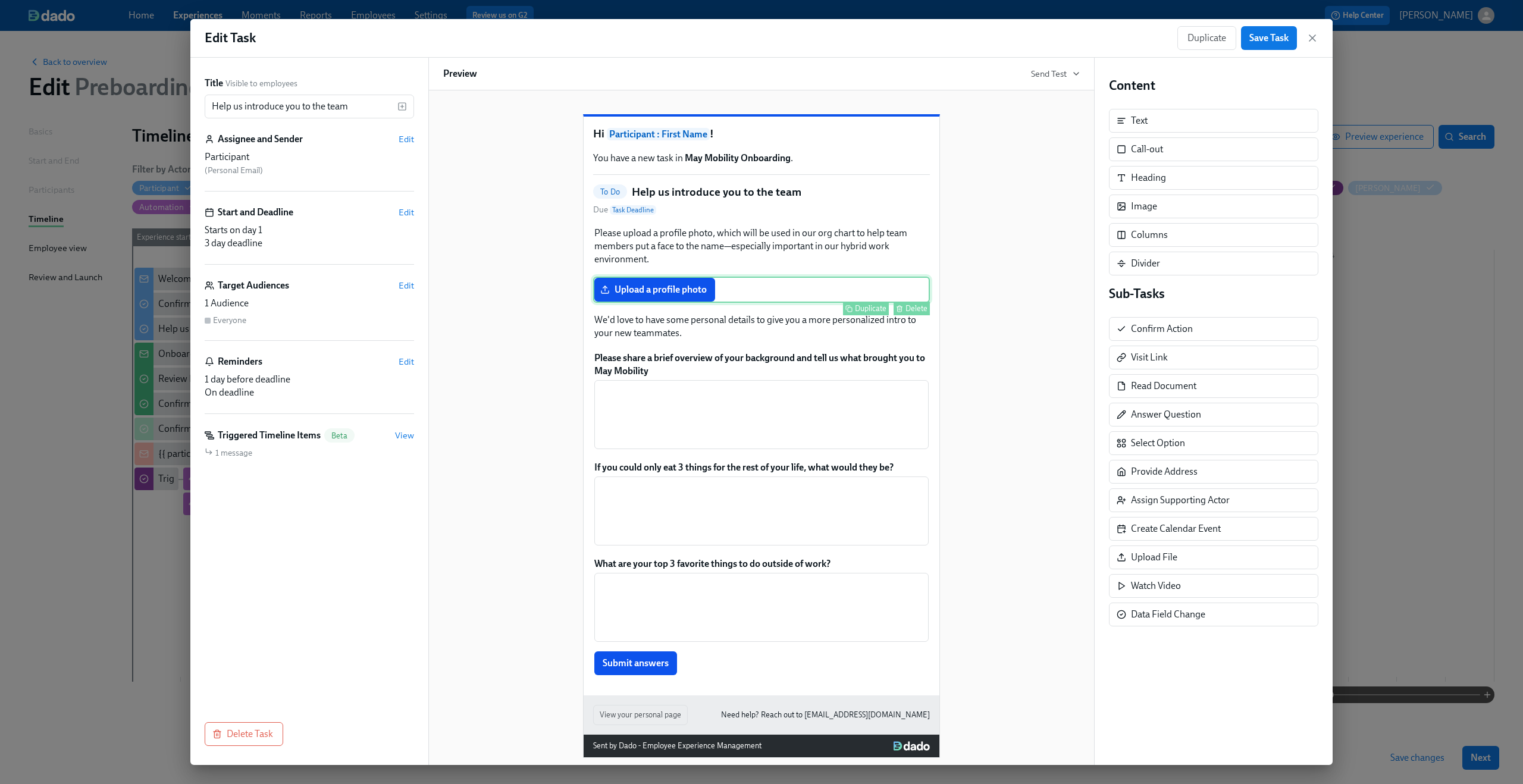
click at [740, 303] on div "Upload a profile photo Duplicate Delete" at bounding box center [762, 289] width 337 height 26
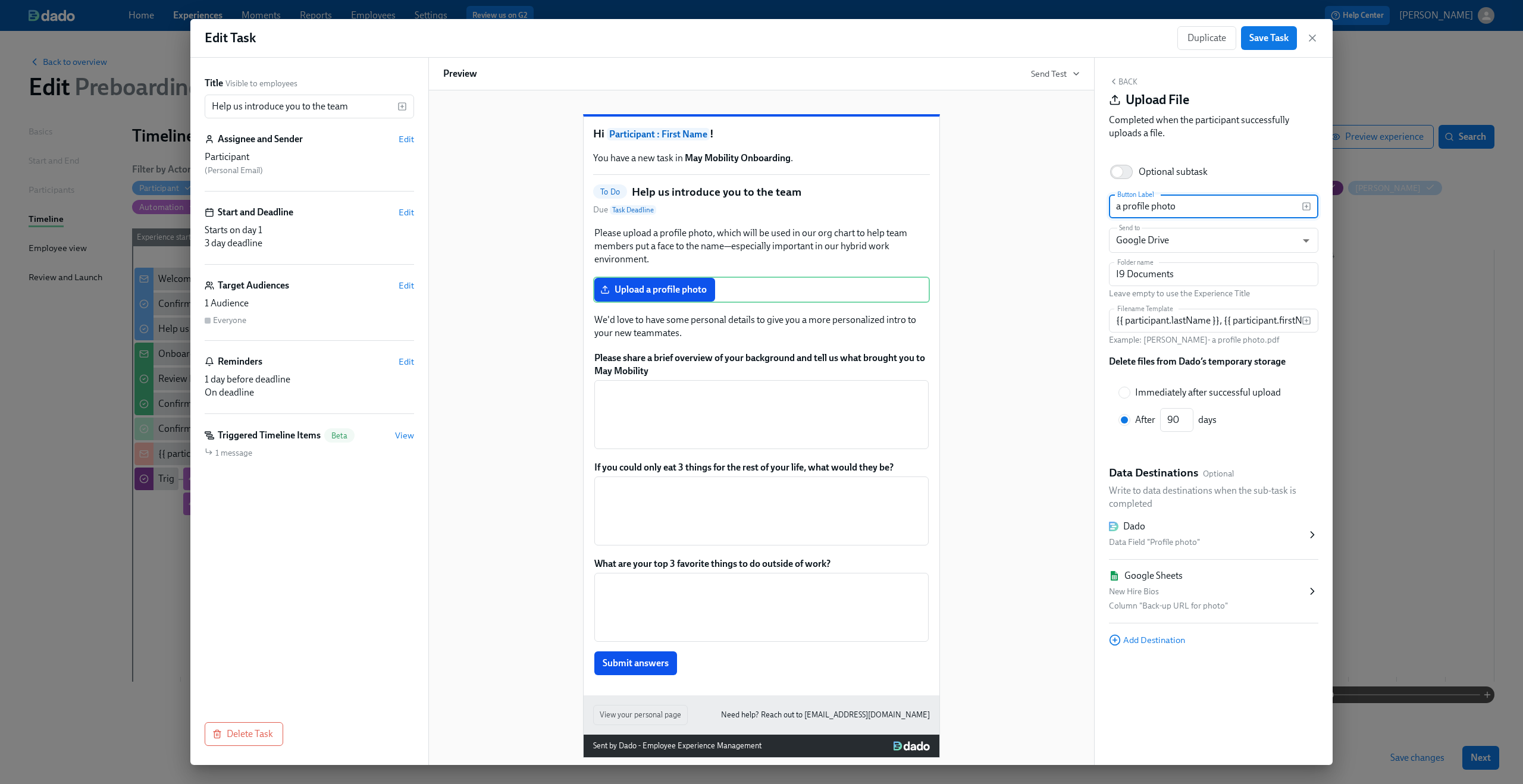
click at [1239, 591] on div "New Hire Bios" at bounding box center [1207, 592] width 198 height 14
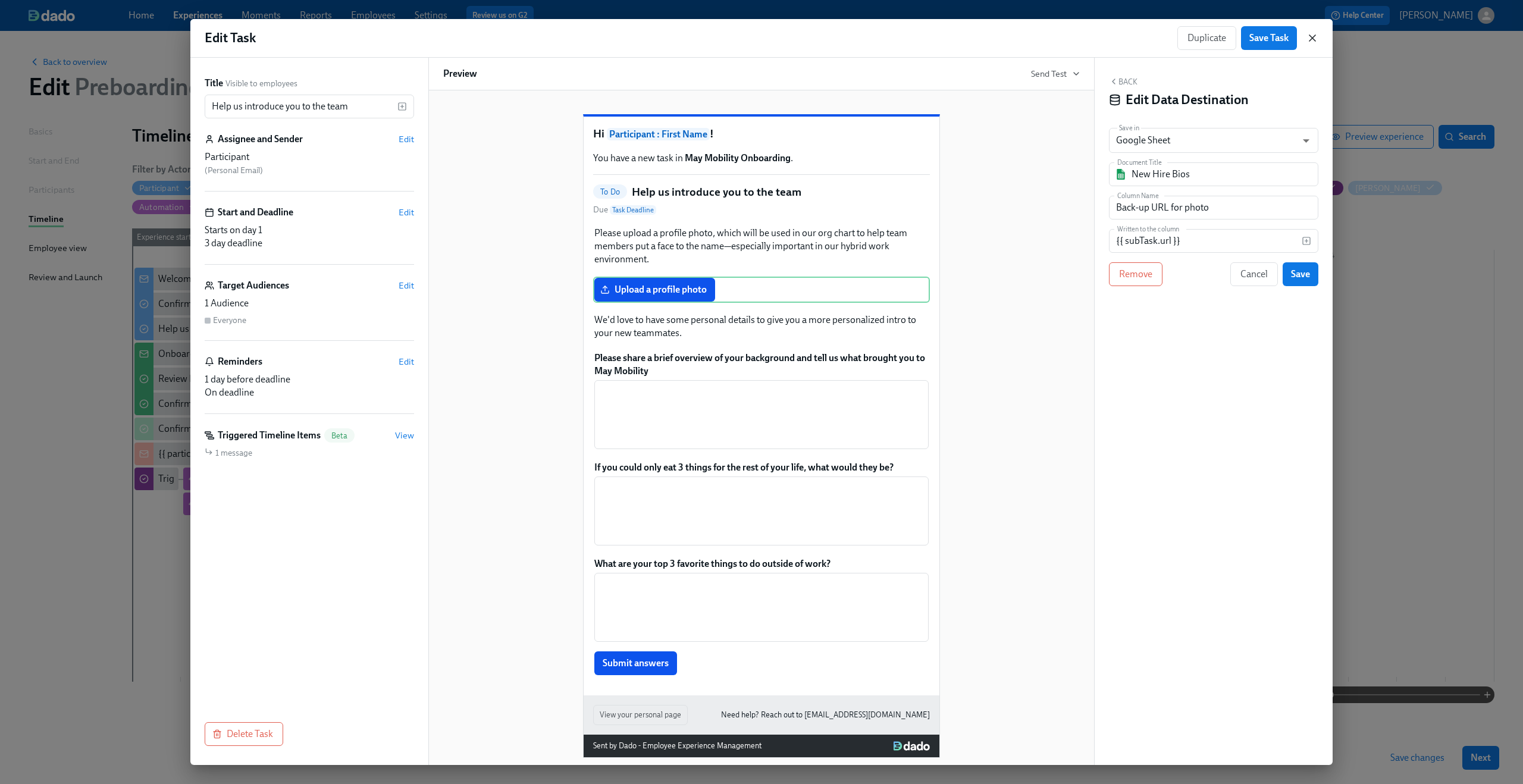
click at [1312, 41] on icon "button" at bounding box center [1312, 38] width 12 height 12
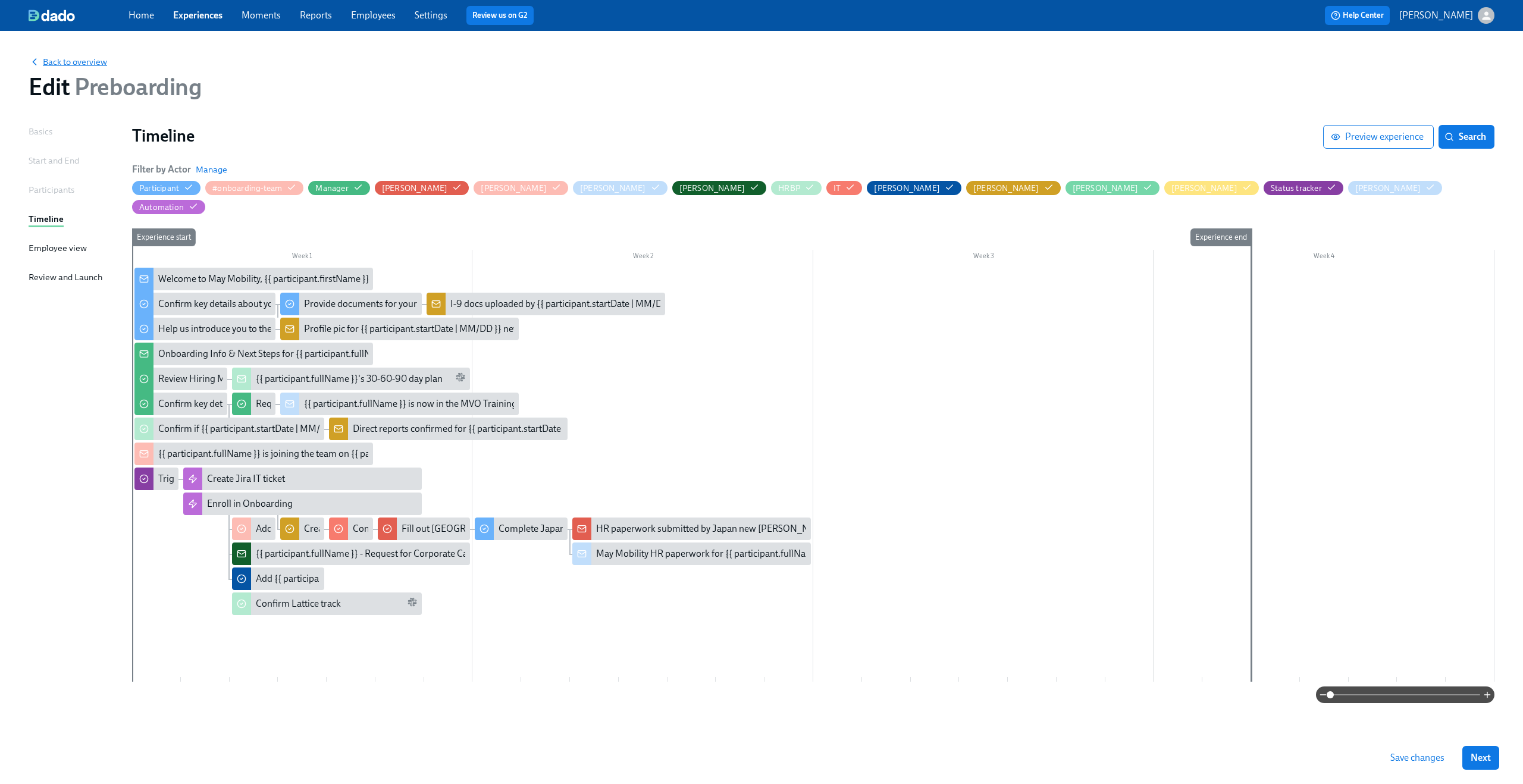
click at [96, 57] on span "Back to overview" at bounding box center [68, 61] width 79 height 12
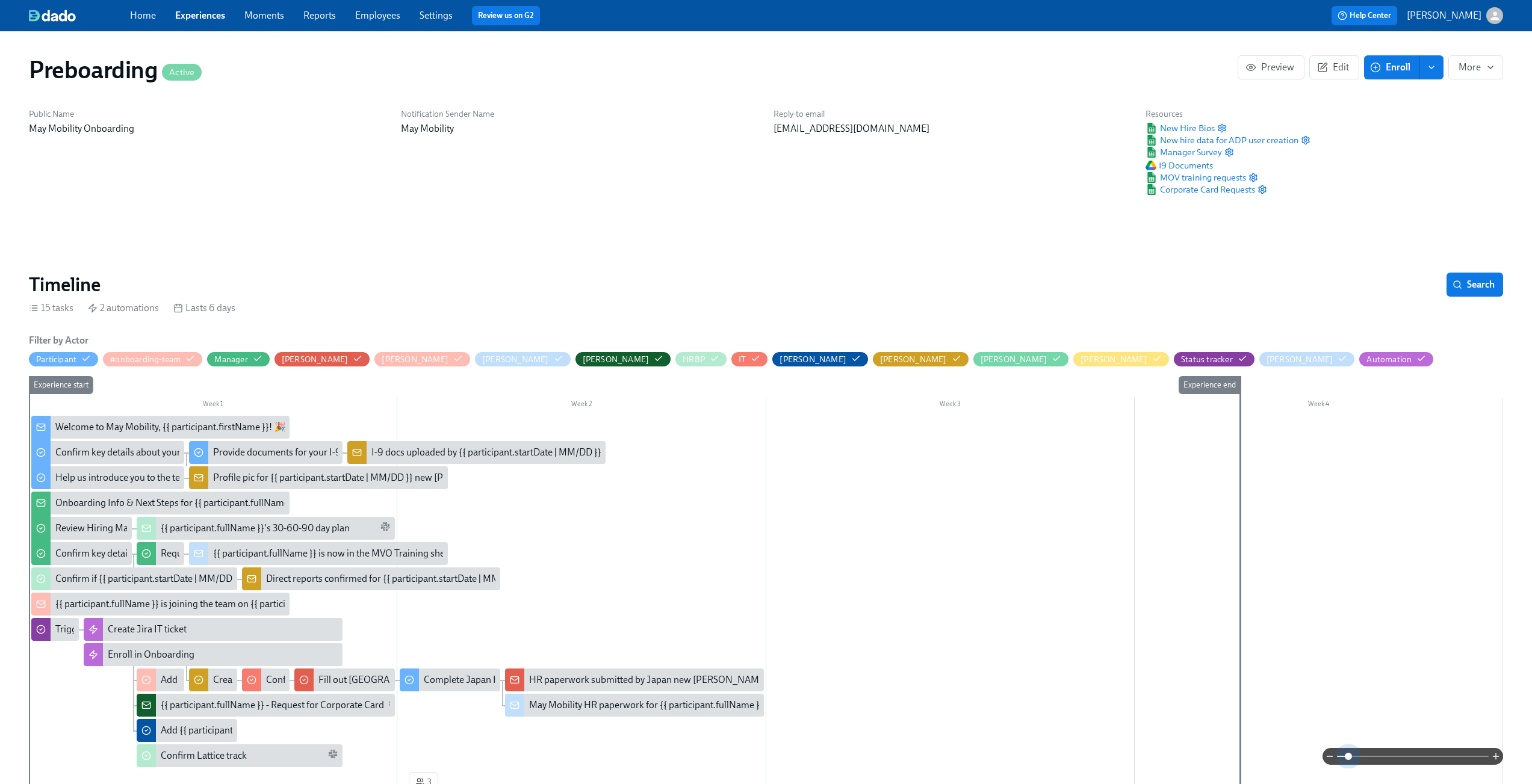
click at [1350, 752] on span at bounding box center [1413, 756] width 152 height 17
click at [1372, 752] on span at bounding box center [1413, 756] width 152 height 17
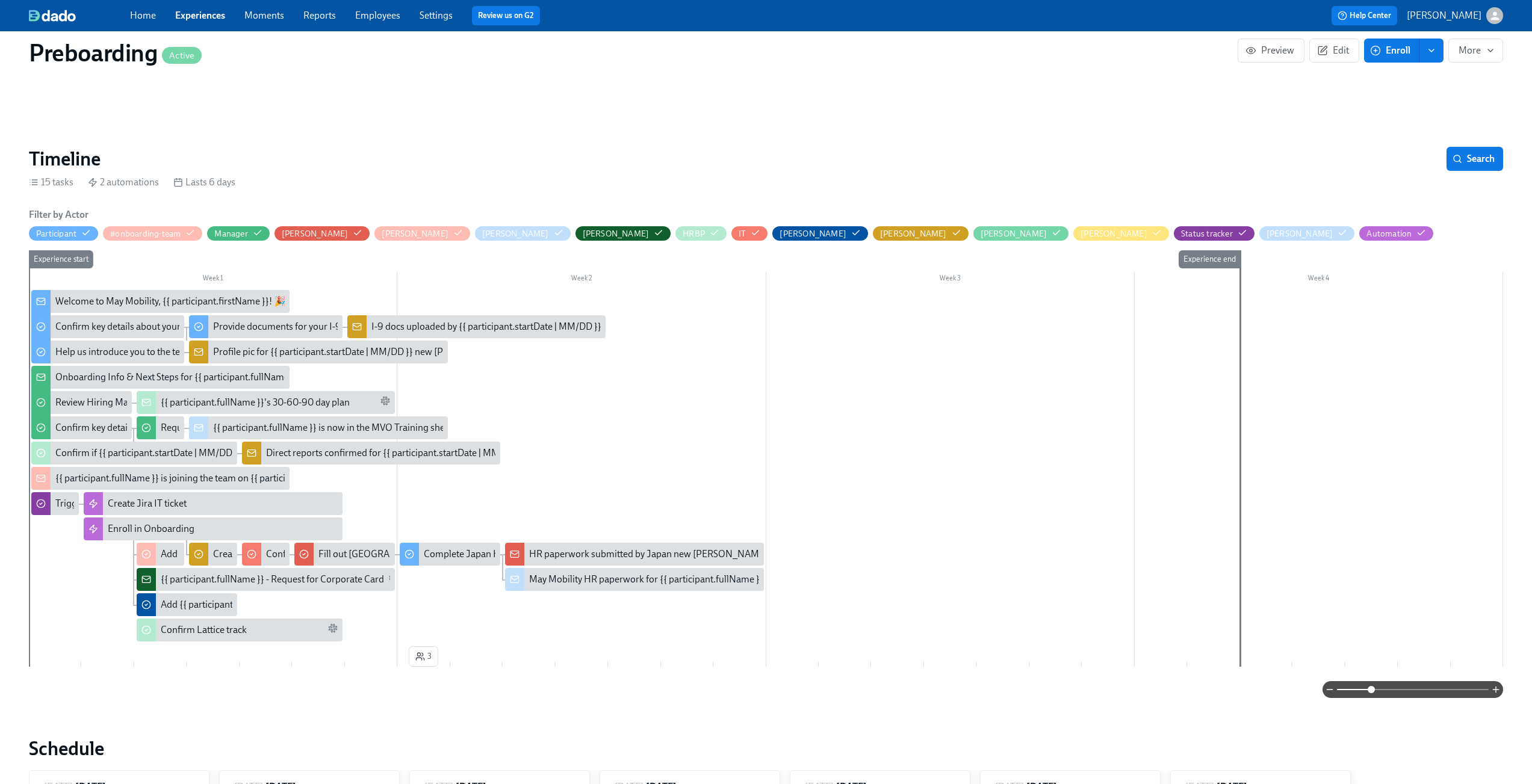
scroll to position [127, 0]
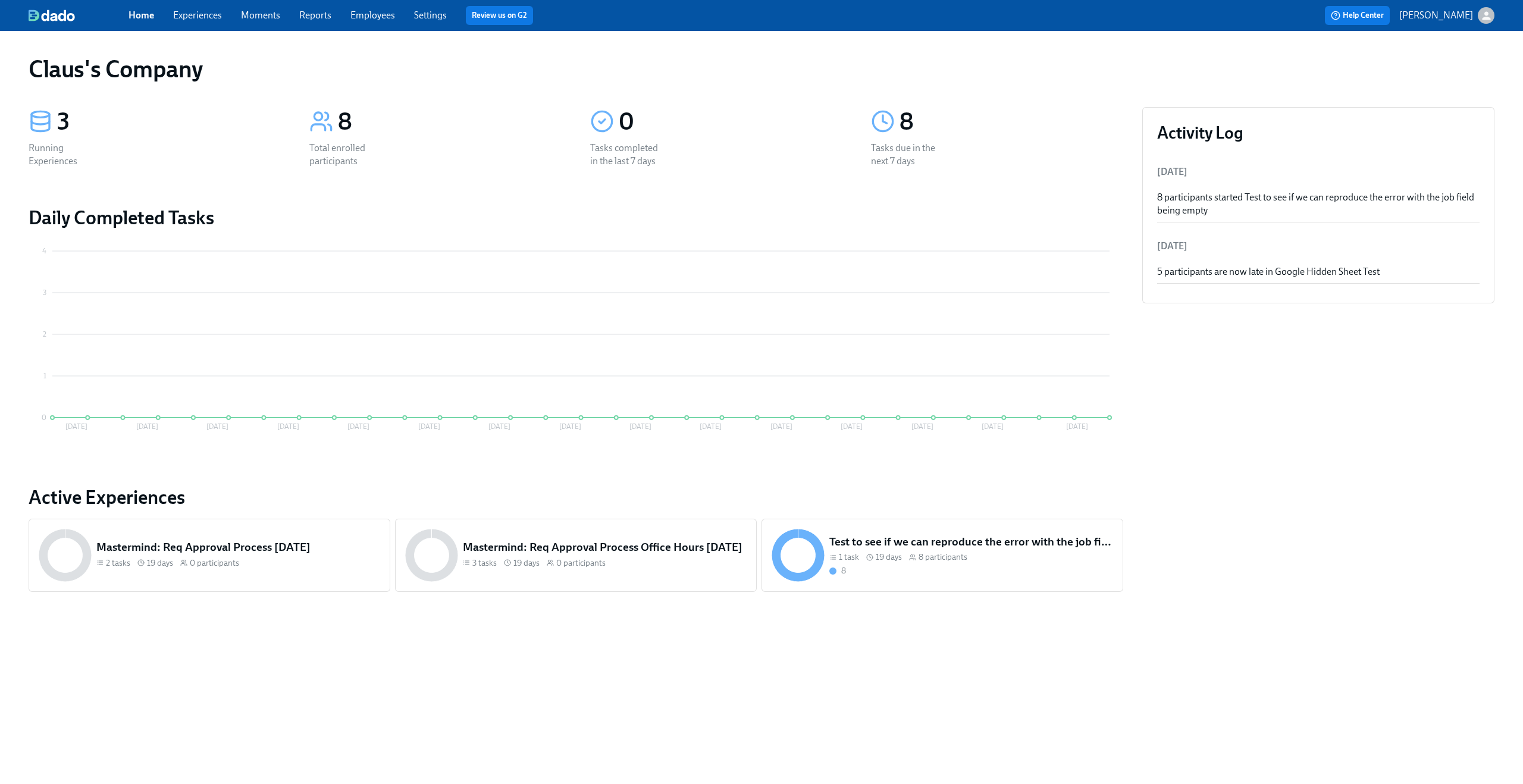
click at [1492, 11] on icon "button" at bounding box center [1486, 15] width 12 height 12
click at [1454, 72] on span "Switch organization..." at bounding box center [1429, 69] width 112 height 13
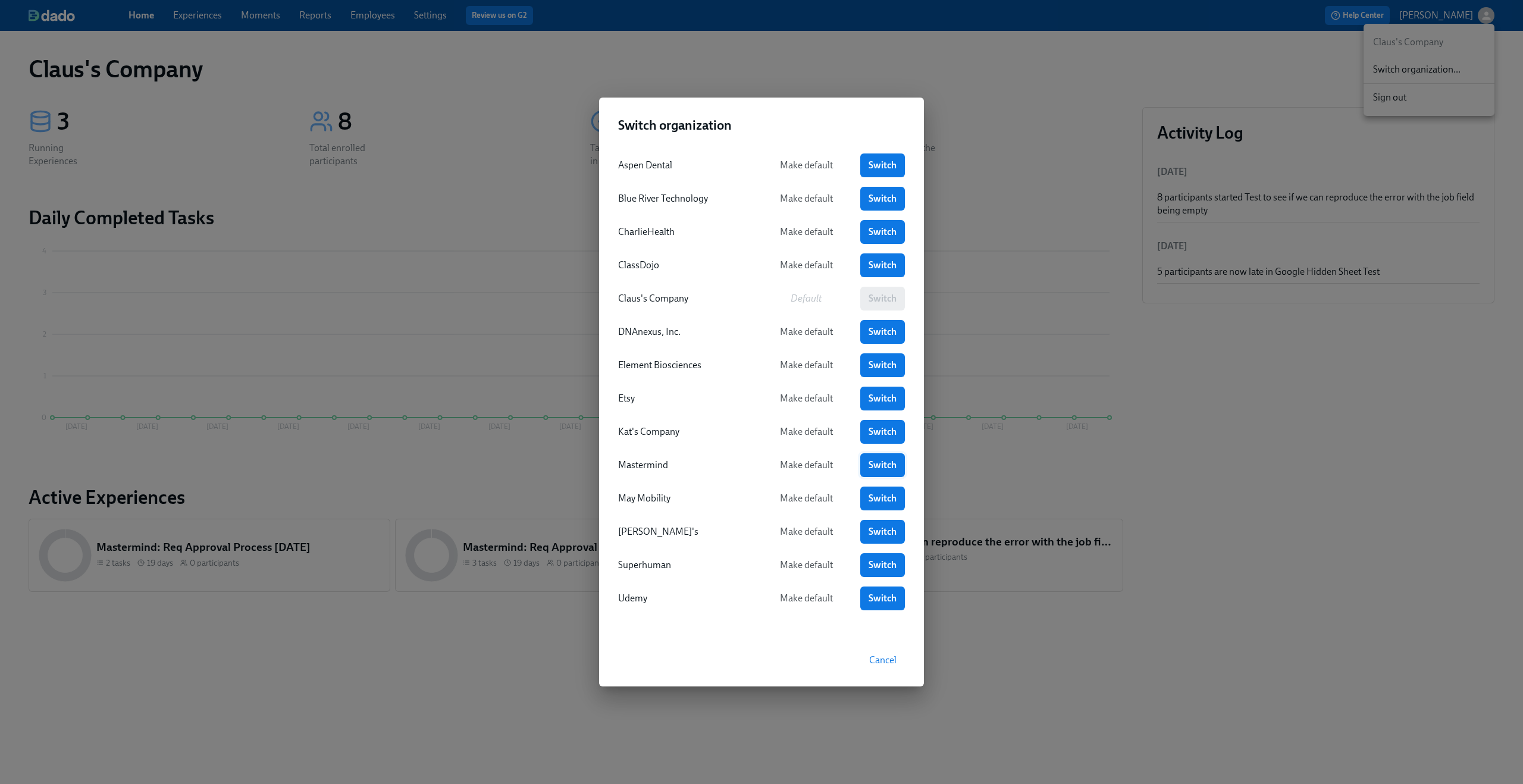
click at [890, 467] on span "Switch" at bounding box center [883, 465] width 28 height 12
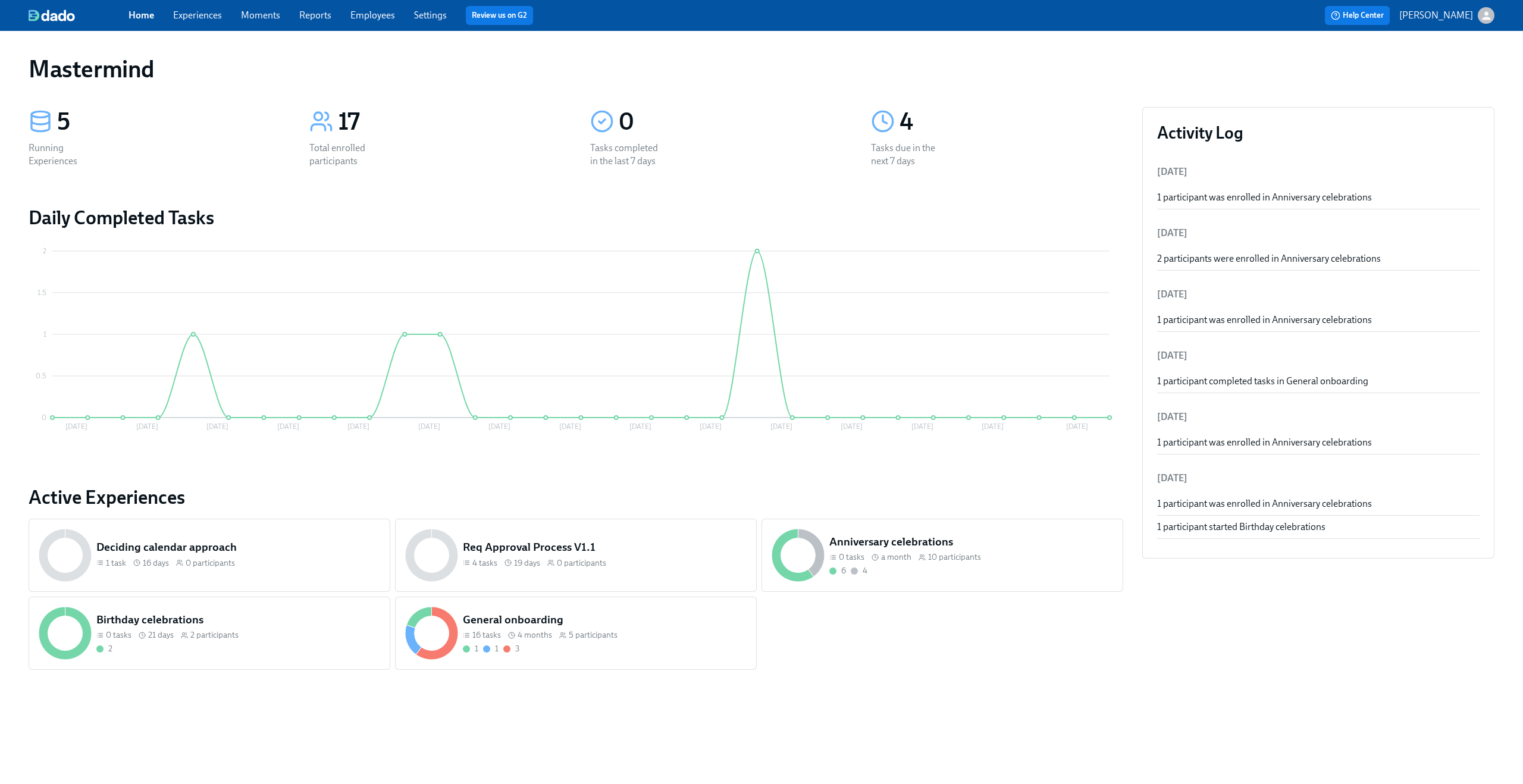
click at [423, 18] on link "Settings" at bounding box center [431, 15] width 33 height 11
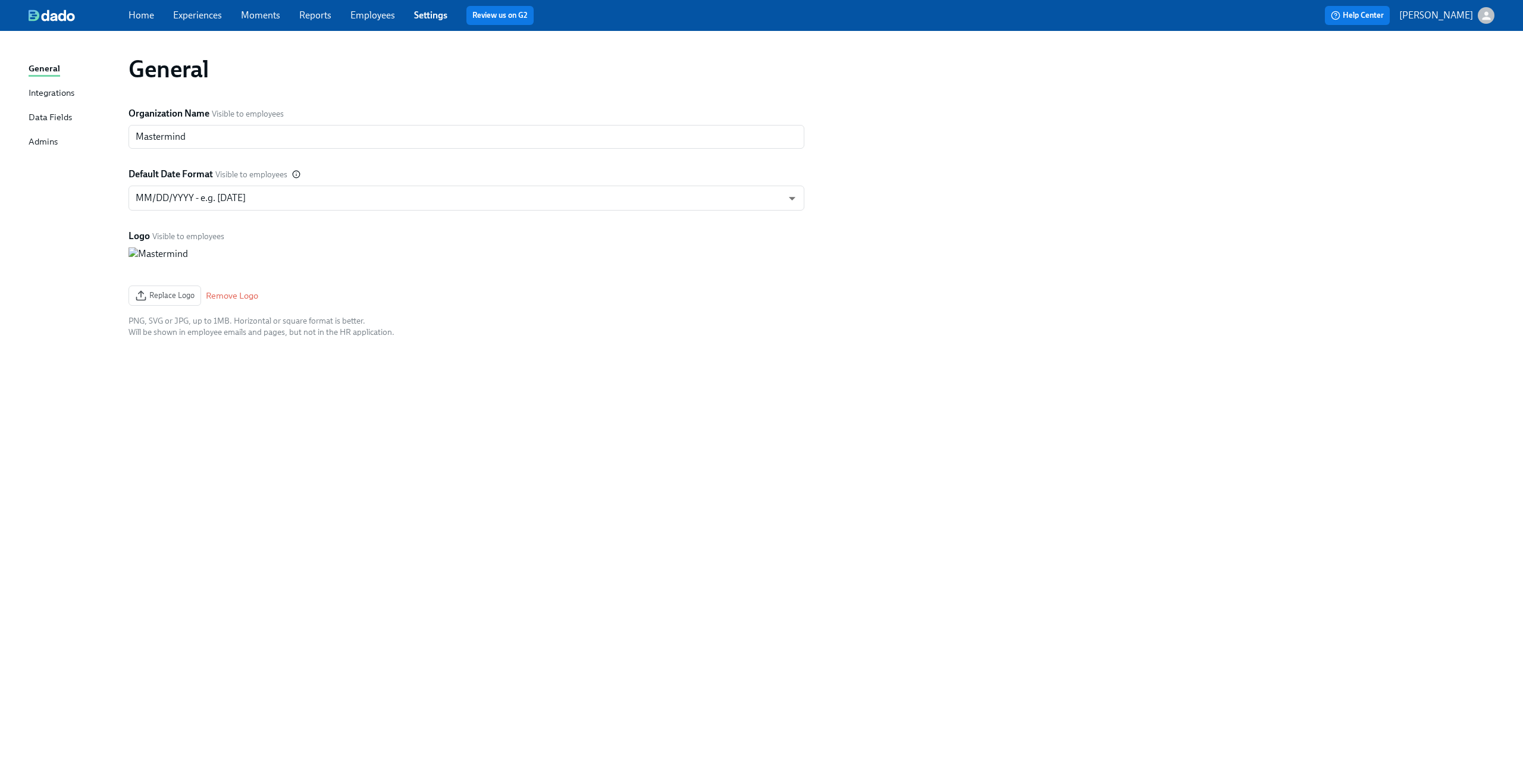
click at [48, 145] on div "Admins" at bounding box center [43, 142] width 29 height 15
